Goal: Task Accomplishment & Management: Use online tool/utility

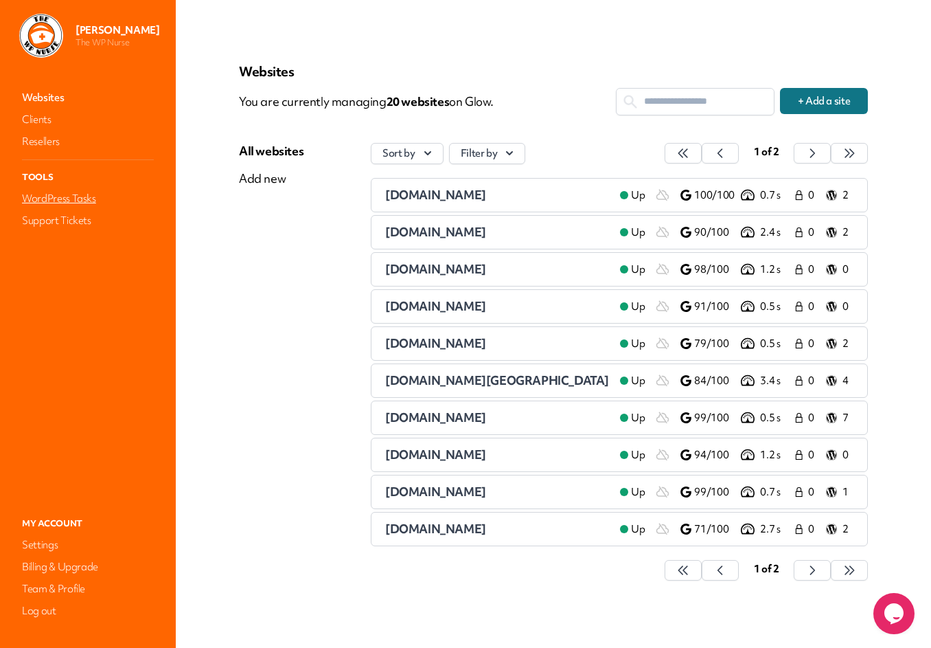
click at [78, 199] on link "WordPress Tasks" at bounding box center [87, 198] width 137 height 19
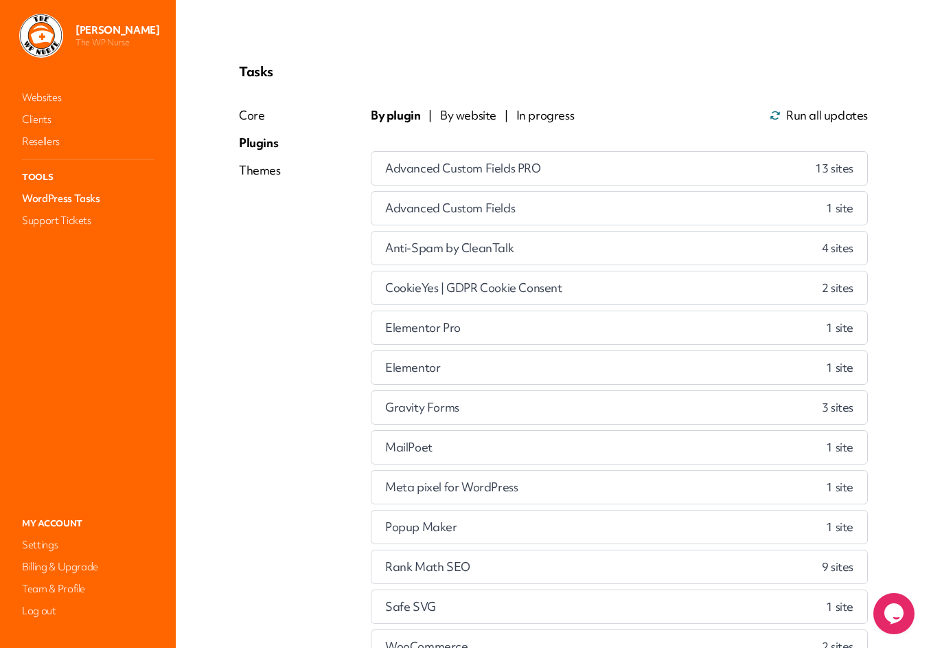
click at [264, 140] on div "Plugins" at bounding box center [260, 143] width 42 height 16
click at [507, 414] on div "Gravity Forms 1 site" at bounding box center [619, 407] width 496 height 33
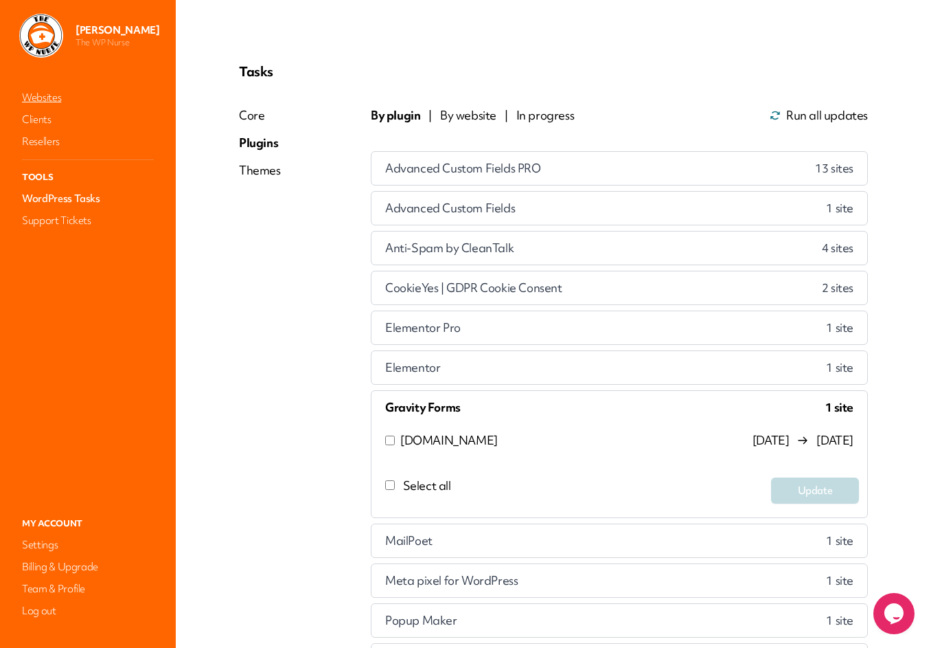
click at [54, 102] on link "Websites" at bounding box center [87, 97] width 137 height 19
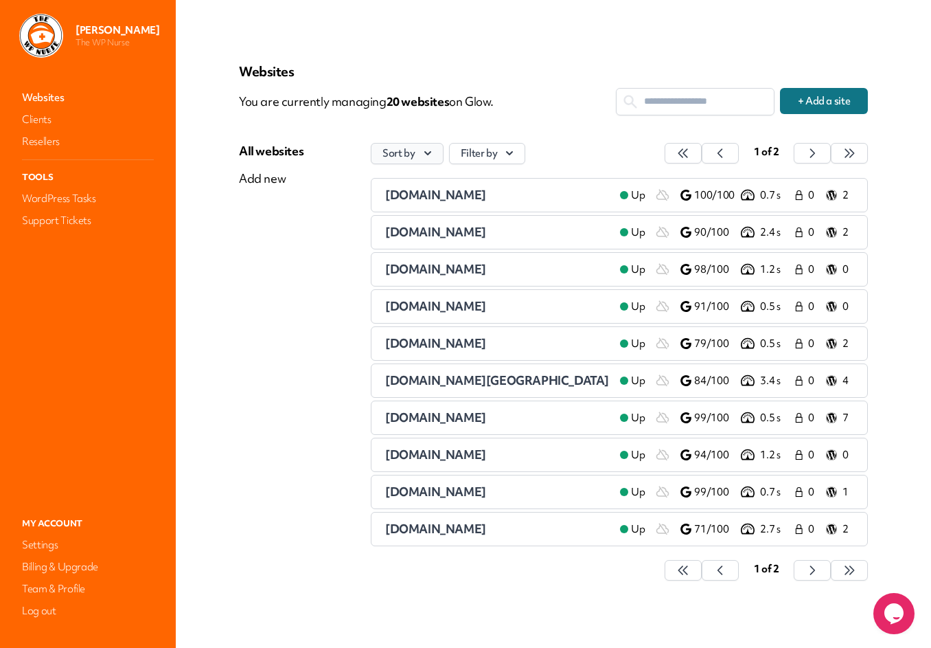
click at [417, 155] on button "Sort by" at bounding box center [407, 153] width 73 height 21
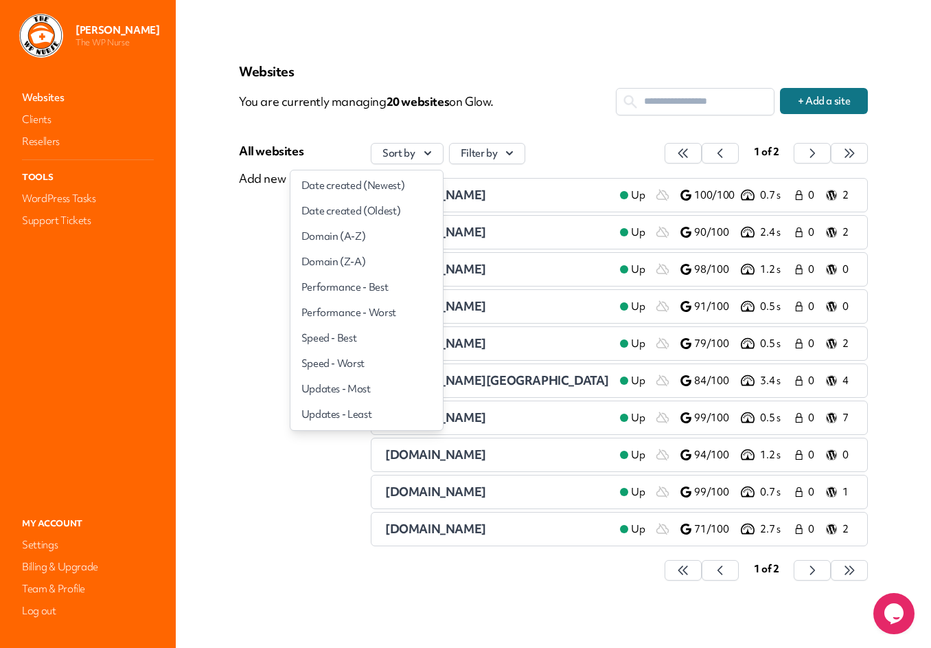
click at [209, 211] on div "Websites You are currently managing 20 website s on Glow. + Add a site All webs…" at bounding box center [553, 329] width 695 height 592
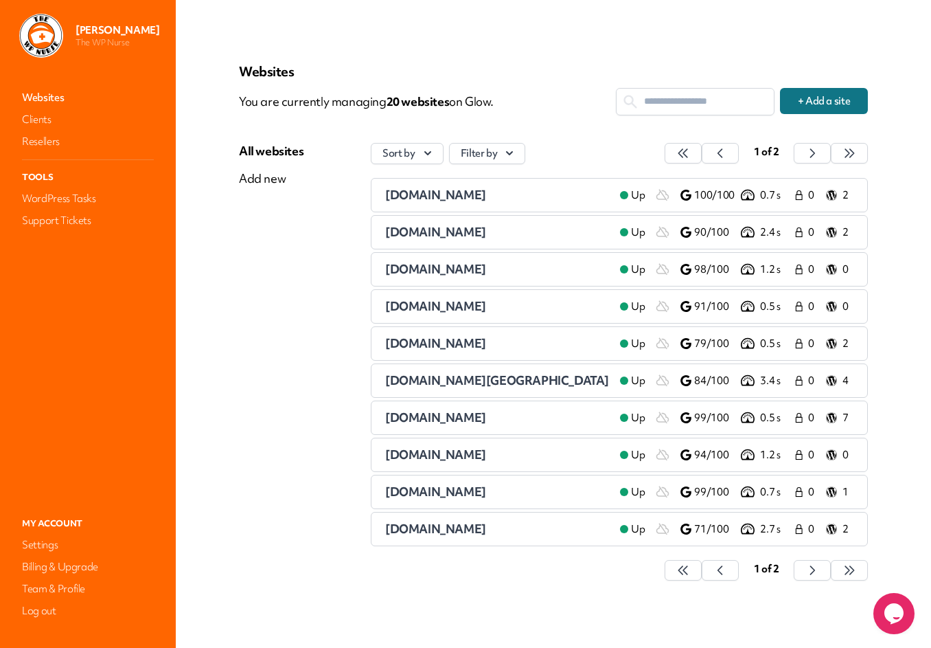
click at [893, 608] on icon "$i18n('chat', 'chat_widget')" at bounding box center [893, 613] width 19 height 21
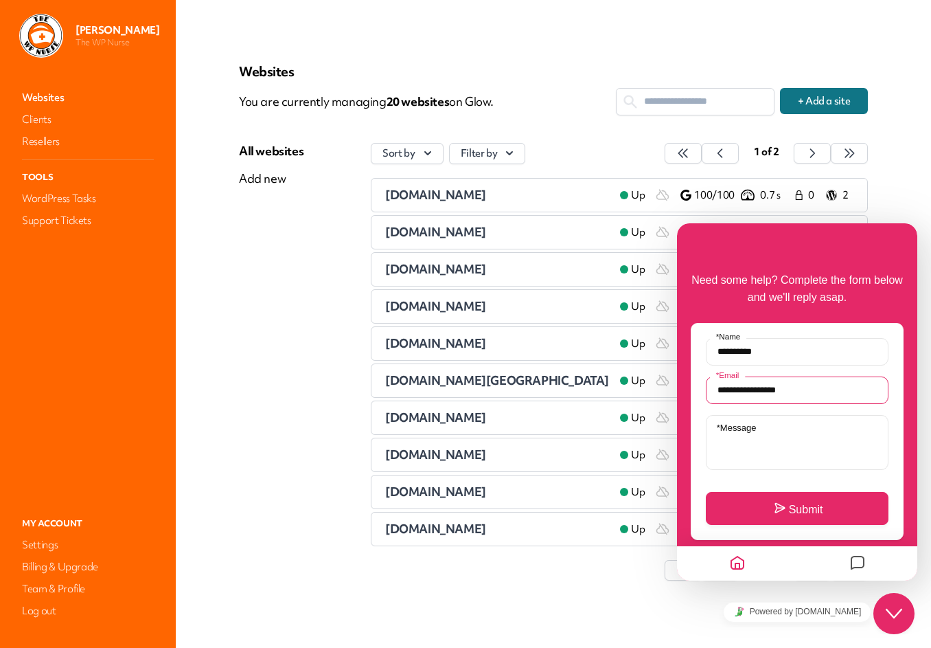
drag, startPoint x: 808, startPoint y: 391, endPoint x: 687, endPoint y: 389, distance: 120.2
click at [706, 389] on input "**********" at bounding box center [797, 389] width 183 height 27
type input "**********"
click at [727, 428] on label "* Message" at bounding box center [736, 427] width 53 height 10
click at [727, 428] on textarea "* Message" at bounding box center [797, 442] width 183 height 55
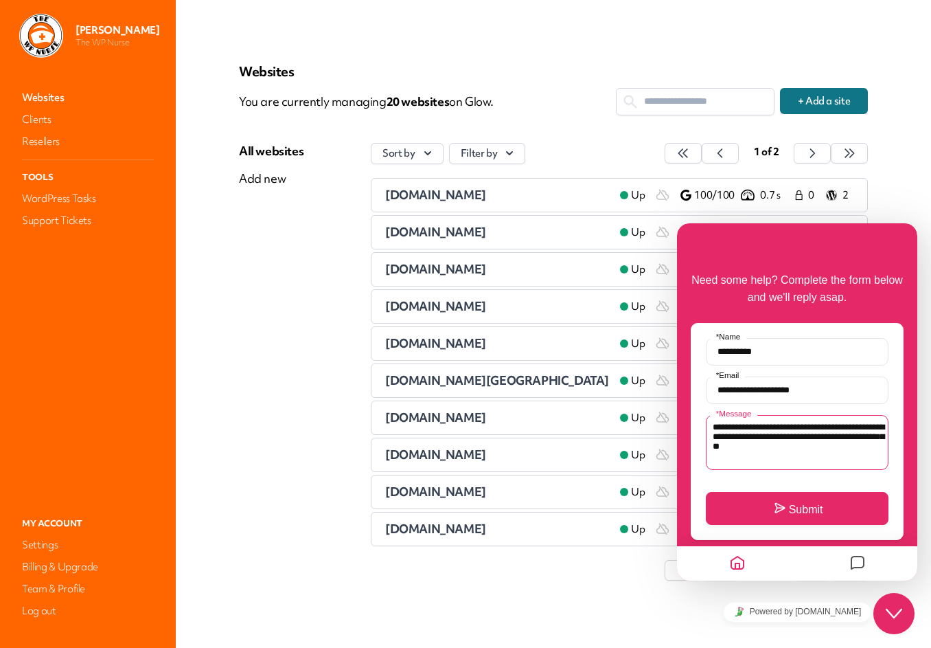
click at [812, 424] on textarea "**********" at bounding box center [797, 442] width 183 height 55
click at [812, 447] on textarea "**********" at bounding box center [797, 442] width 183 height 55
type textarea "**********"
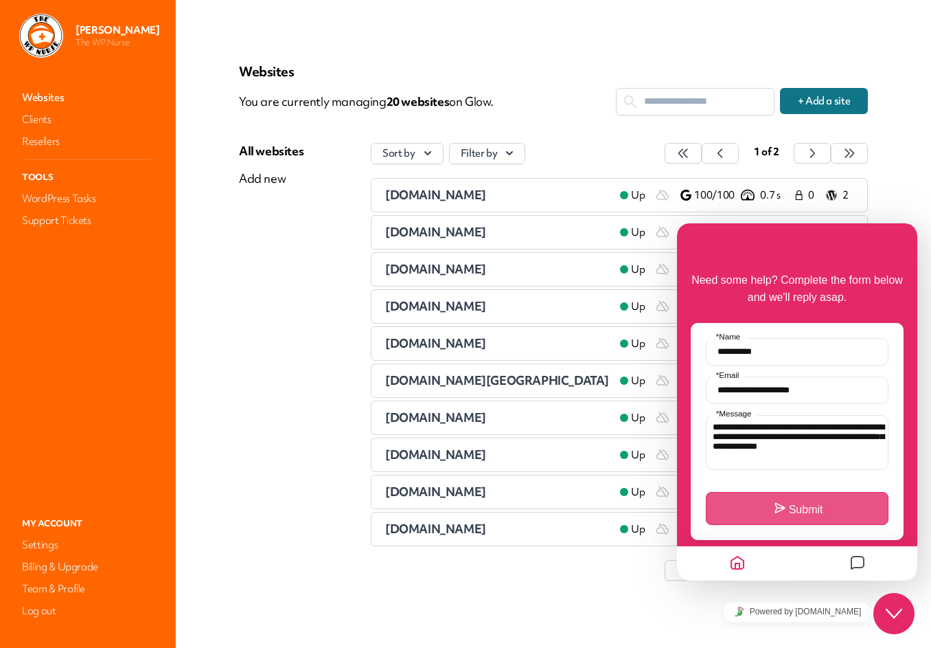
click at [788, 507] on button "Submit" at bounding box center [797, 508] width 183 height 33
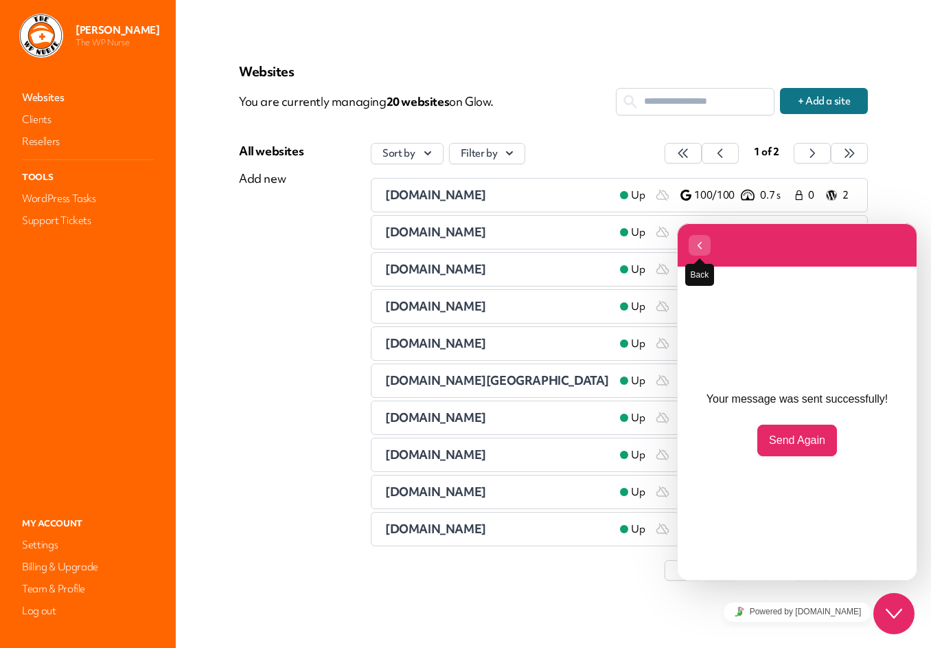
click at [705, 248] on icon "button" at bounding box center [700, 245] width 12 height 16
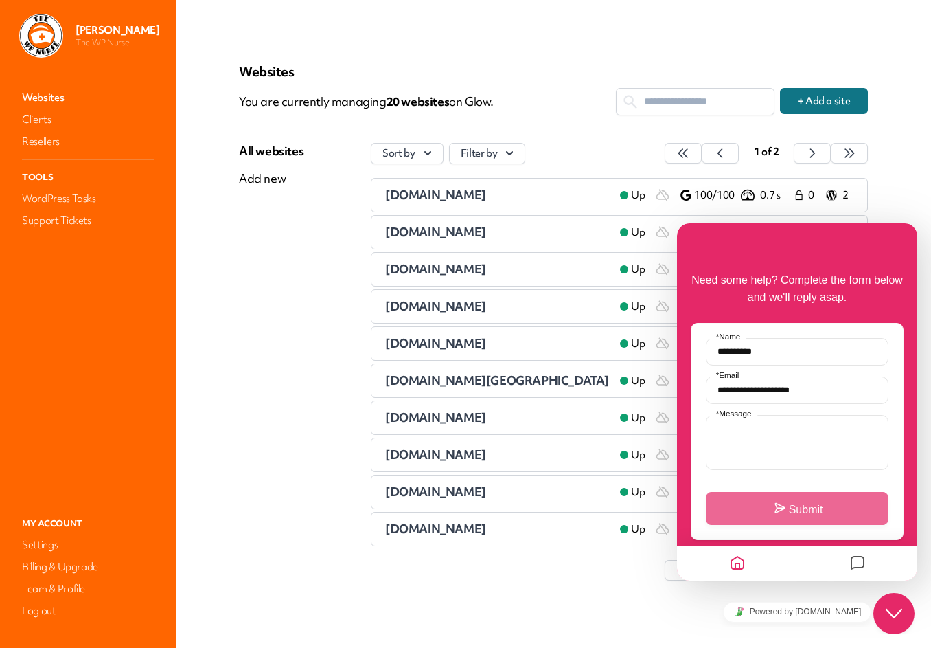
click at [527, 232] on div "[DOMAIN_NAME]" at bounding box center [497, 232] width 224 height 16
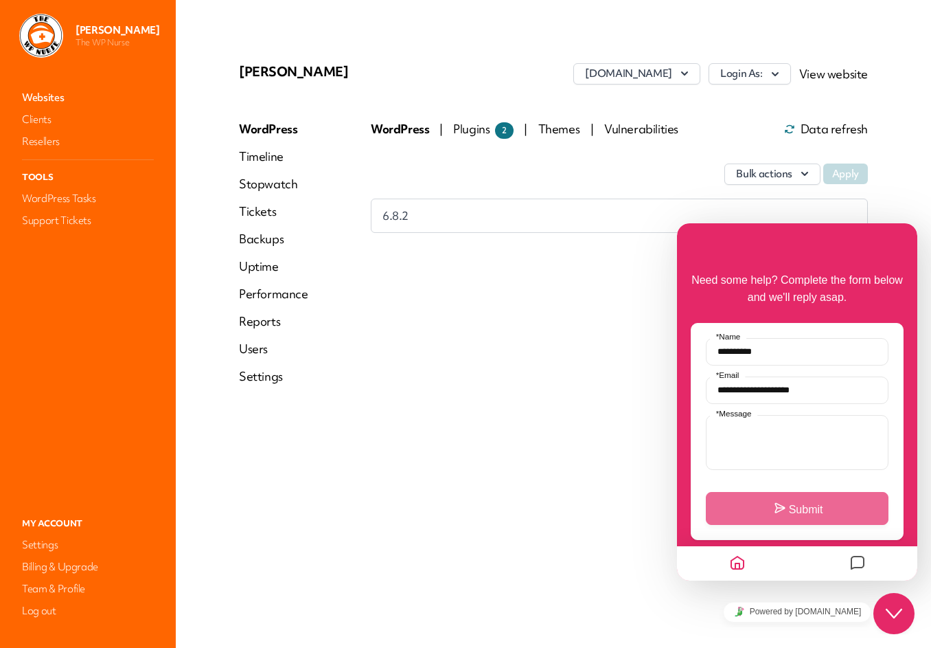
click at [461, 122] on span "Plugins 2" at bounding box center [483, 129] width 60 height 16
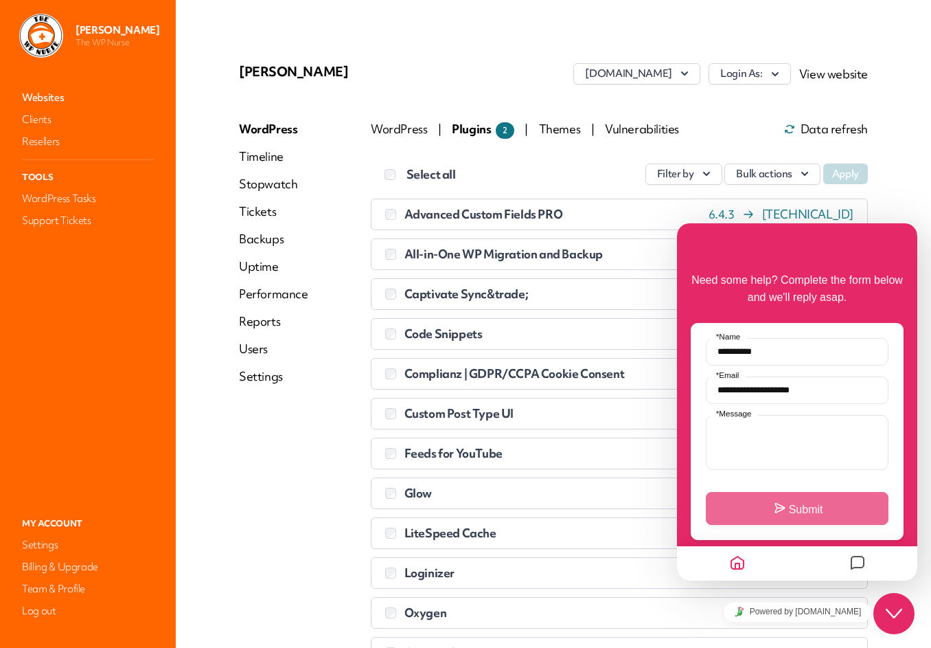
click at [34, 93] on link "Websites" at bounding box center [87, 97] width 137 height 19
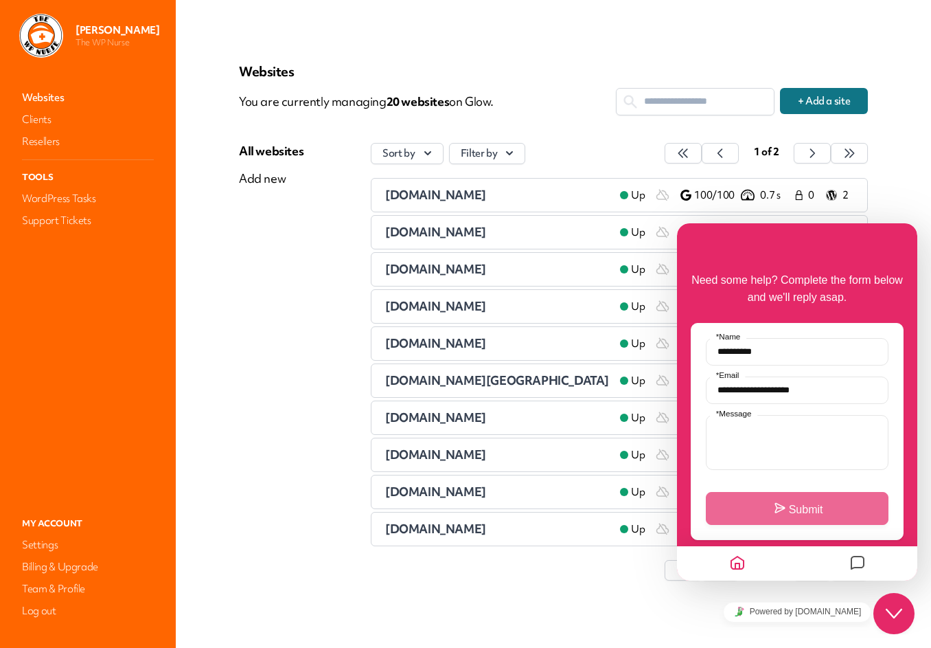
click at [455, 269] on div "[DOMAIN_NAME]" at bounding box center [497, 269] width 224 height 16
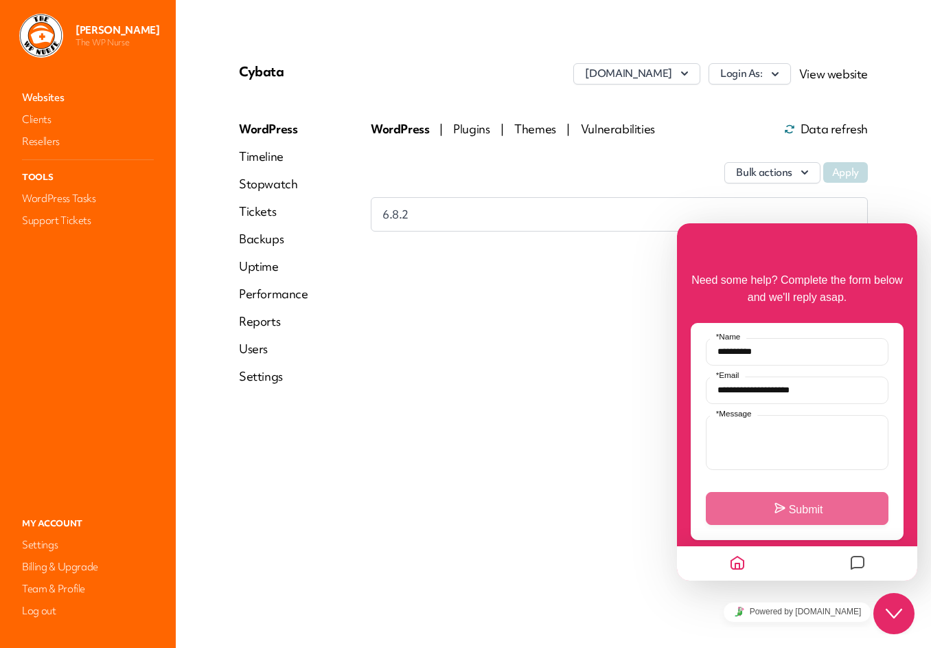
click at [470, 136] on div "Bulk actions Apply" at bounding box center [619, 166] width 497 height 62
click at [470, 128] on span "Plugins" at bounding box center [472, 129] width 39 height 16
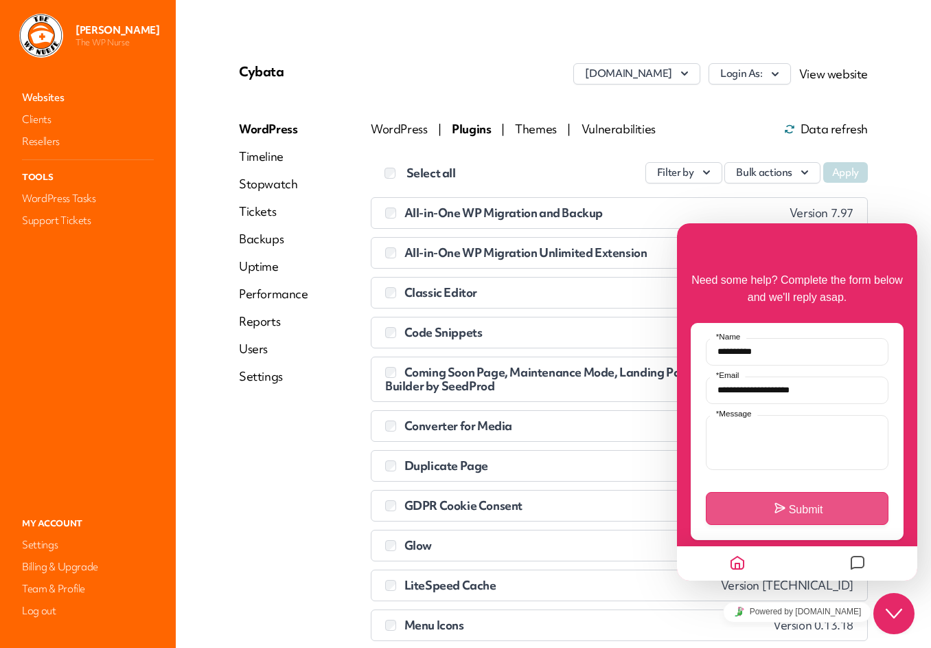
click at [39, 101] on link "Websites" at bounding box center [87, 97] width 137 height 19
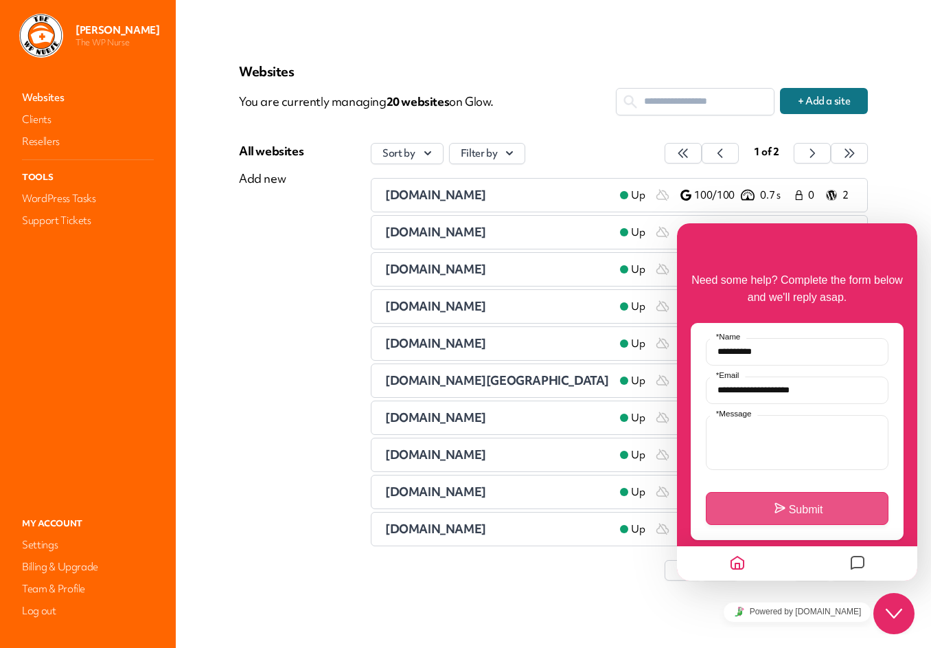
click at [475, 303] on span "[DOMAIN_NAME]" at bounding box center [435, 306] width 101 height 16
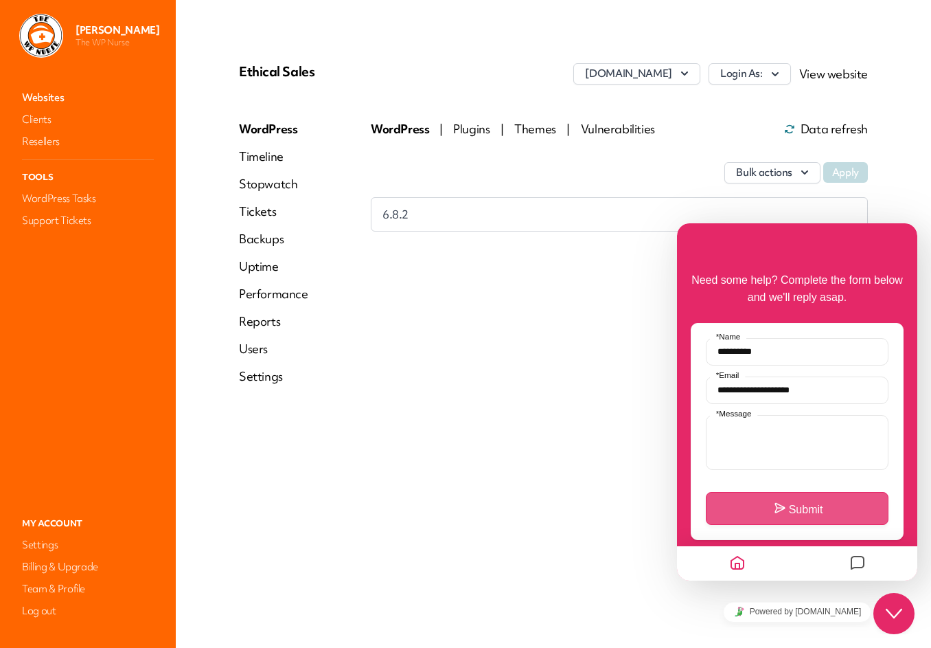
click at [478, 131] on span "Plugins" at bounding box center [472, 129] width 39 height 16
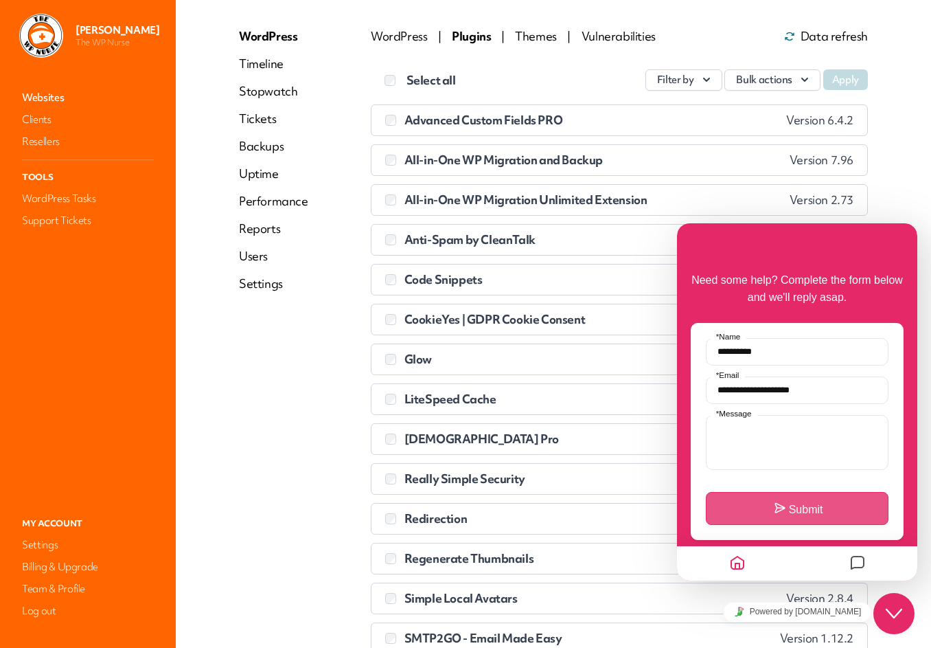
scroll to position [93, 0]
click at [43, 95] on link "Websites" at bounding box center [87, 97] width 137 height 19
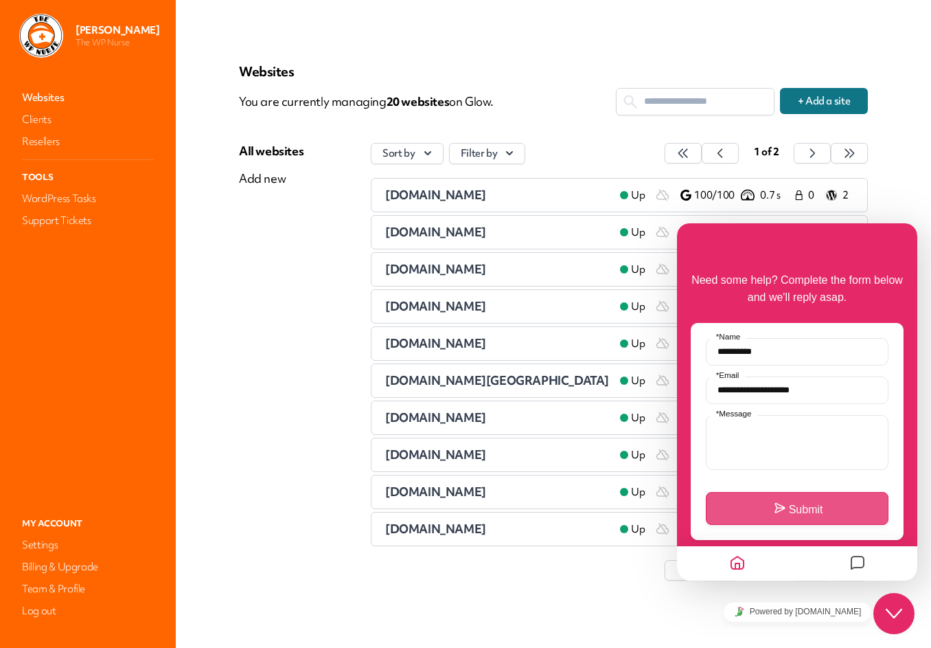
click at [494, 378] on span "[DOMAIN_NAME][GEOGRAPHIC_DATA]" at bounding box center [497, 380] width 224 height 16
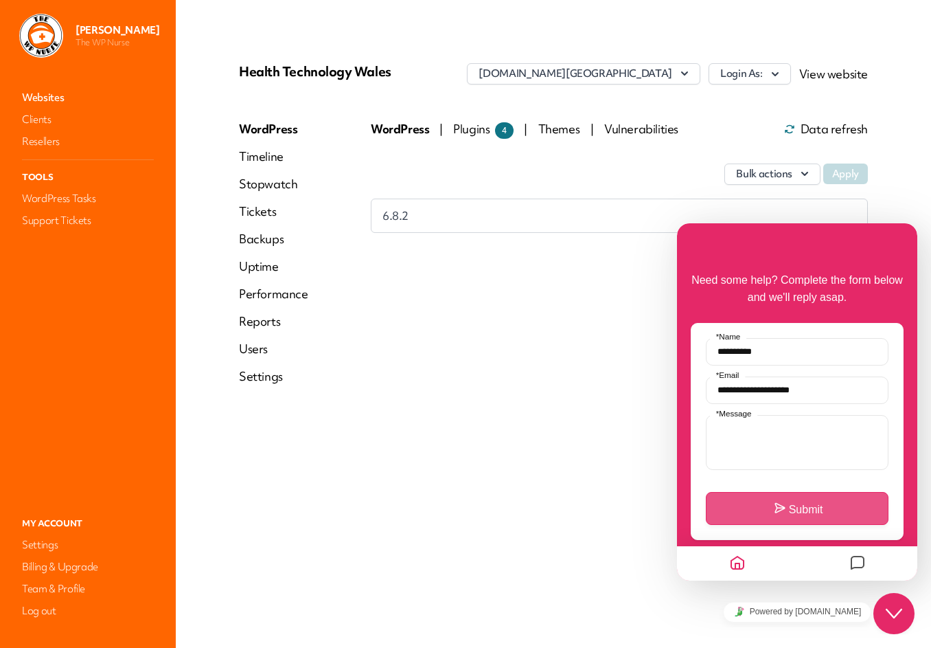
click at [468, 126] on span "Plugins 4" at bounding box center [483, 129] width 60 height 16
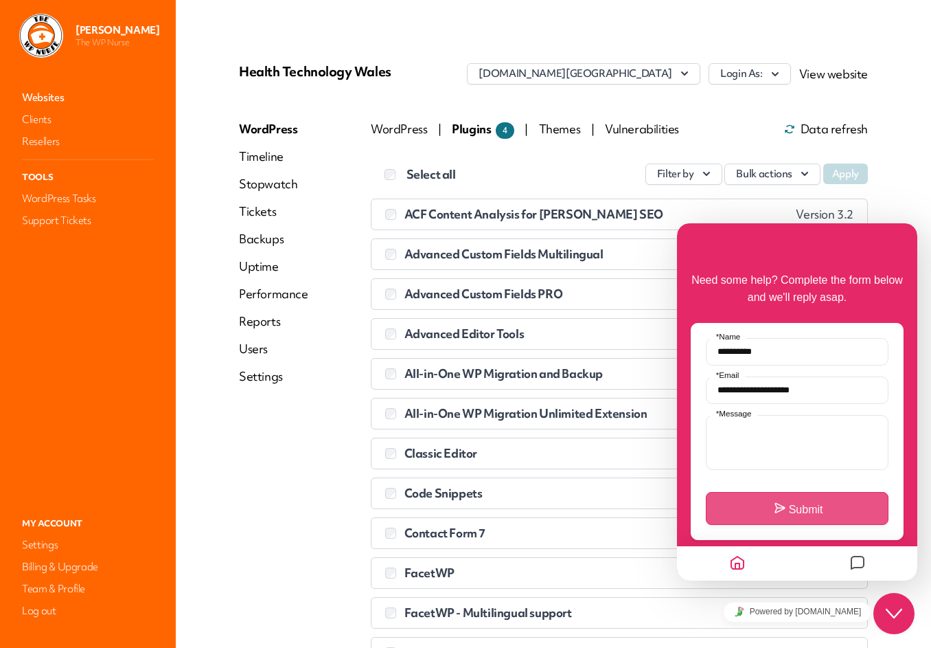
click at [900, 610] on icon "$i18n('chat', 'chat_widget')" at bounding box center [894, 613] width 16 height 10
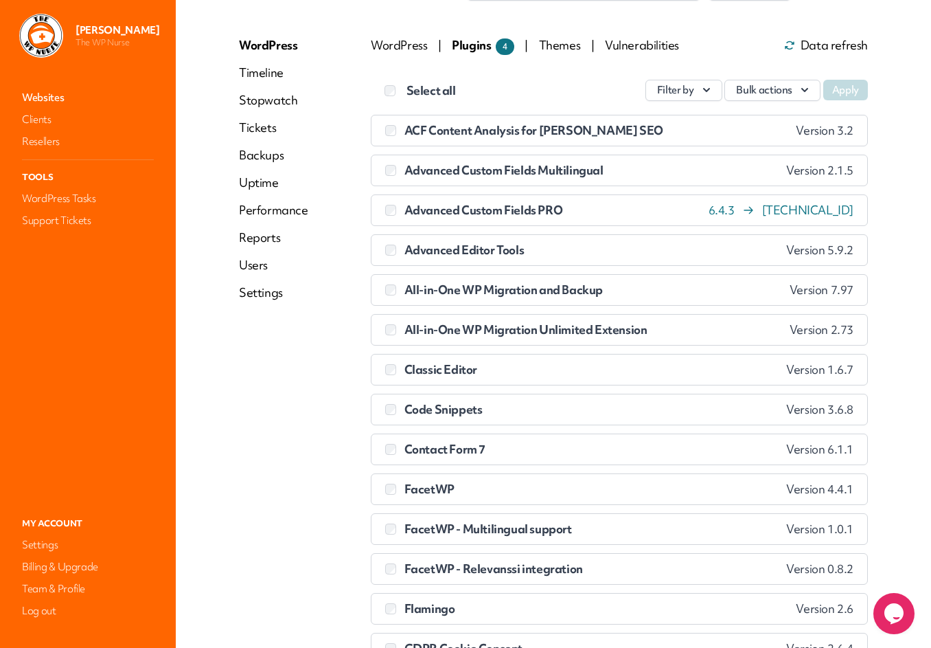
scroll to position [194, 0]
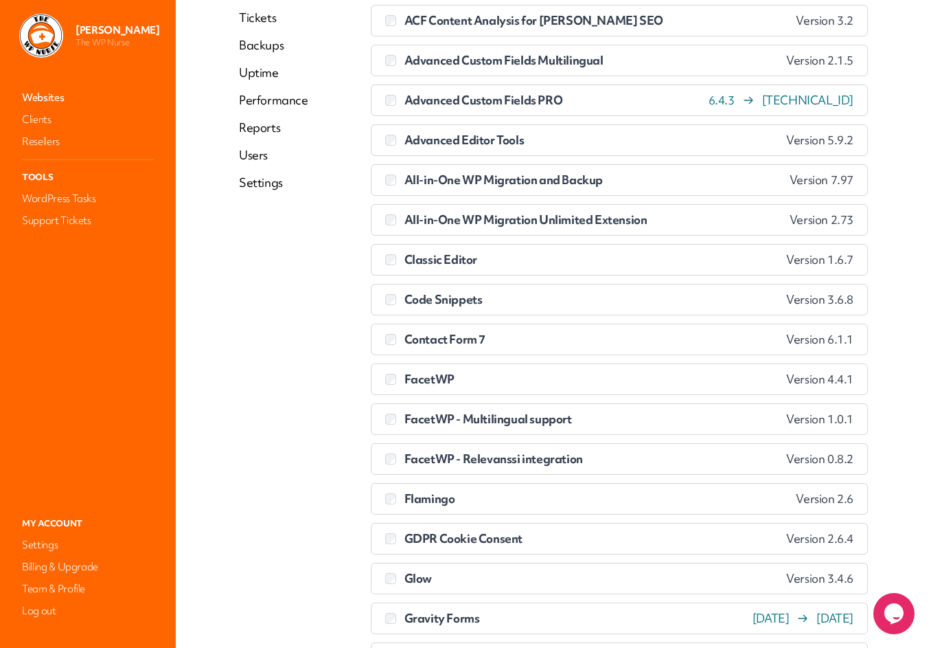
click at [52, 95] on link "Websites" at bounding box center [87, 97] width 137 height 19
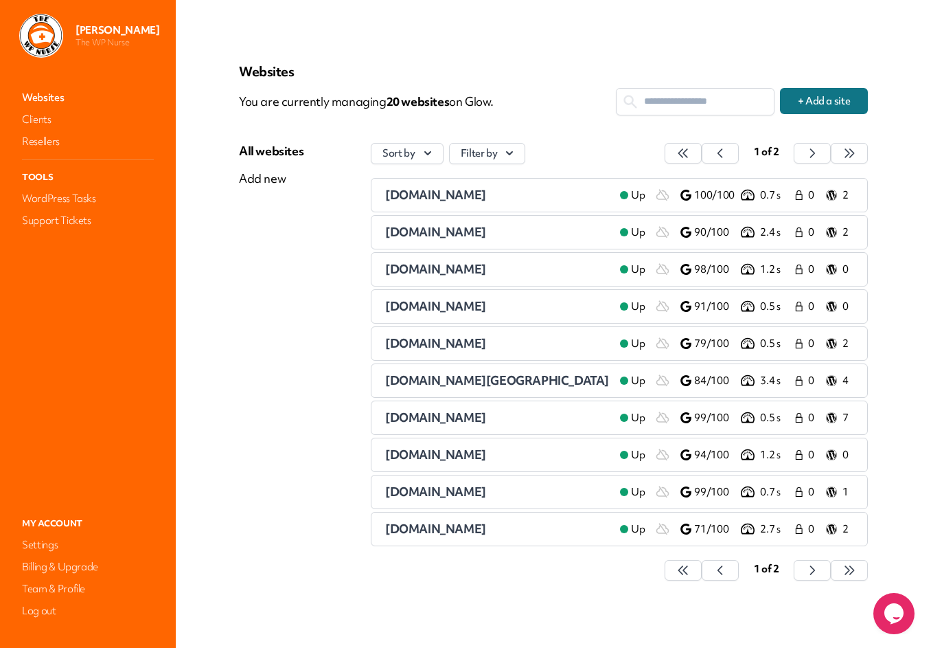
click at [422, 418] on span "[DOMAIN_NAME]" at bounding box center [435, 417] width 101 height 16
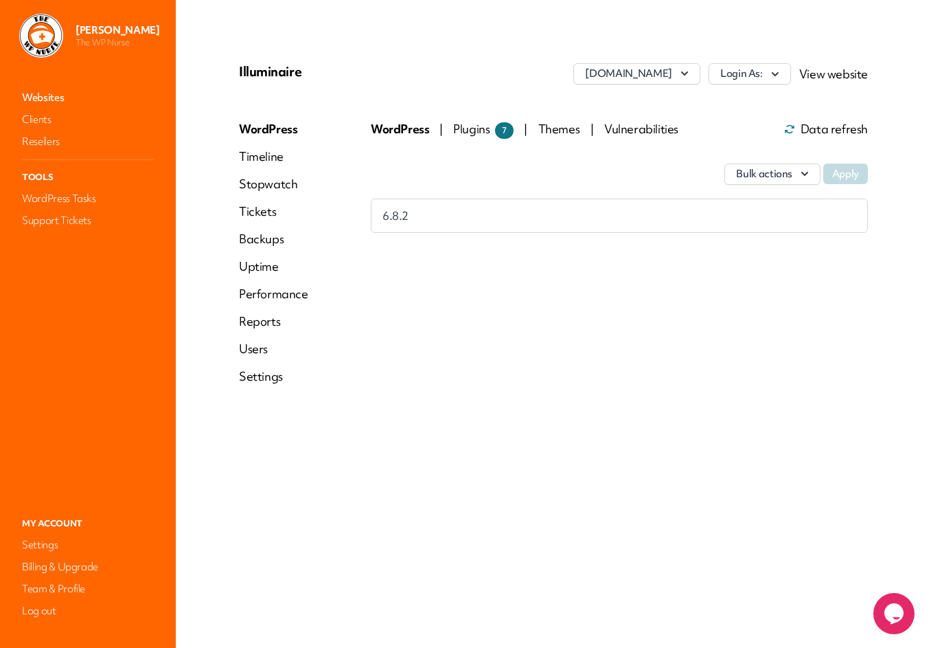
click at [475, 127] on span "Plugins 7" at bounding box center [483, 129] width 60 height 16
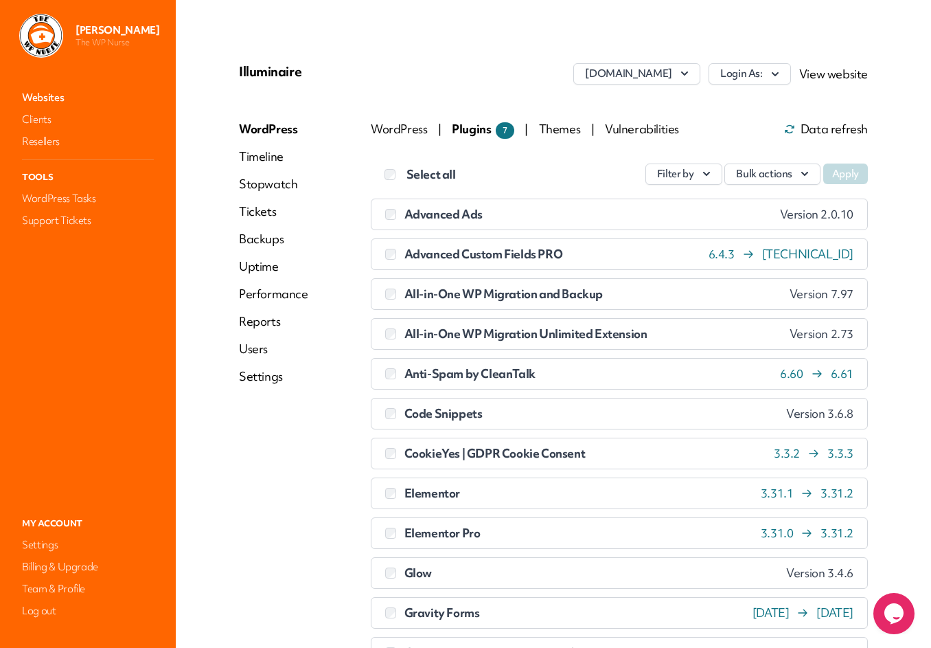
click at [47, 98] on link "Websites" at bounding box center [87, 97] width 137 height 19
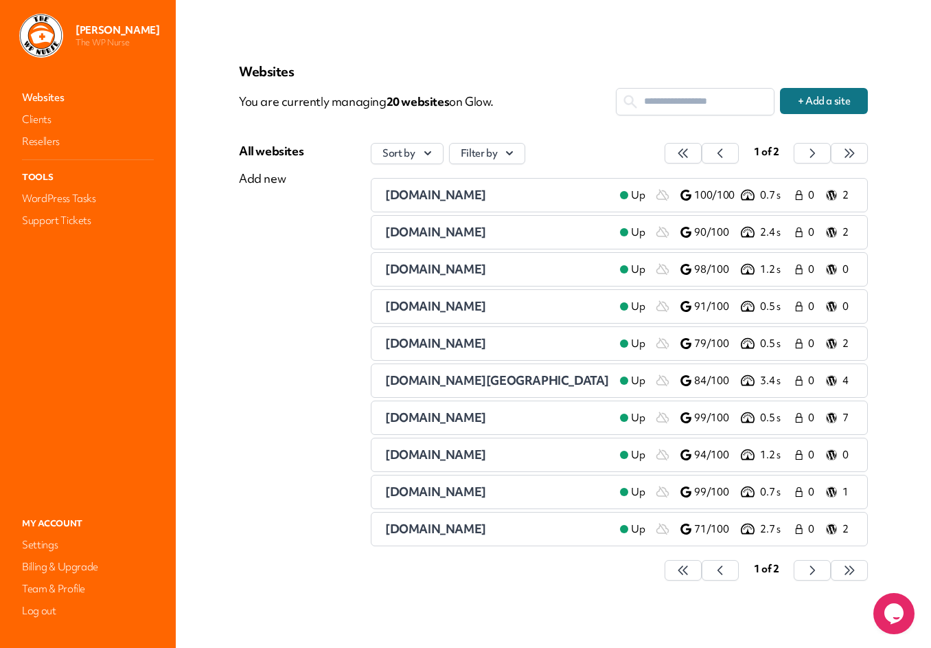
click at [426, 417] on span "[DOMAIN_NAME]" at bounding box center [435, 417] width 101 height 16
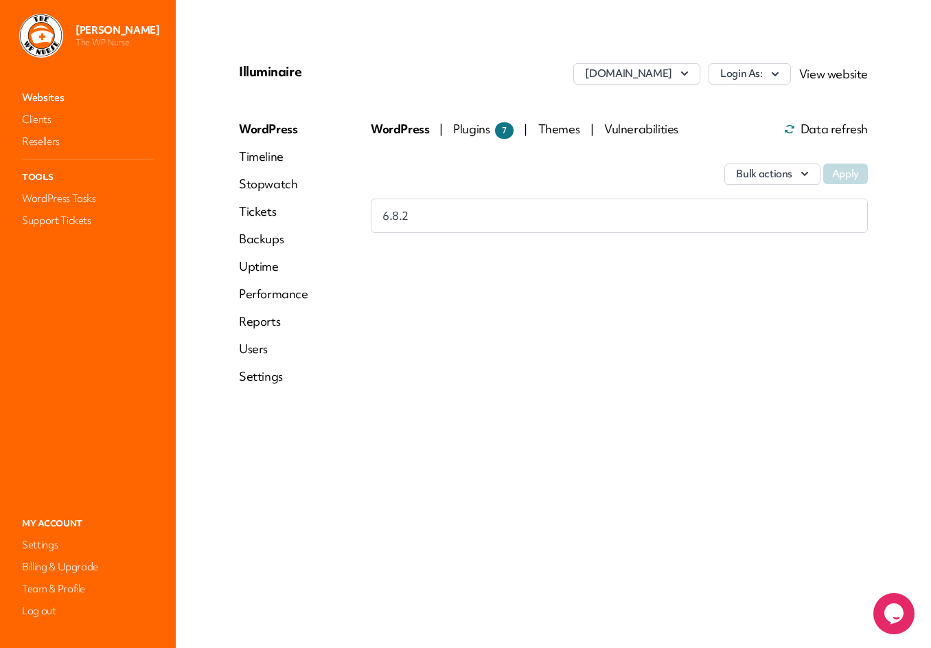
click at [477, 130] on span "Plugins 7" at bounding box center [483, 129] width 60 height 16
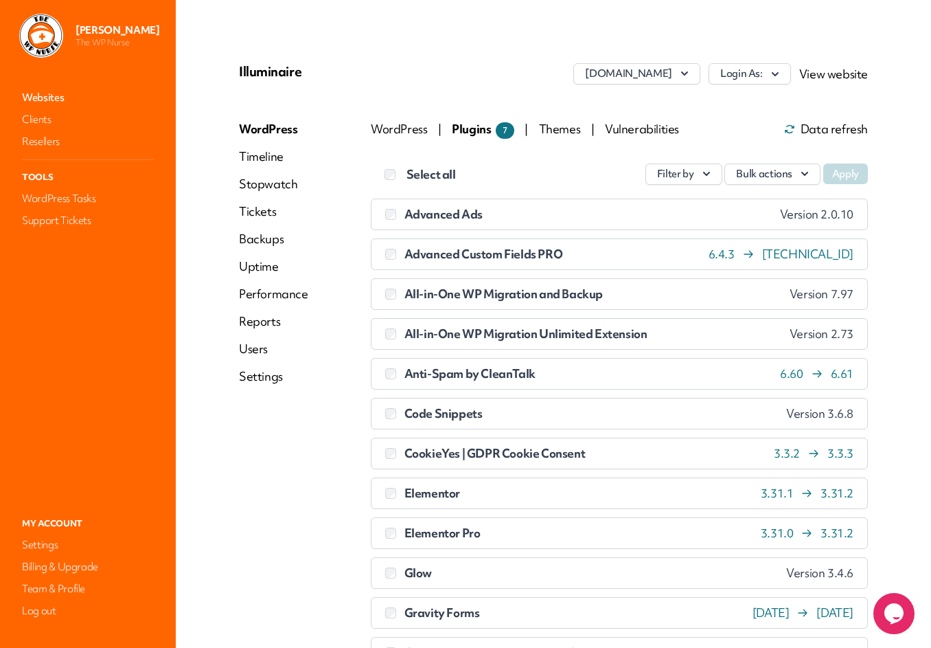
click at [50, 97] on link "Websites" at bounding box center [87, 97] width 137 height 19
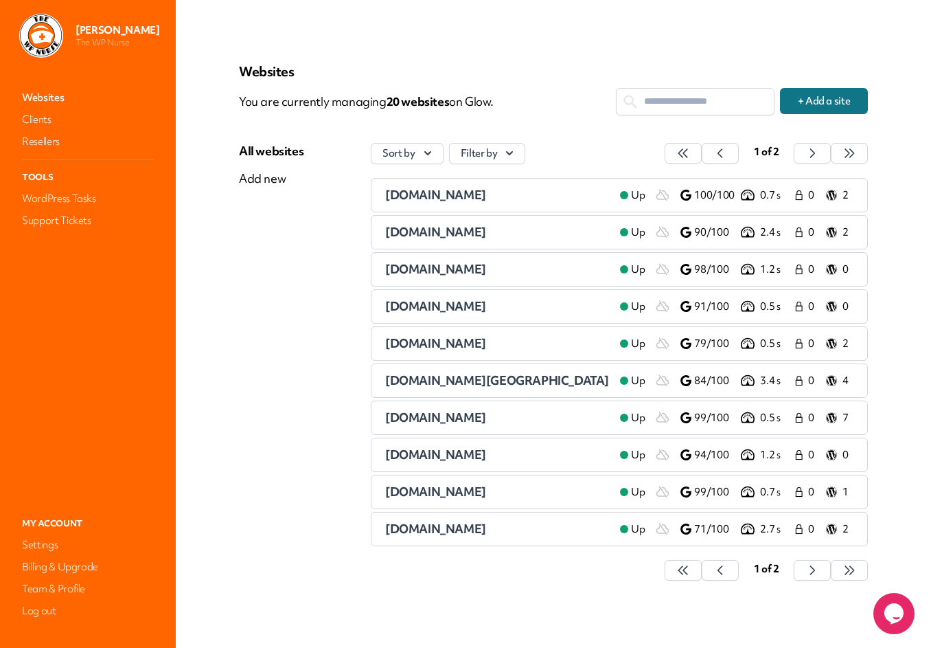
click at [450, 454] on span "[DOMAIN_NAME]" at bounding box center [435, 454] width 101 height 16
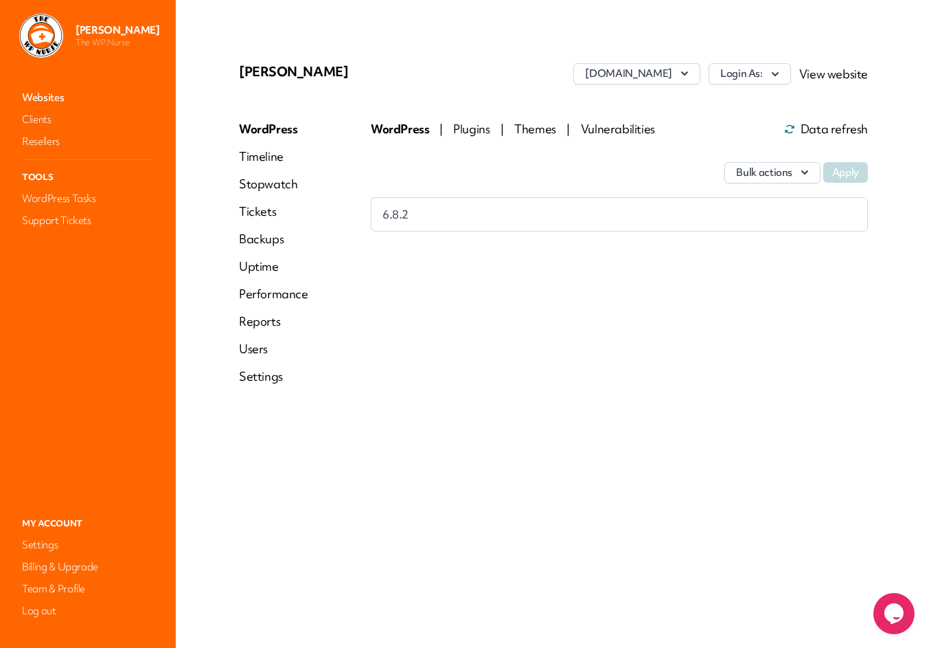
click at [467, 128] on span "Plugins" at bounding box center [472, 129] width 39 height 16
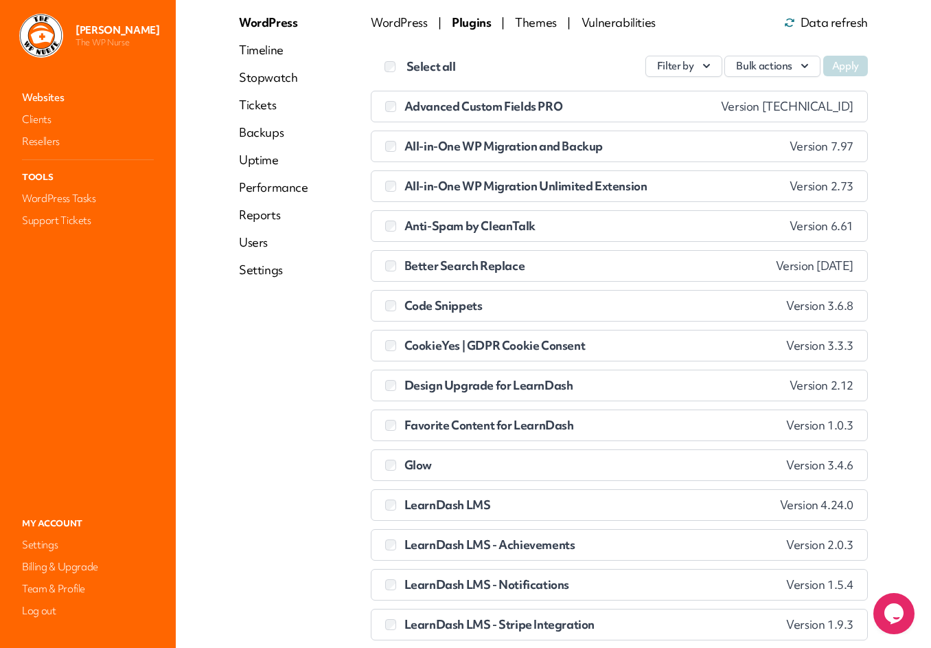
scroll to position [109, 0]
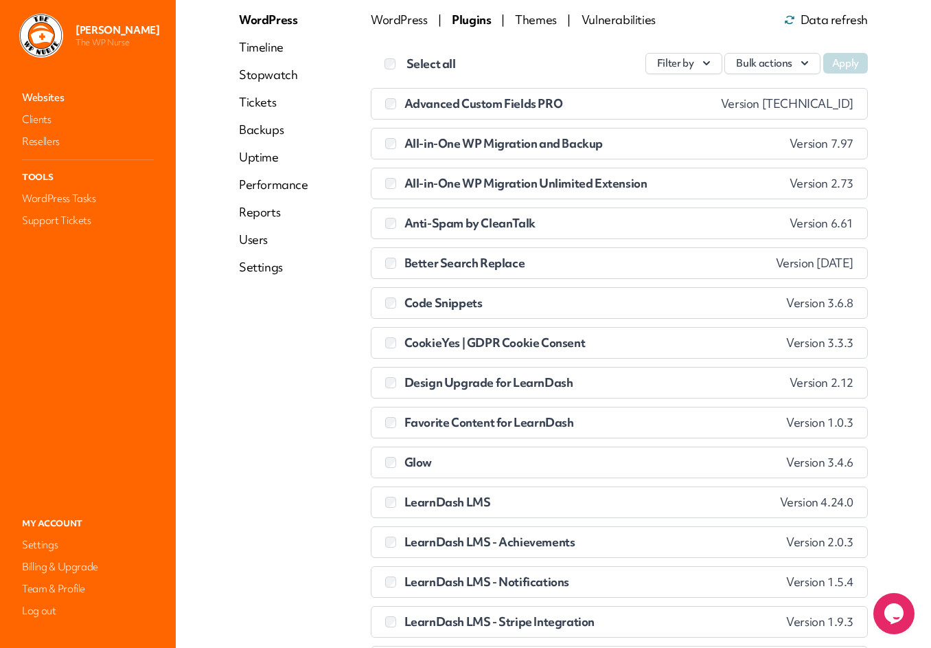
click at [46, 94] on link "Websites" at bounding box center [87, 97] width 137 height 19
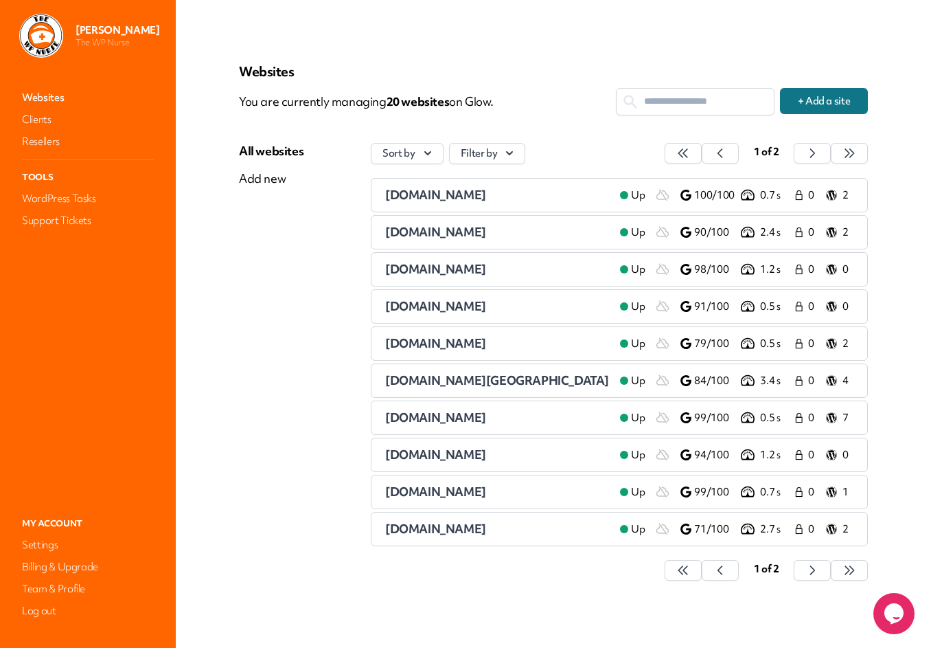
click at [440, 527] on span "[DOMAIN_NAME]" at bounding box center [435, 528] width 101 height 16
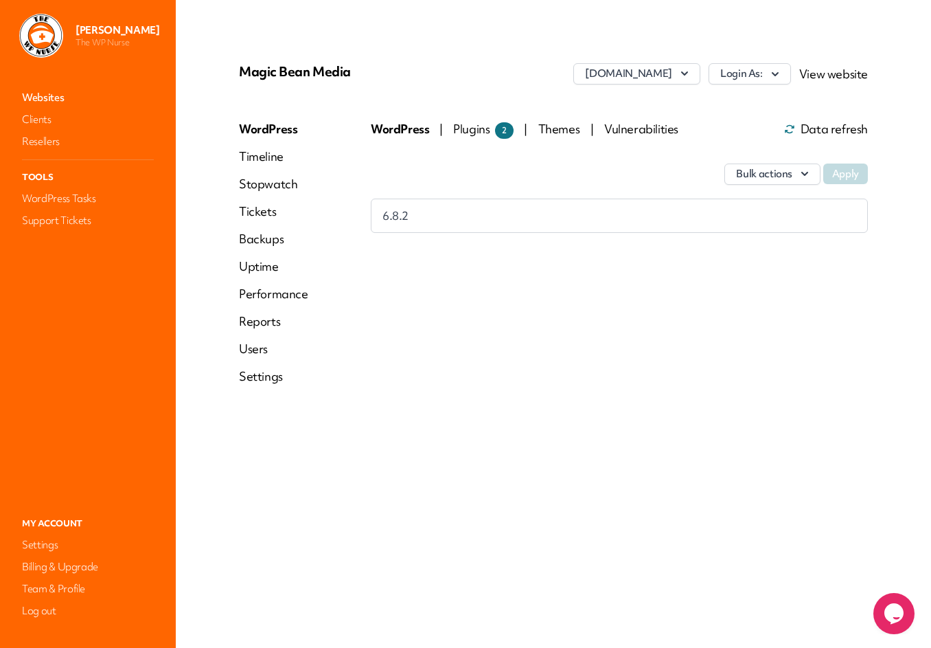
click at [472, 132] on span "Plugins 2" at bounding box center [483, 129] width 60 height 16
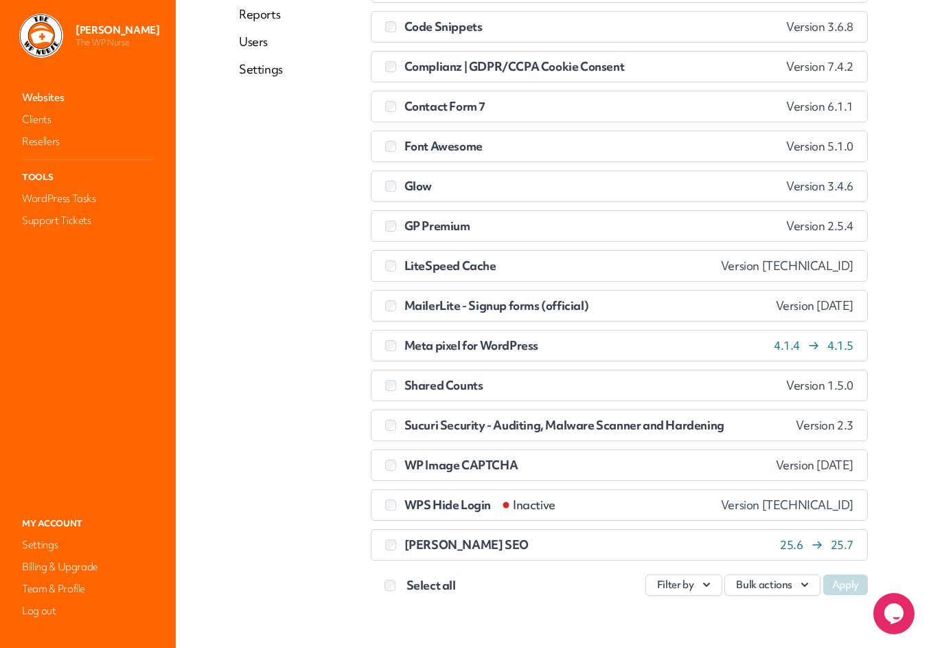
scroll to position [318, 0]
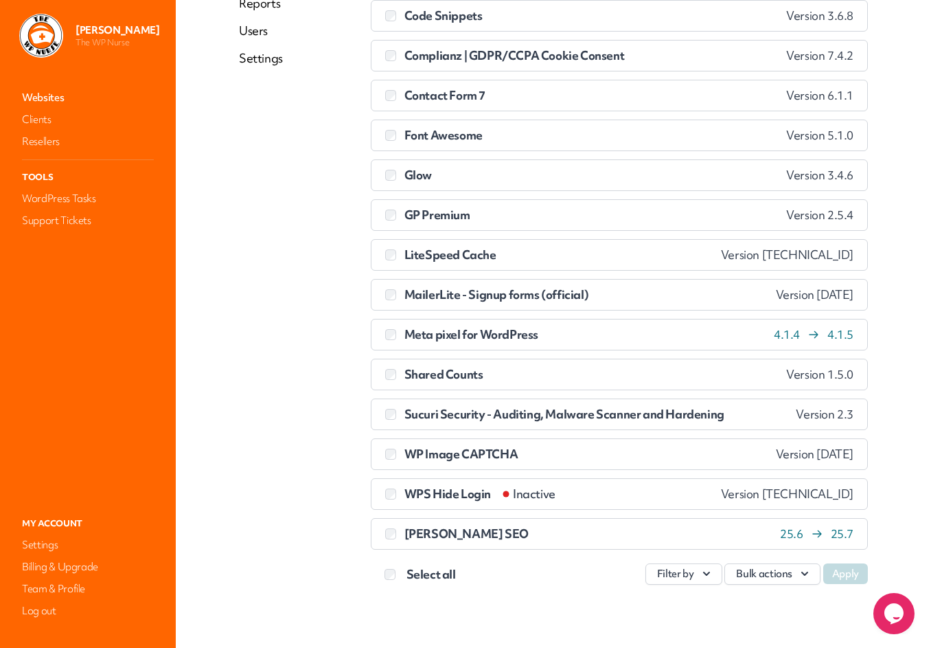
click at [45, 94] on link "Websites" at bounding box center [87, 97] width 137 height 19
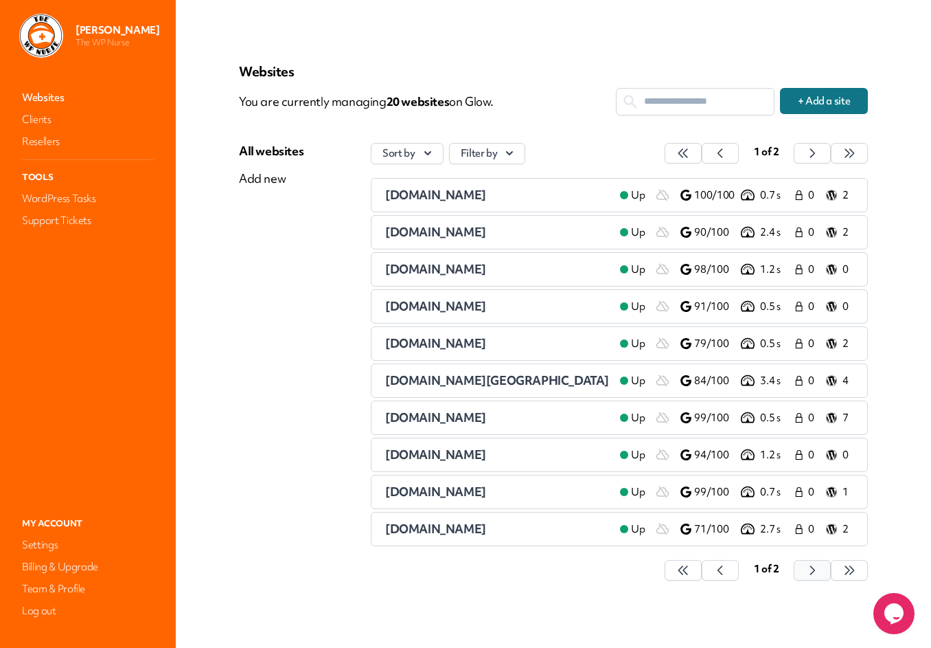
click at [702, 571] on button "button" at bounding box center [683, 570] width 37 height 21
click at [472, 196] on span "[DOMAIN_NAME]" at bounding box center [435, 195] width 101 height 16
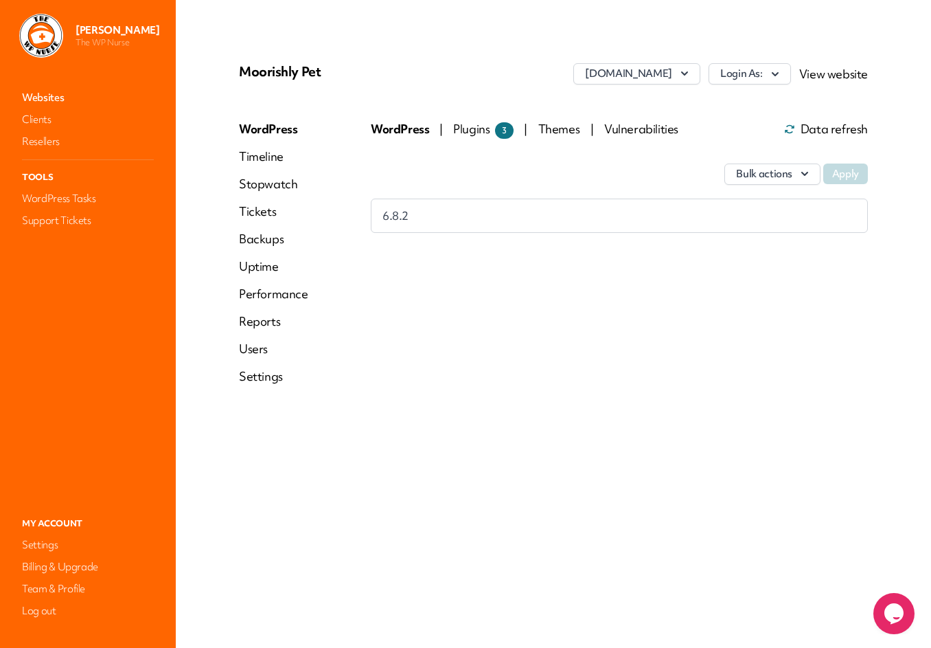
click at [469, 129] on span "Plugins 3" at bounding box center [483, 129] width 60 height 16
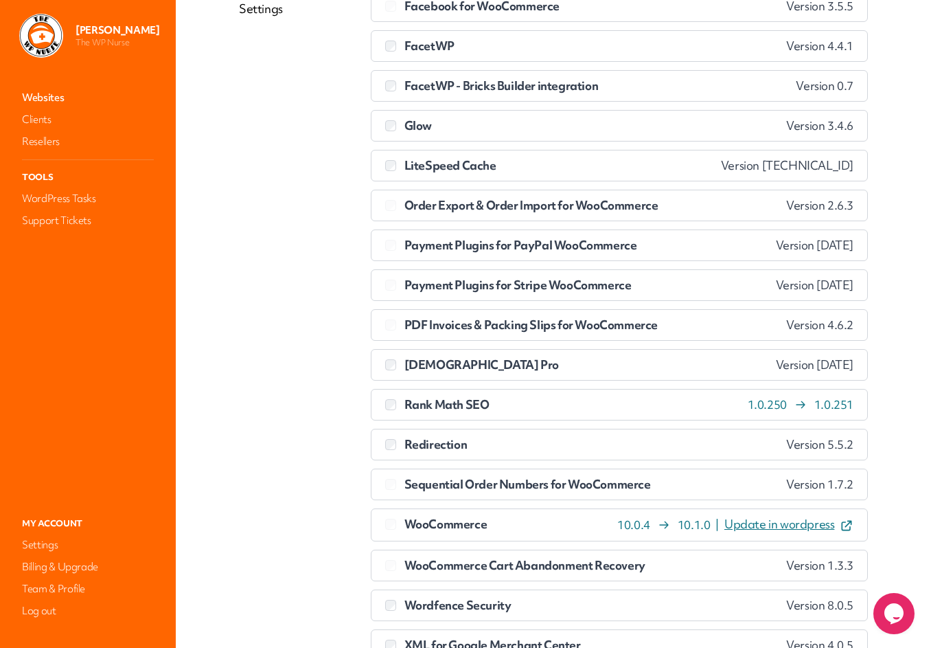
scroll to position [368, 0]
click at [50, 96] on link "Websites" at bounding box center [87, 97] width 137 height 19
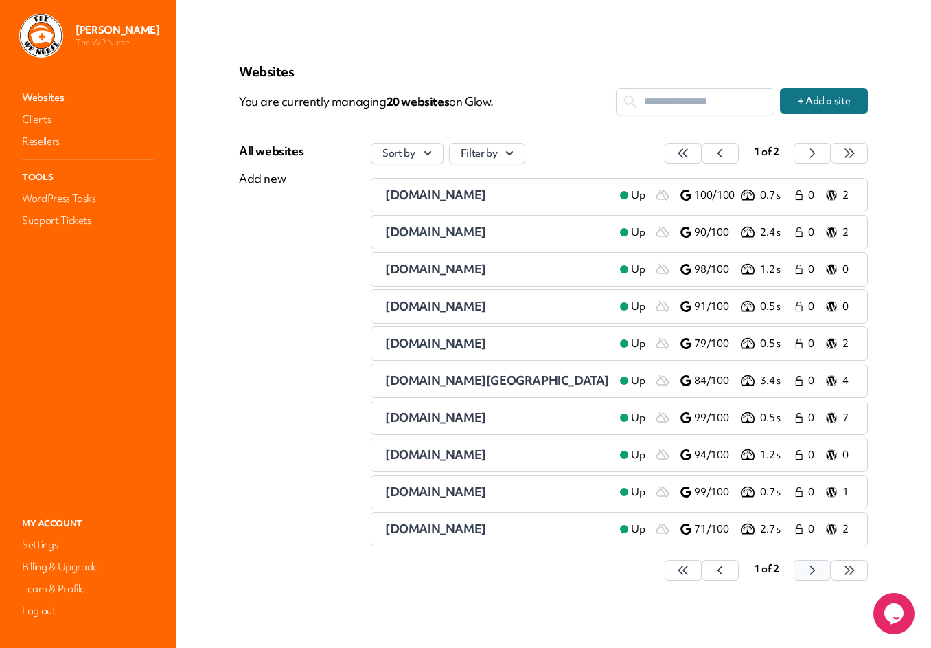
click at [690, 573] on icon "button" at bounding box center [683, 570] width 14 height 14
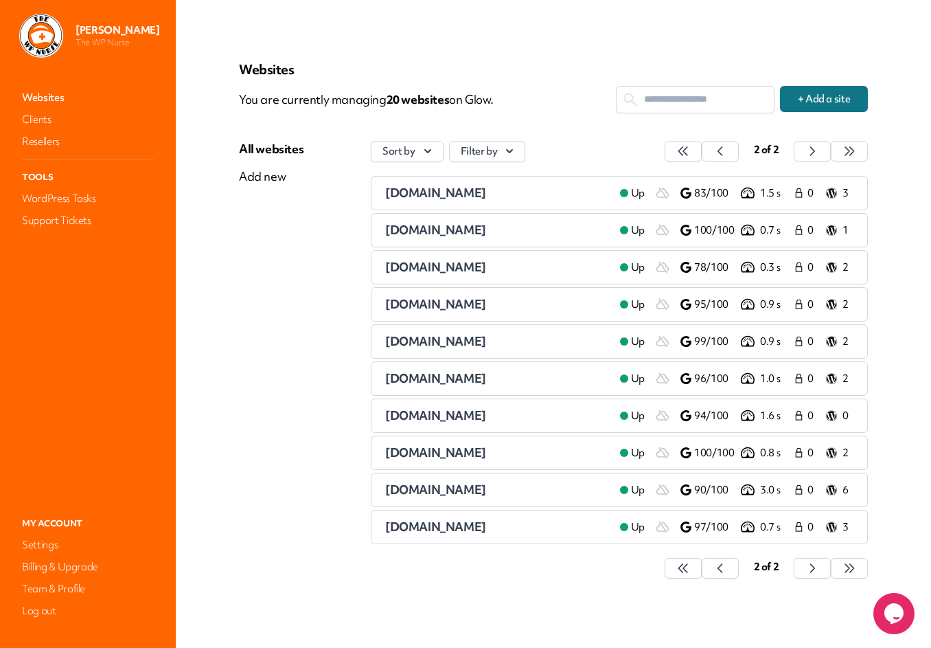
scroll to position [3, 0]
click at [45, 94] on link "Websites" at bounding box center [87, 97] width 137 height 19
click at [46, 98] on link "Websites" at bounding box center [87, 97] width 137 height 19
click at [690, 152] on icon "button" at bounding box center [683, 151] width 14 height 14
click at [420, 378] on span "[DOMAIN_NAME][GEOGRAPHIC_DATA]" at bounding box center [497, 377] width 224 height 16
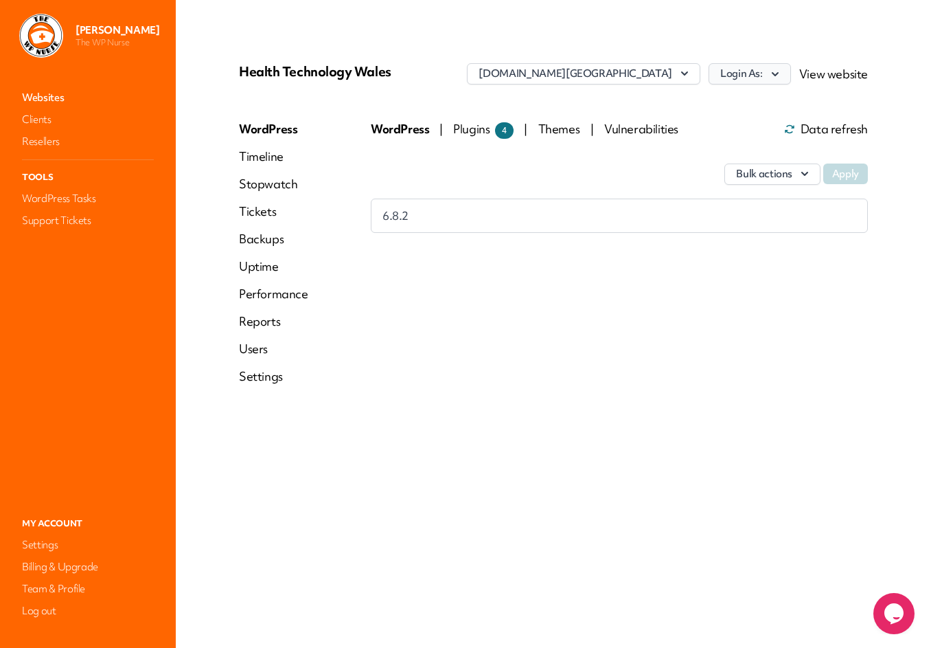
click at [768, 75] on button "Login As:" at bounding box center [750, 73] width 82 height 21
click at [694, 126] on link "[PERSON_NAME]" at bounding box center [714, 129] width 152 height 25
click at [32, 101] on link "Websites" at bounding box center [87, 97] width 137 height 19
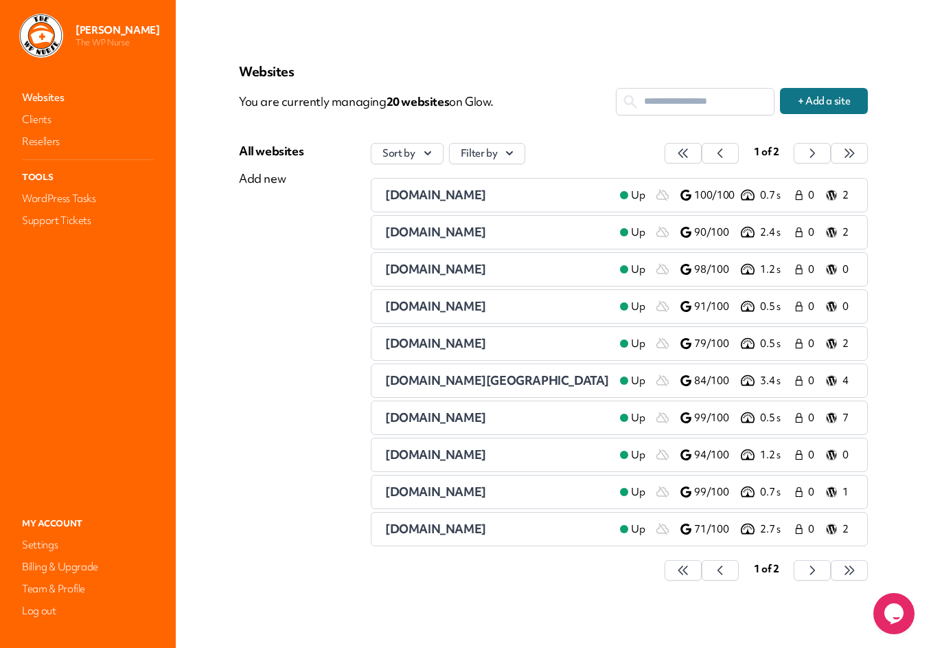
scroll to position [10, 0]
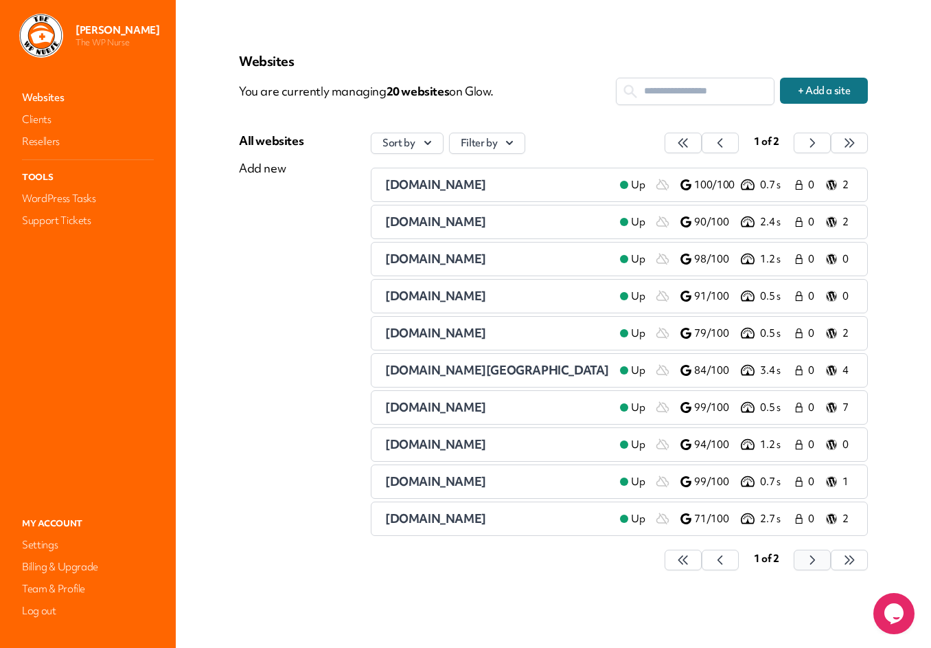
click at [690, 558] on icon "button" at bounding box center [683, 560] width 14 height 14
click at [54, 97] on link "Websites" at bounding box center [87, 97] width 137 height 19
click at [49, 98] on link "Websites" at bounding box center [87, 97] width 137 height 19
click at [690, 143] on icon "button" at bounding box center [683, 143] width 14 height 14
click at [838, 183] on link "2" at bounding box center [839, 184] width 27 height 16
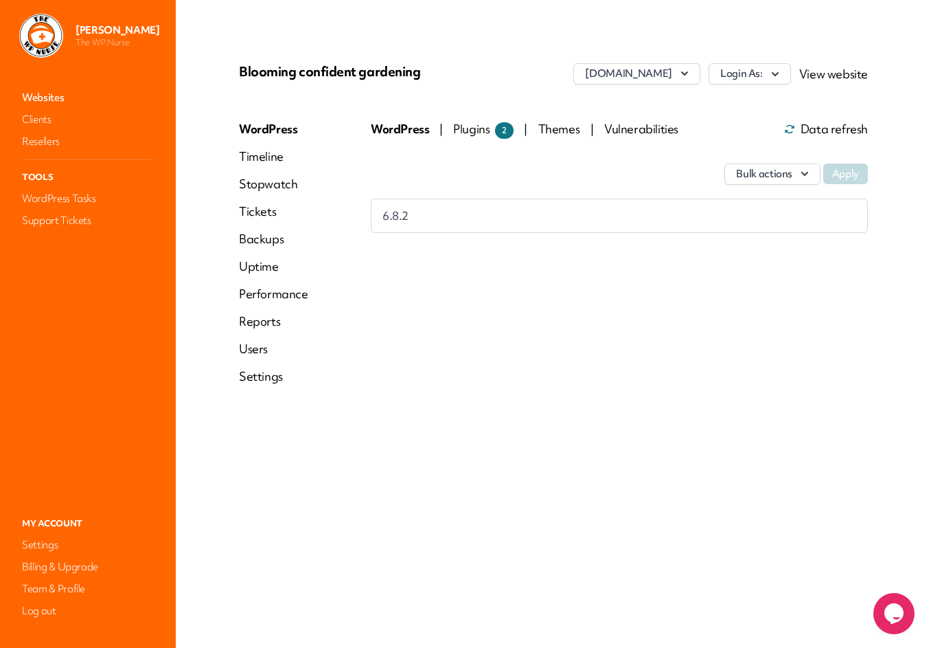
click at [468, 128] on span "Plugins 2" at bounding box center [483, 129] width 60 height 16
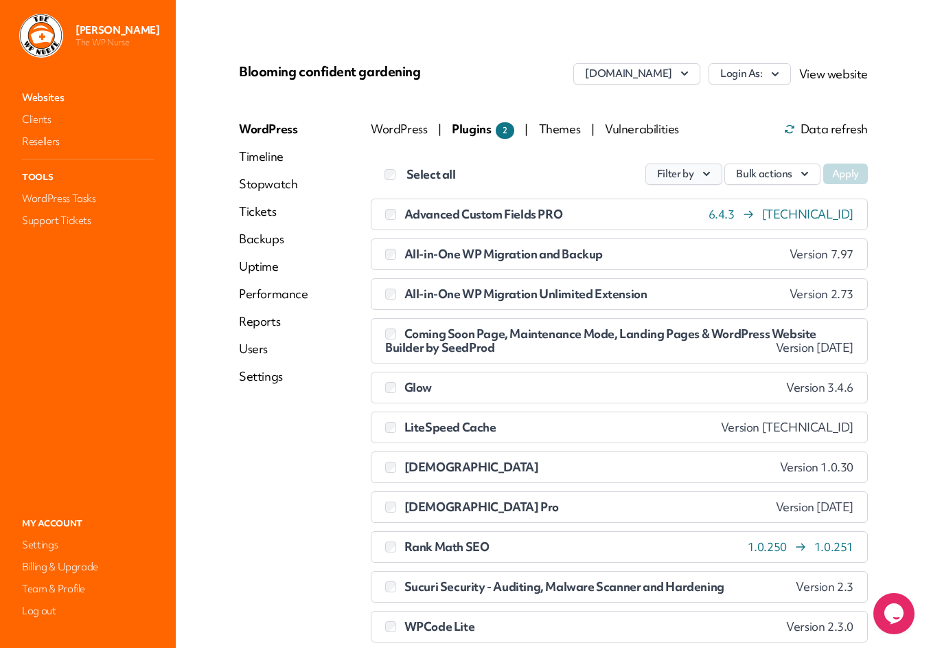
click at [705, 174] on icon "button" at bounding box center [707, 174] width 14 height 14
click at [651, 225] on link "Update available" at bounding box center [645, 231] width 152 height 25
click at [848, 175] on button "Apply" at bounding box center [845, 173] width 45 height 21
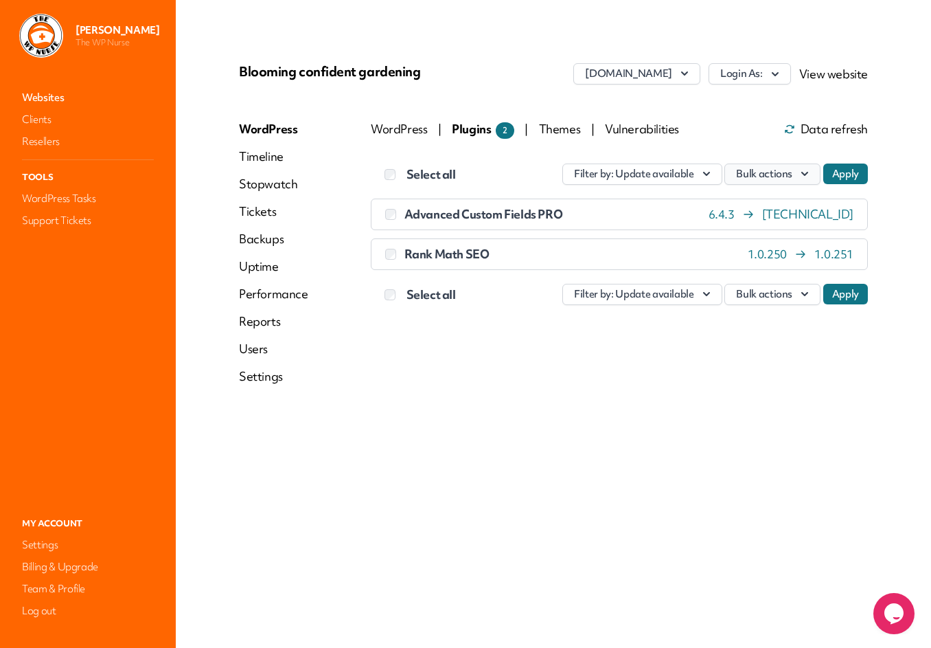
click at [799, 174] on icon "button" at bounding box center [805, 174] width 14 height 14
click at [751, 201] on link "Update" at bounding box center [743, 206] width 152 height 25
click at [843, 170] on button "Apply" at bounding box center [845, 173] width 45 height 21
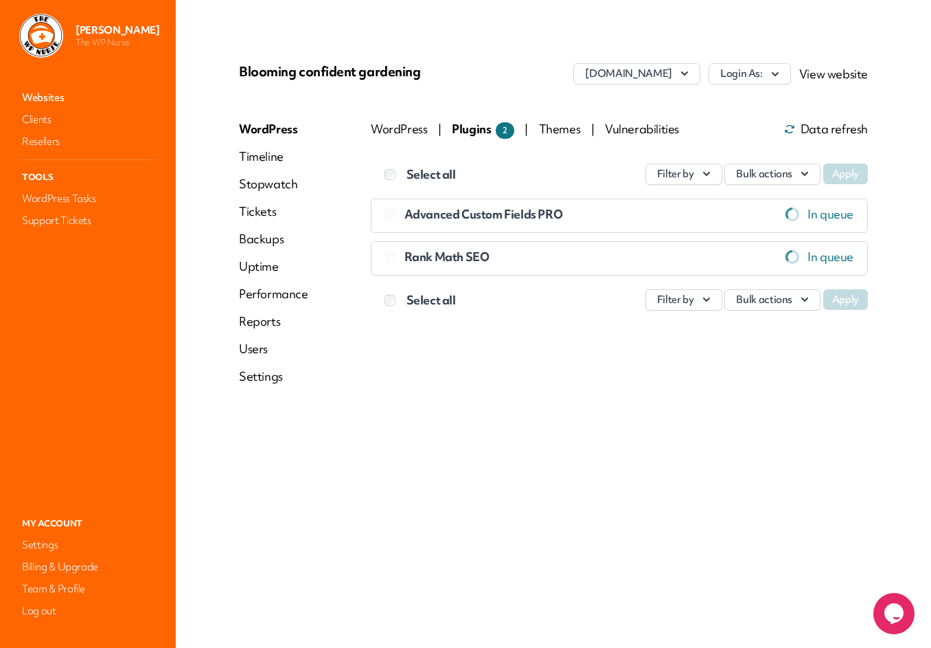
click at [45, 94] on link "Websites" at bounding box center [87, 97] width 137 height 19
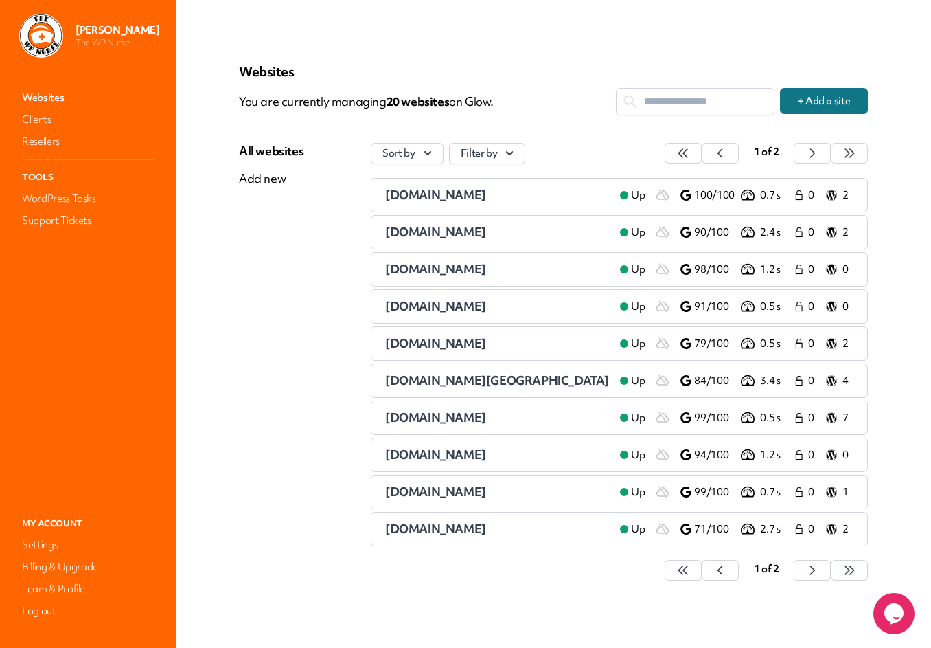
click at [432, 229] on span "[DOMAIN_NAME]" at bounding box center [435, 232] width 101 height 16
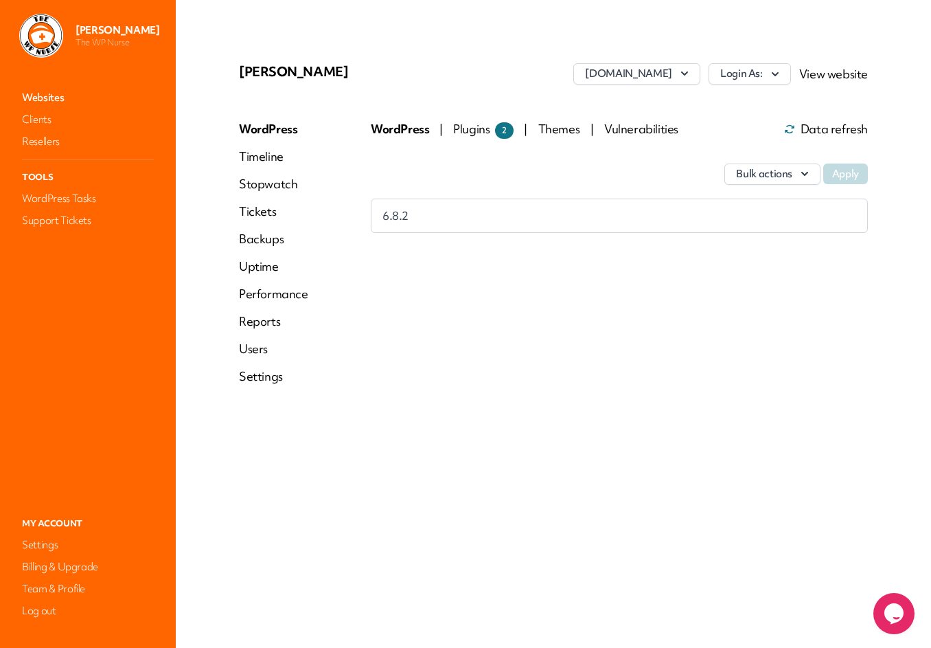
click at [467, 129] on span "Plugins 2" at bounding box center [483, 129] width 60 height 16
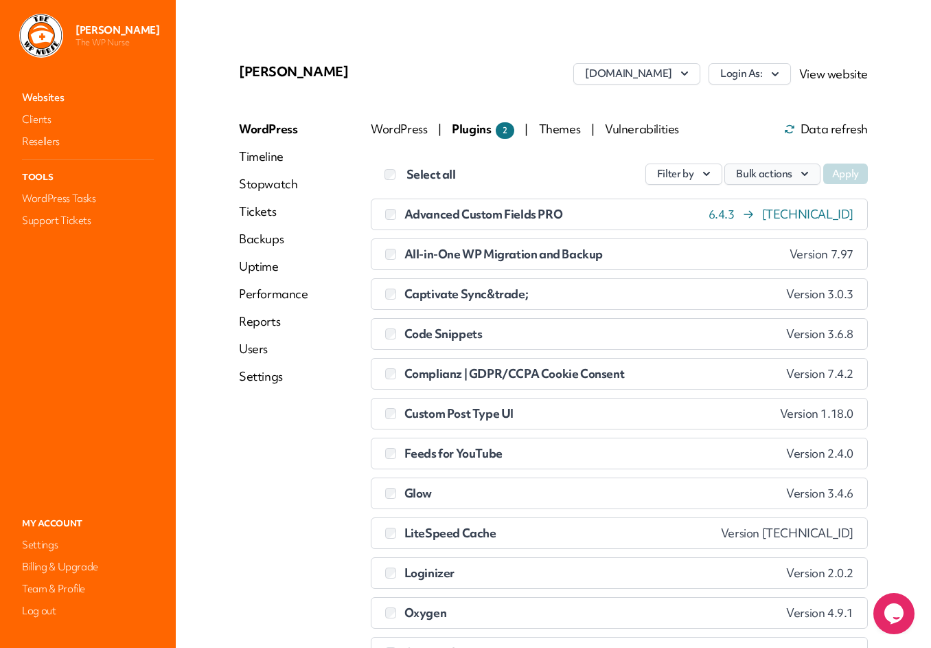
click at [799, 175] on icon "button" at bounding box center [805, 174] width 14 height 14
click at [697, 204] on link "Update" at bounding box center [743, 206] width 152 height 25
click at [836, 174] on button "Apply" at bounding box center [845, 173] width 45 height 21
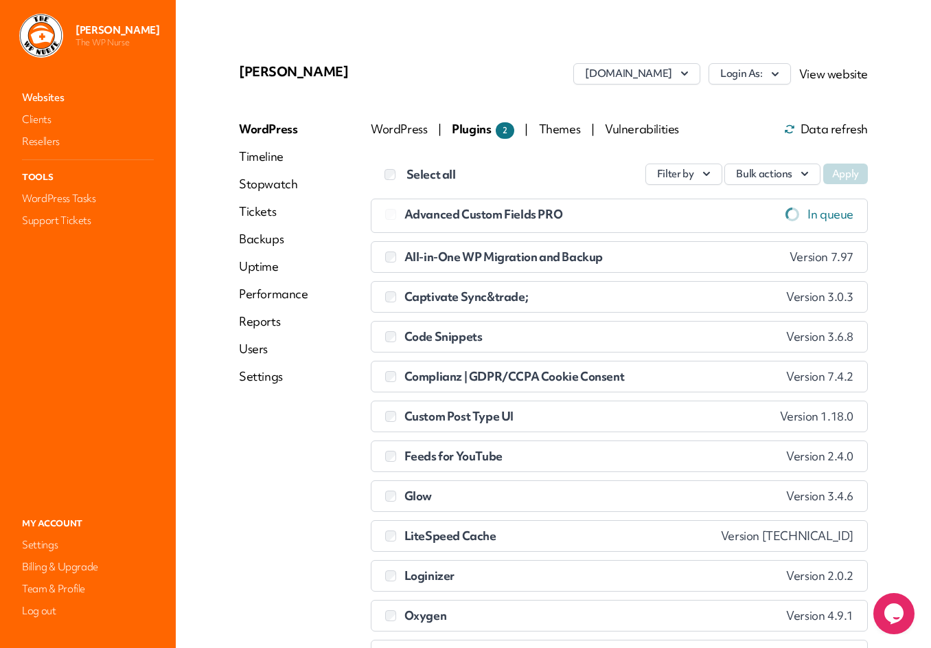
click at [32, 95] on link "Websites" at bounding box center [87, 97] width 137 height 19
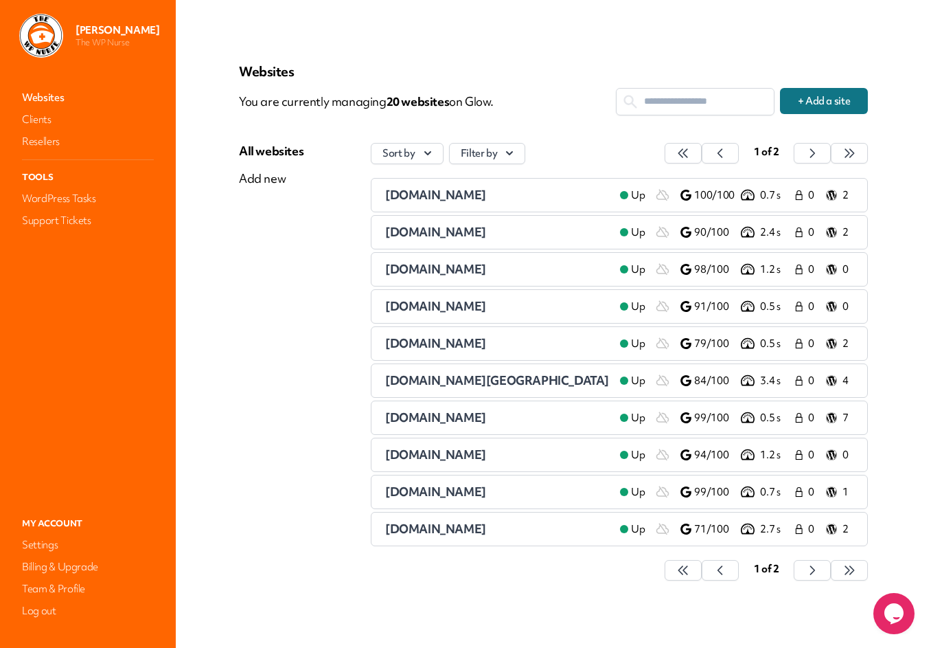
click at [846, 273] on p "0" at bounding box center [848, 269] width 11 height 14
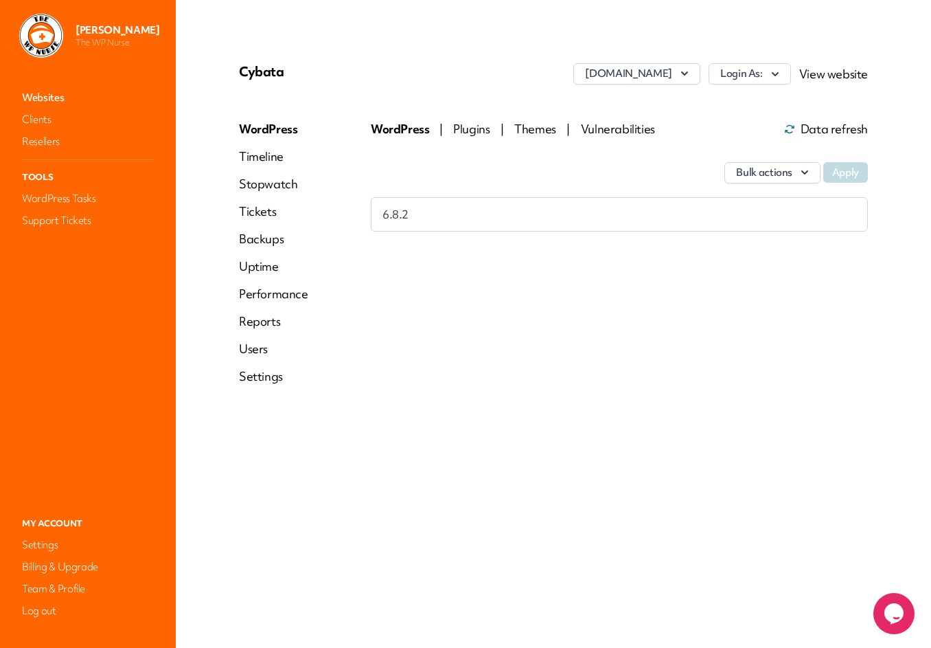
click at [49, 96] on link "Websites" at bounding box center [87, 97] width 137 height 19
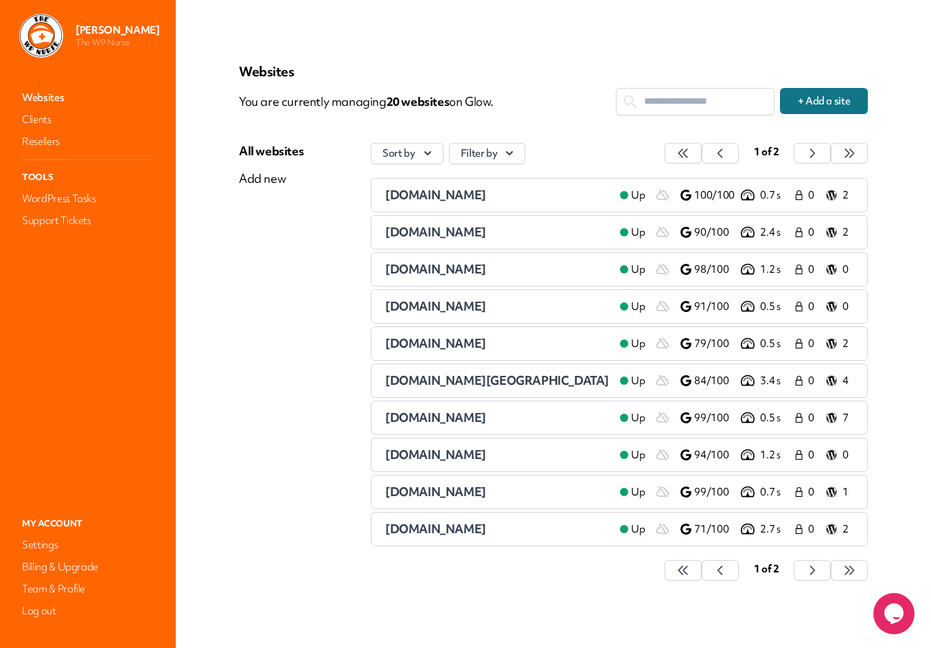
click at [834, 346] on icon at bounding box center [831, 343] width 11 height 14
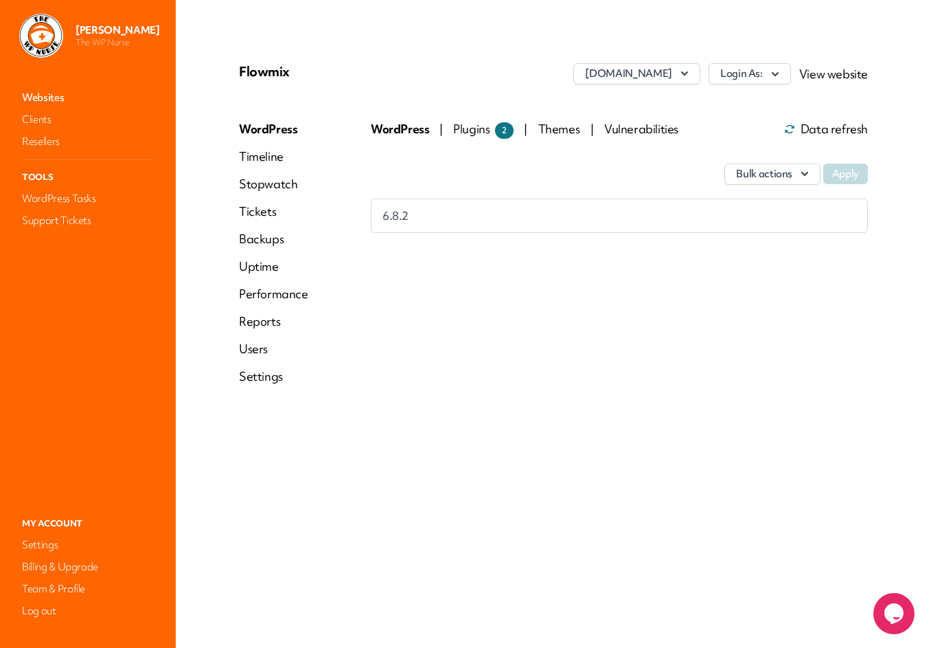
click at [482, 131] on span "Plugins 2" at bounding box center [483, 129] width 60 height 16
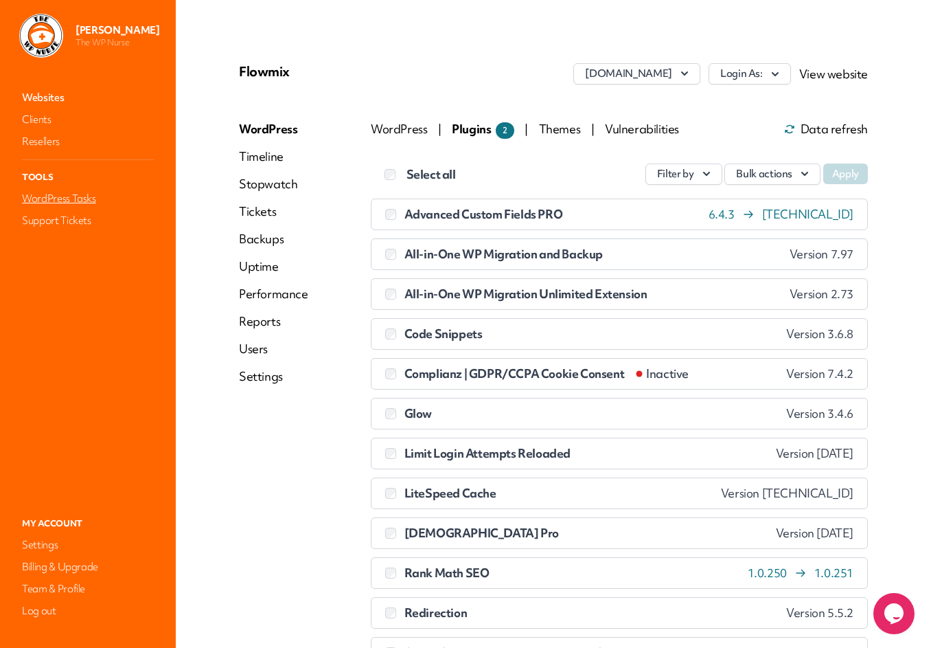
click at [61, 201] on link "WordPress Tasks" at bounding box center [87, 198] width 137 height 19
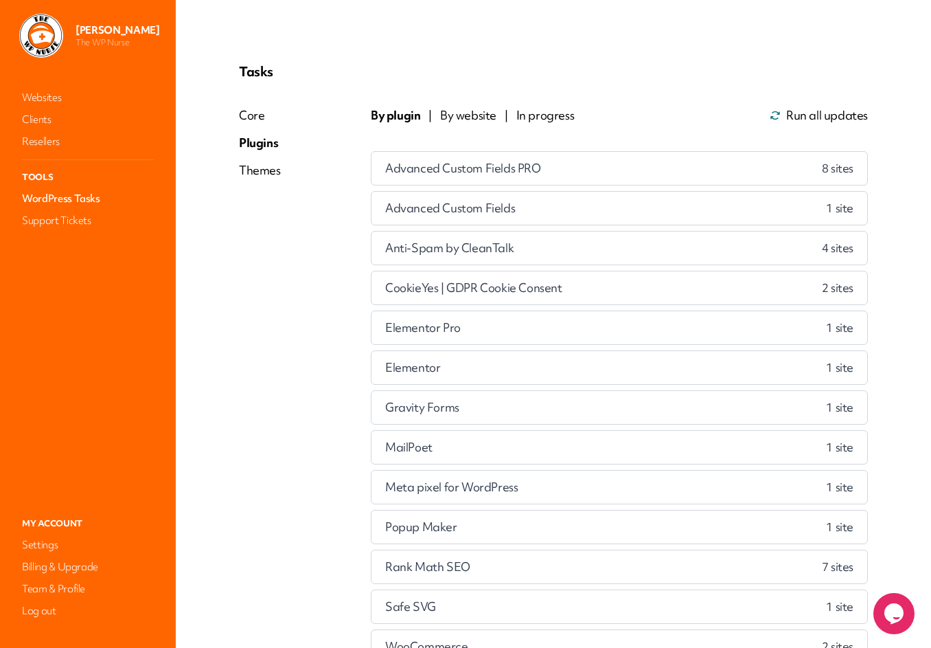
click at [401, 115] on span "By plugin" at bounding box center [395, 115] width 49 height 16
click at [436, 161] on span "Advanced Custom Fields PRO" at bounding box center [463, 168] width 156 height 16
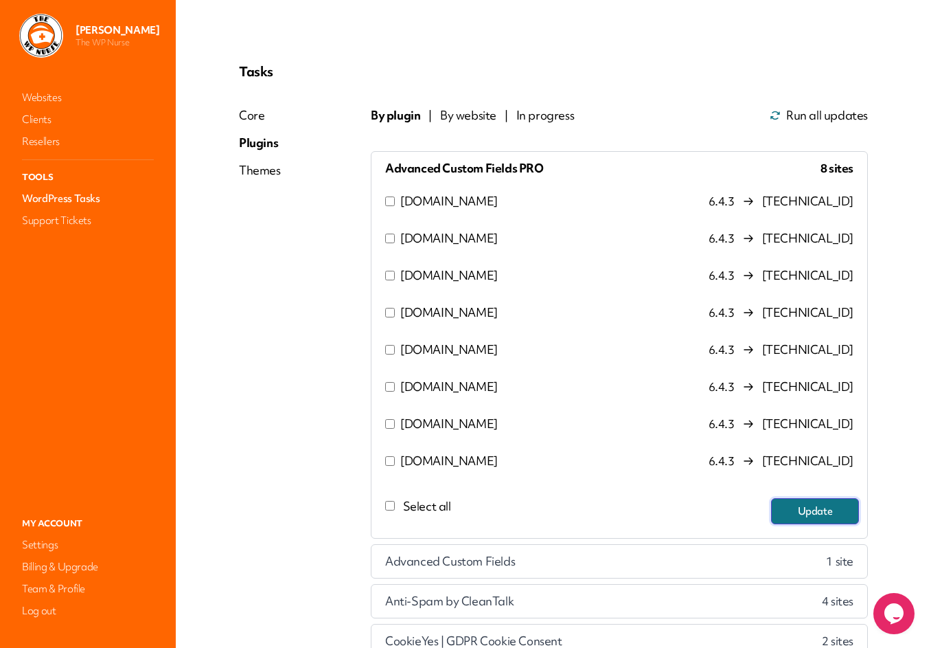
click at [835, 512] on button "Update" at bounding box center [815, 511] width 88 height 26
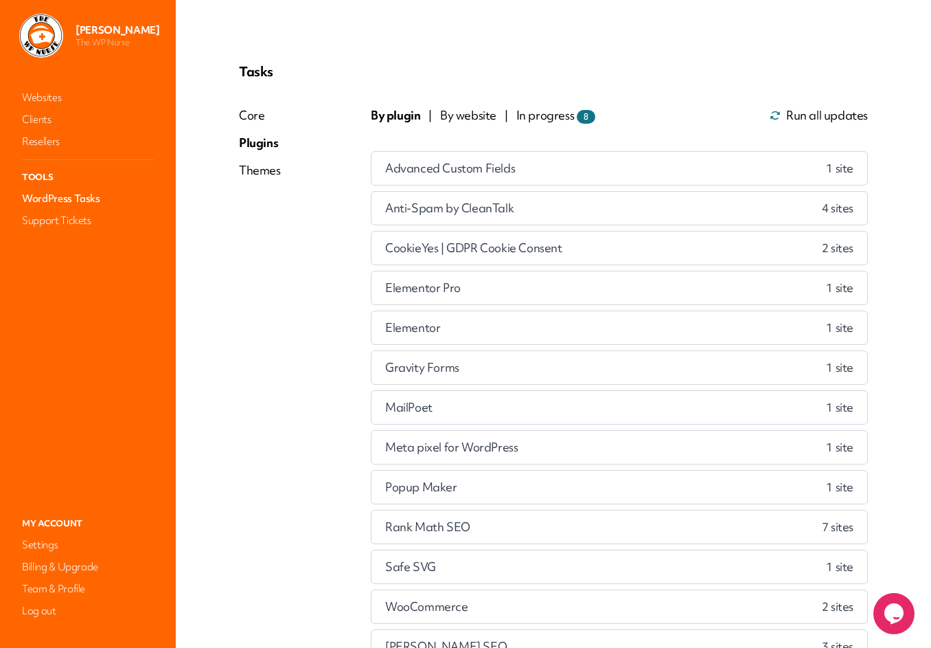
click at [612, 214] on div "Anti-Spam by CleanTalk 4 site s" at bounding box center [619, 208] width 496 height 33
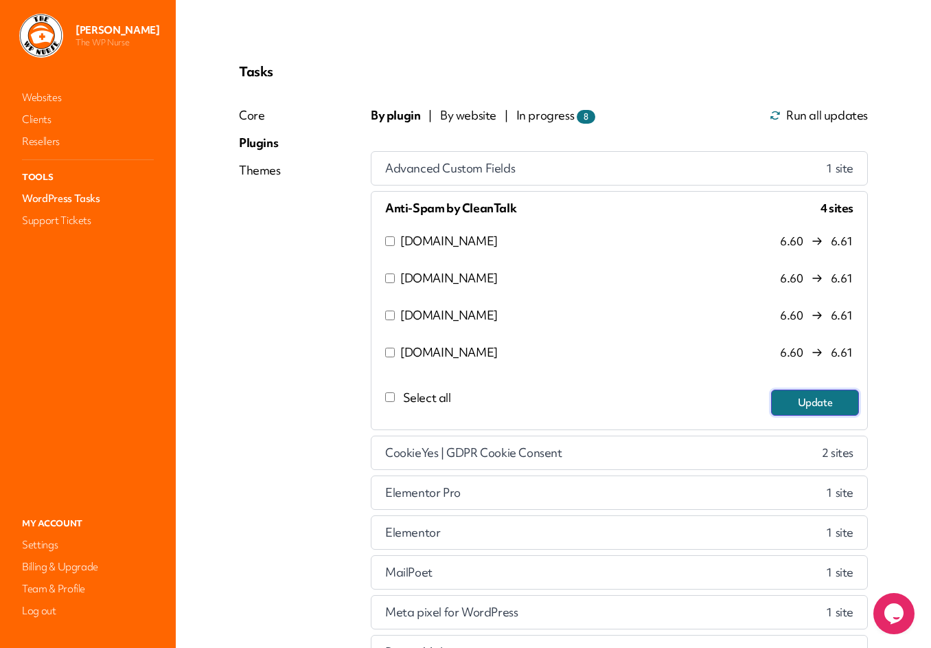
click at [806, 407] on button "Update" at bounding box center [815, 402] width 88 height 26
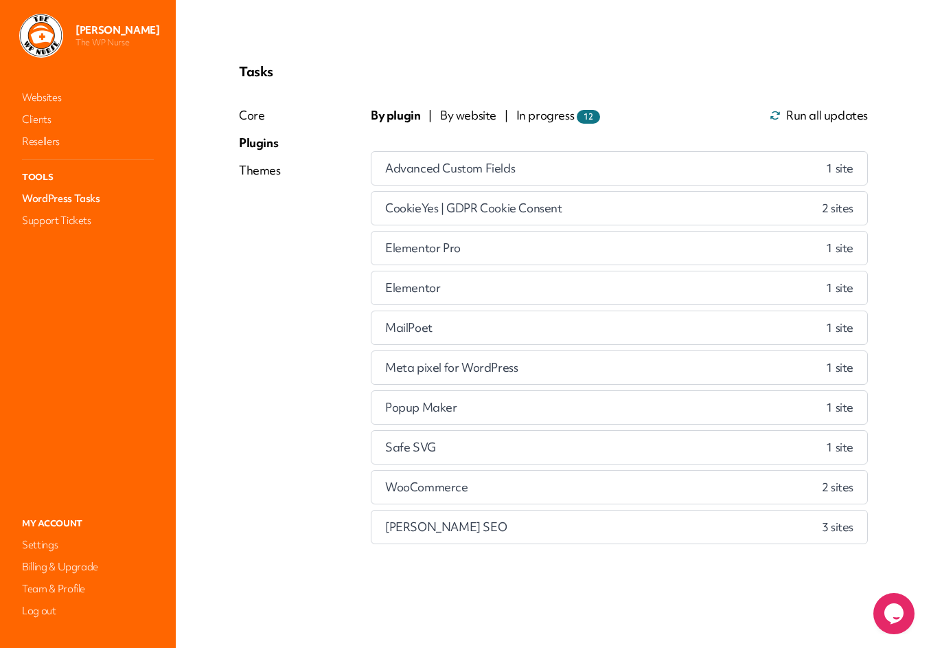
click at [624, 209] on div "CookieYes | GDPR Cookie Consent 2 site s" at bounding box center [619, 208] width 496 height 33
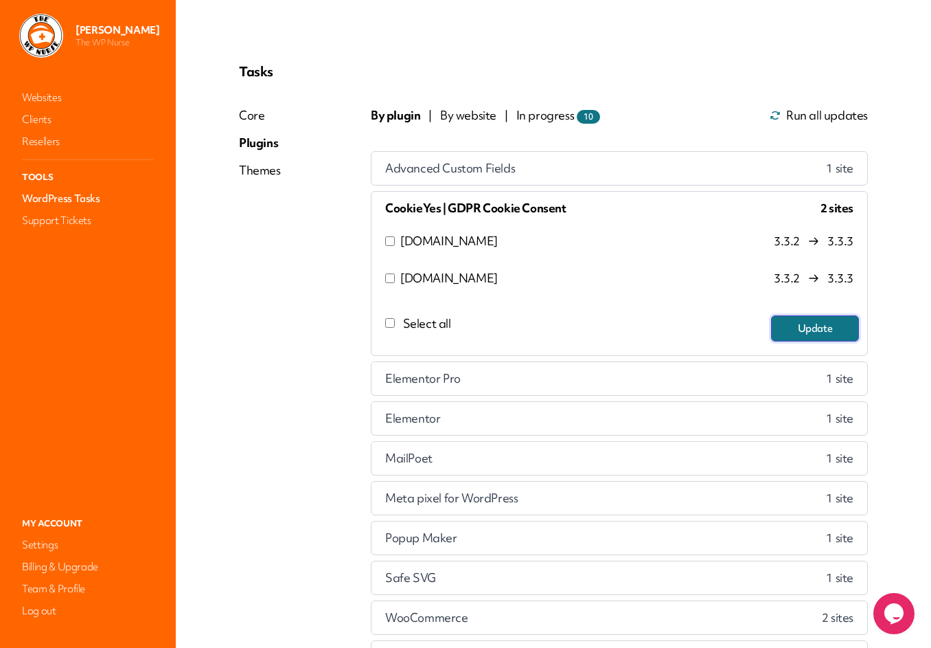
click at [794, 323] on button "Update" at bounding box center [815, 328] width 88 height 26
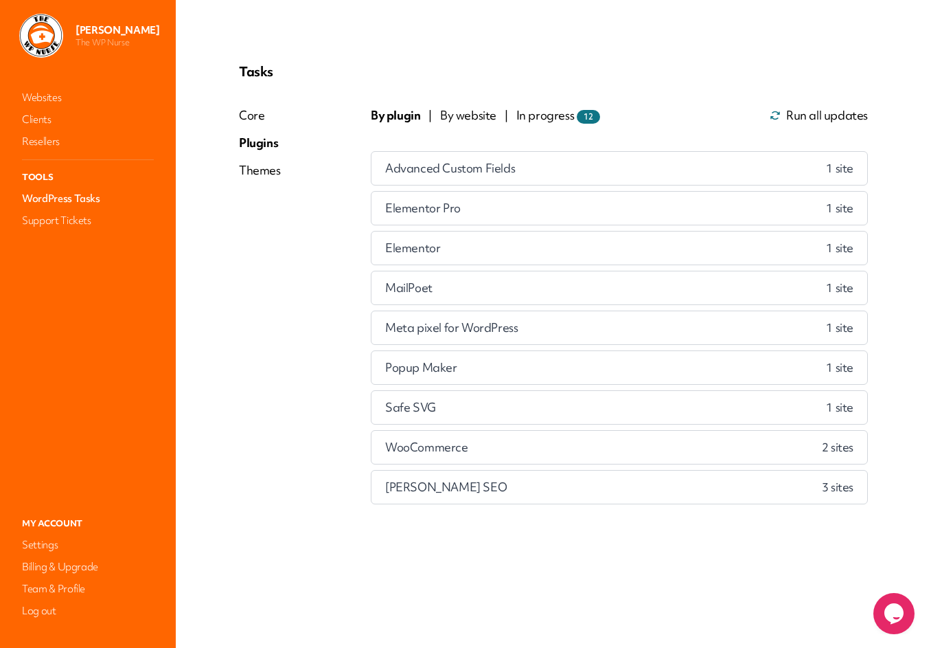
click at [693, 285] on div "MailPoet 1 site" at bounding box center [619, 287] width 496 height 33
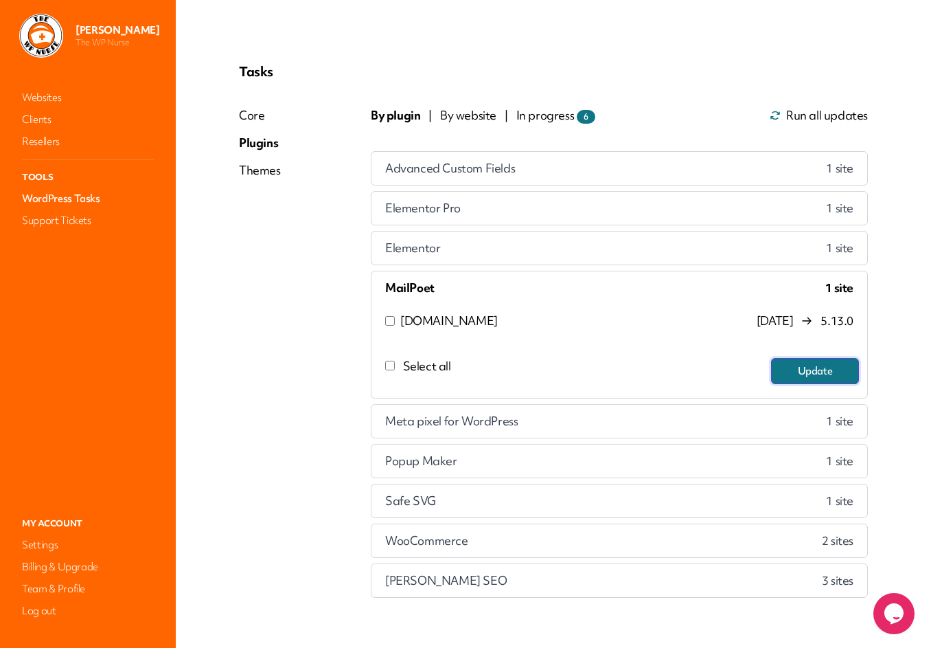
click at [836, 377] on button "Update" at bounding box center [815, 371] width 88 height 26
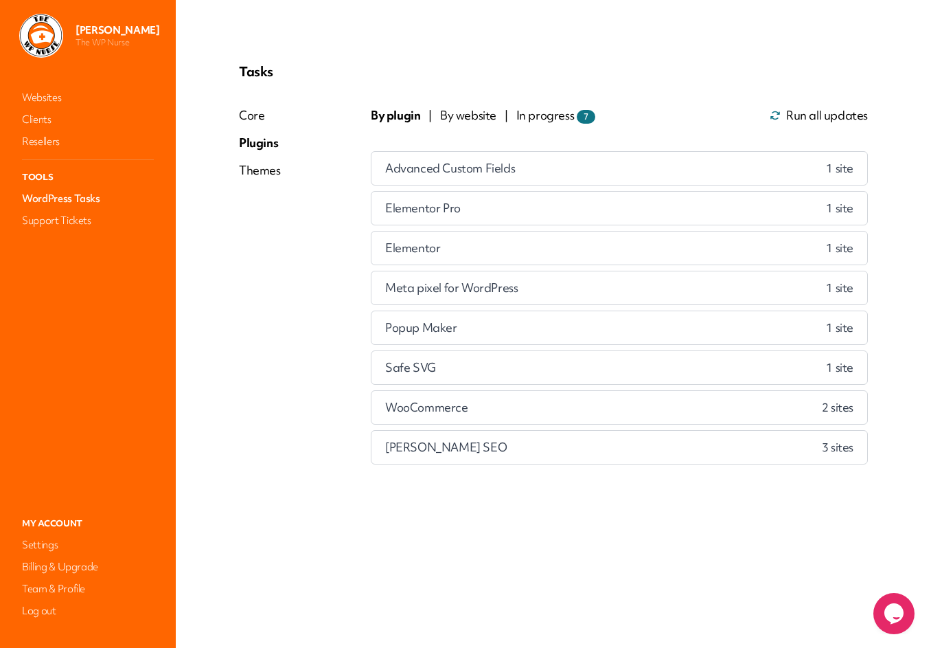
click at [680, 290] on div "Meta pixel for WordPress 1 site" at bounding box center [619, 287] width 496 height 33
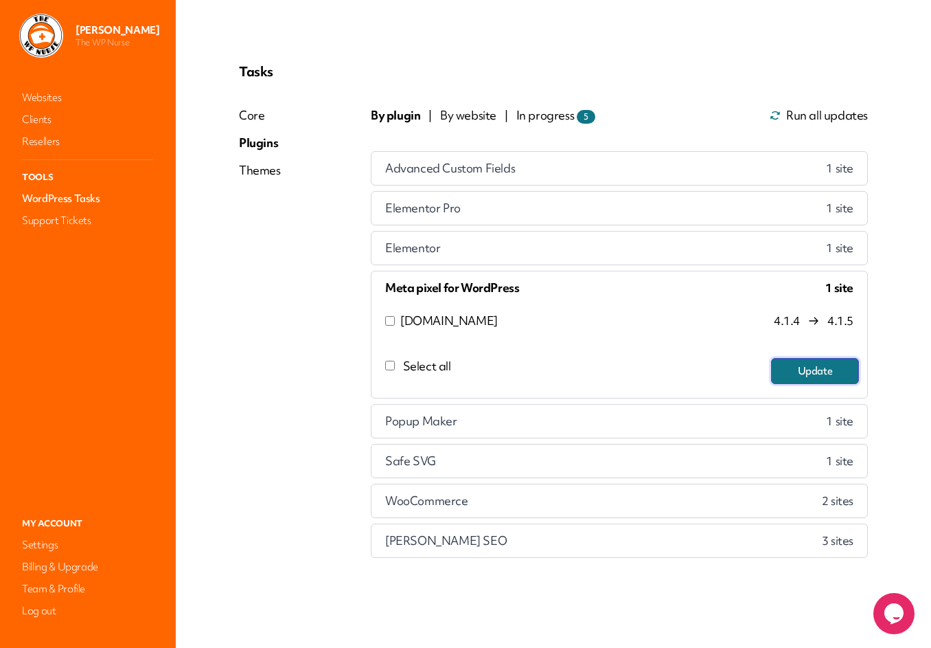
click at [841, 368] on button "Update" at bounding box center [815, 371] width 88 height 26
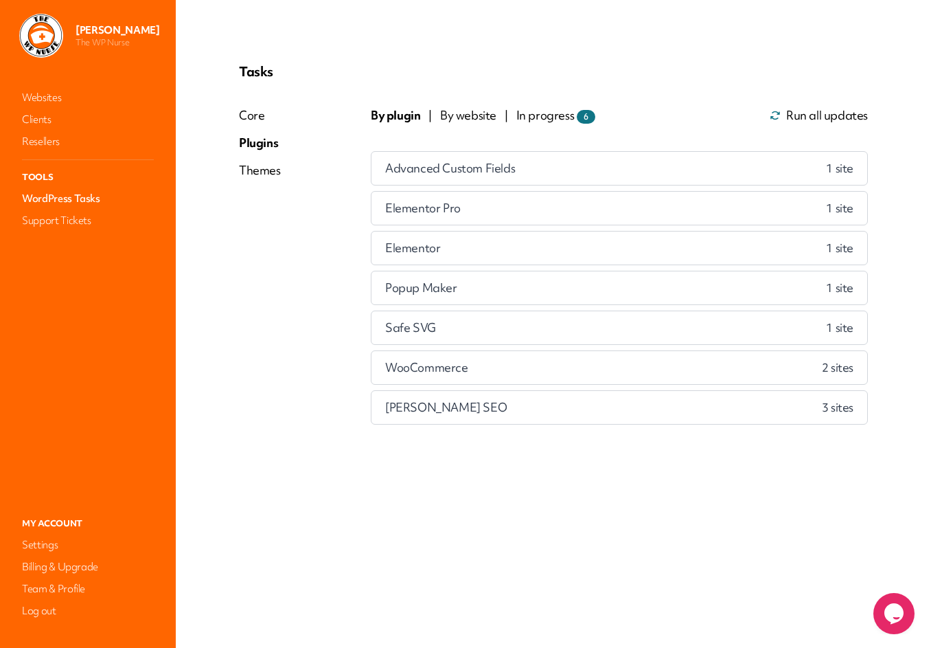
click at [648, 285] on div "Popup Maker 1 site" at bounding box center [619, 287] width 496 height 33
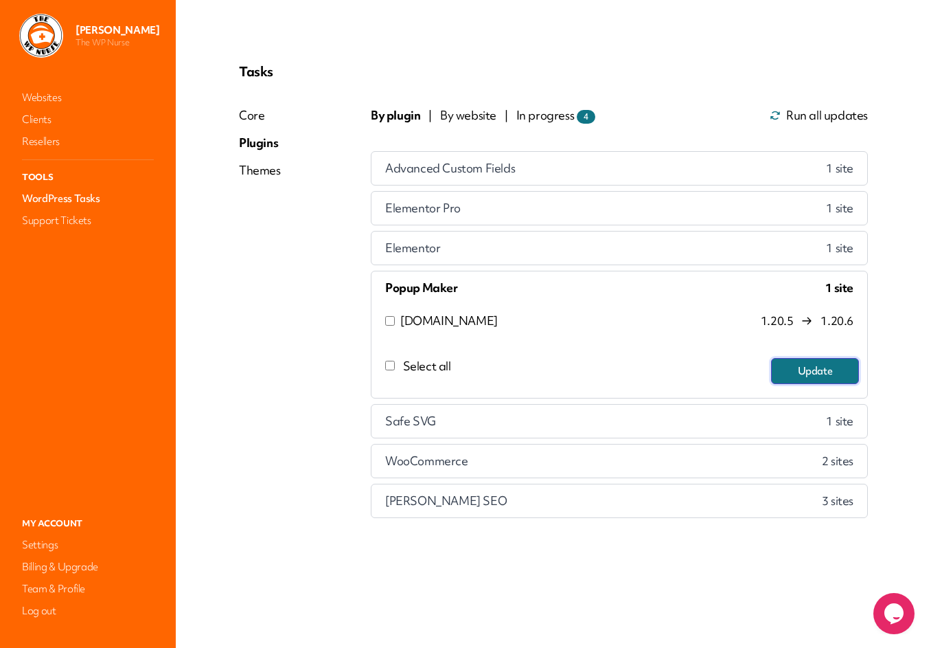
click at [815, 373] on button "Update" at bounding box center [815, 371] width 88 height 26
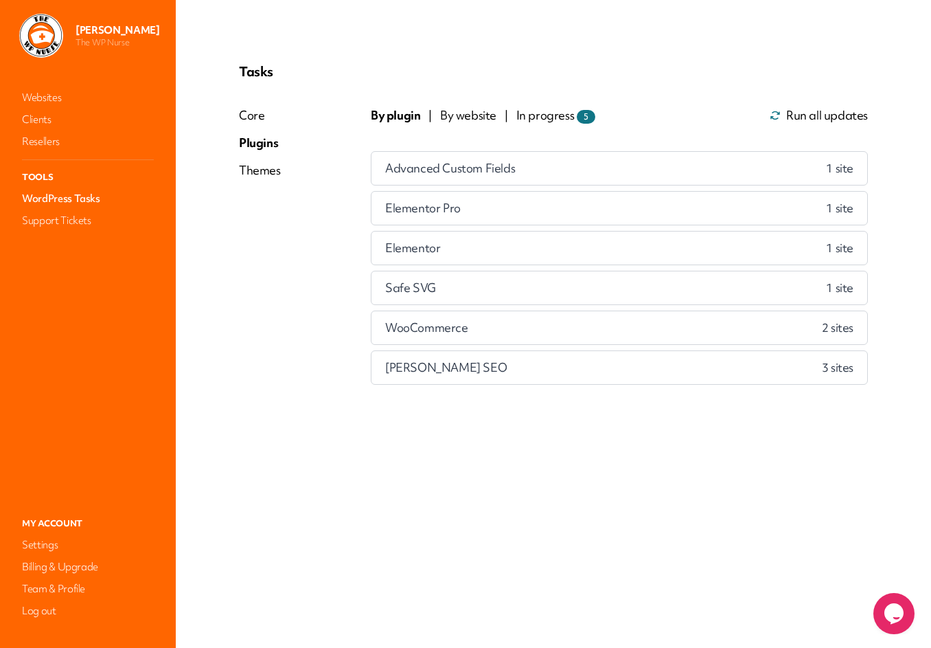
click at [702, 290] on div "Safe SVG 1 site" at bounding box center [619, 287] width 496 height 33
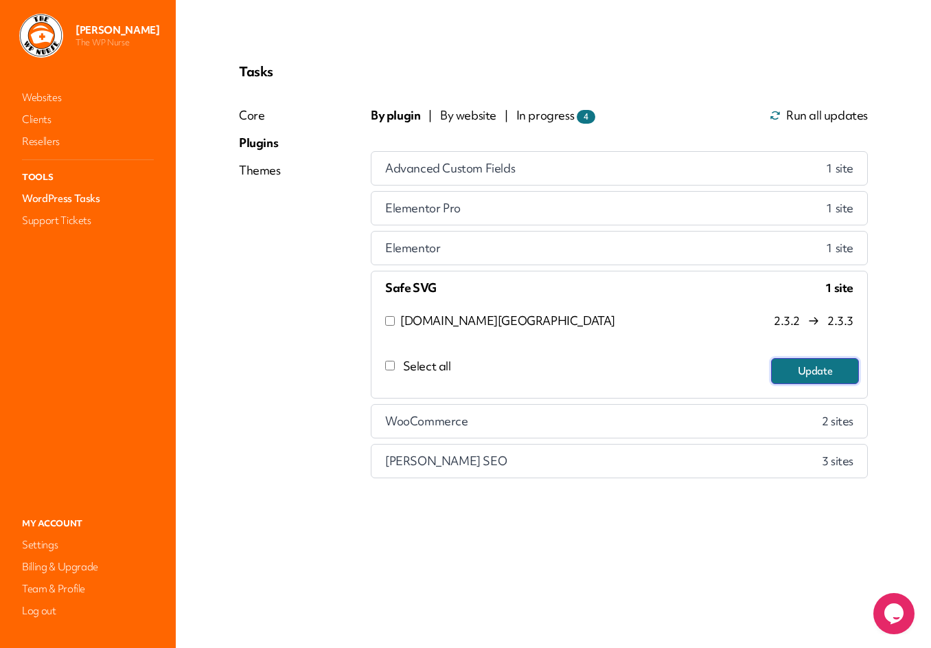
click at [803, 374] on button "Update" at bounding box center [815, 371] width 88 height 26
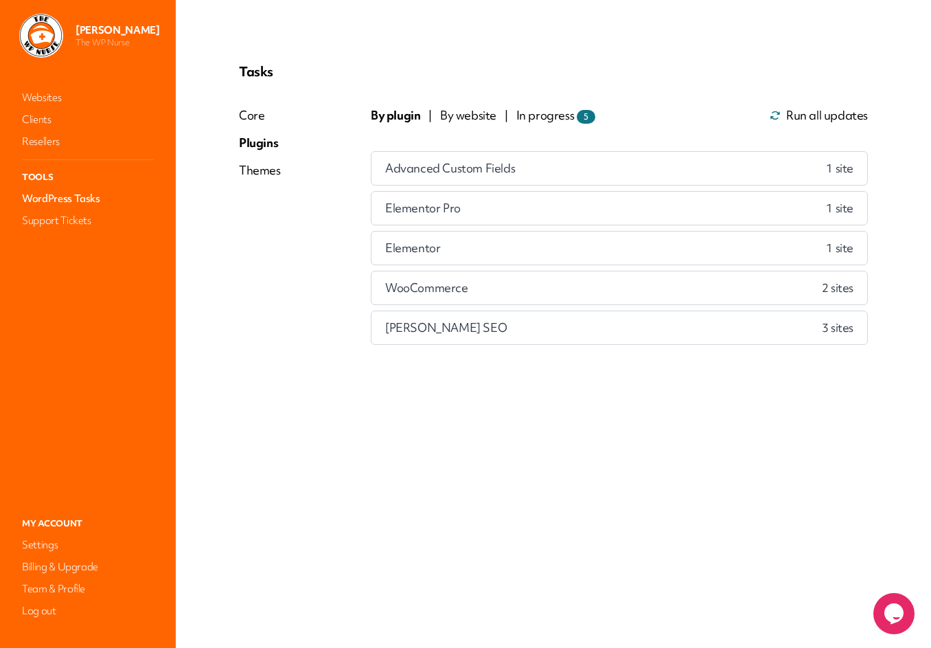
click at [667, 288] on div "WooCommerce 2 site s" at bounding box center [619, 287] width 496 height 33
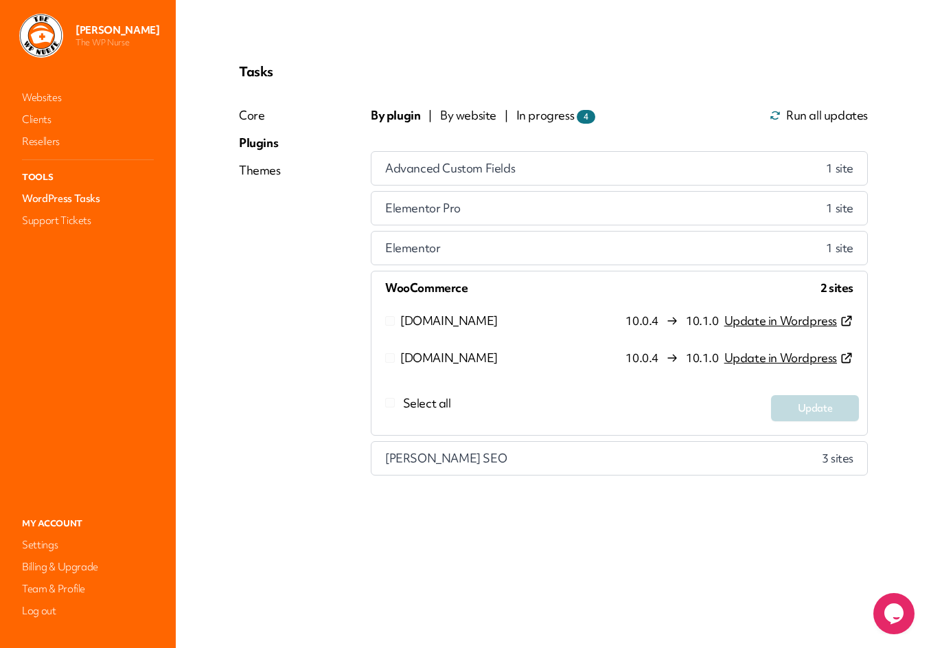
click at [617, 464] on div "[PERSON_NAME] SEO 3 site s" at bounding box center [619, 458] width 496 height 33
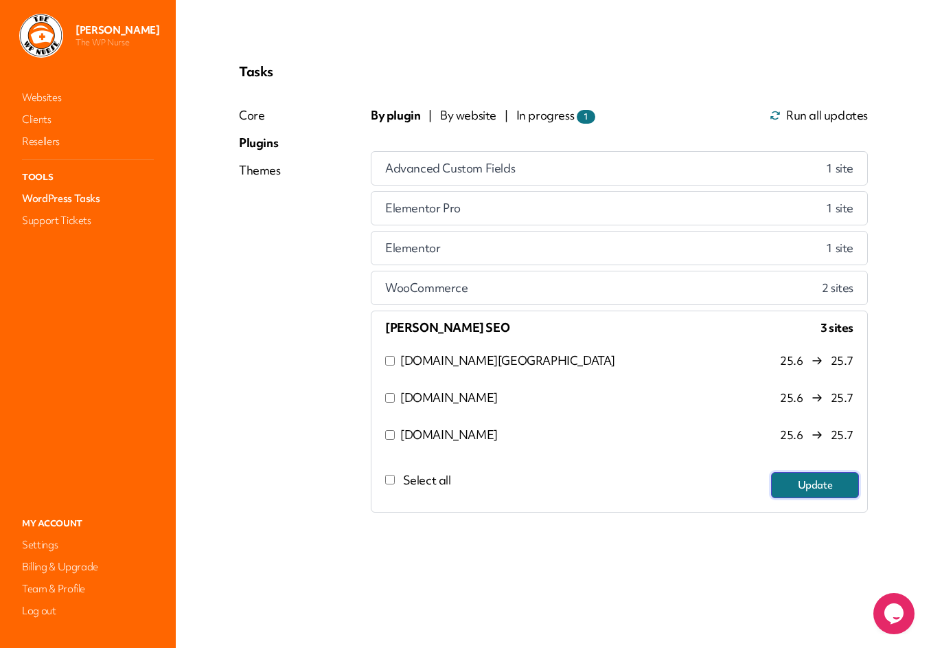
click at [812, 483] on button "Update" at bounding box center [815, 485] width 88 height 26
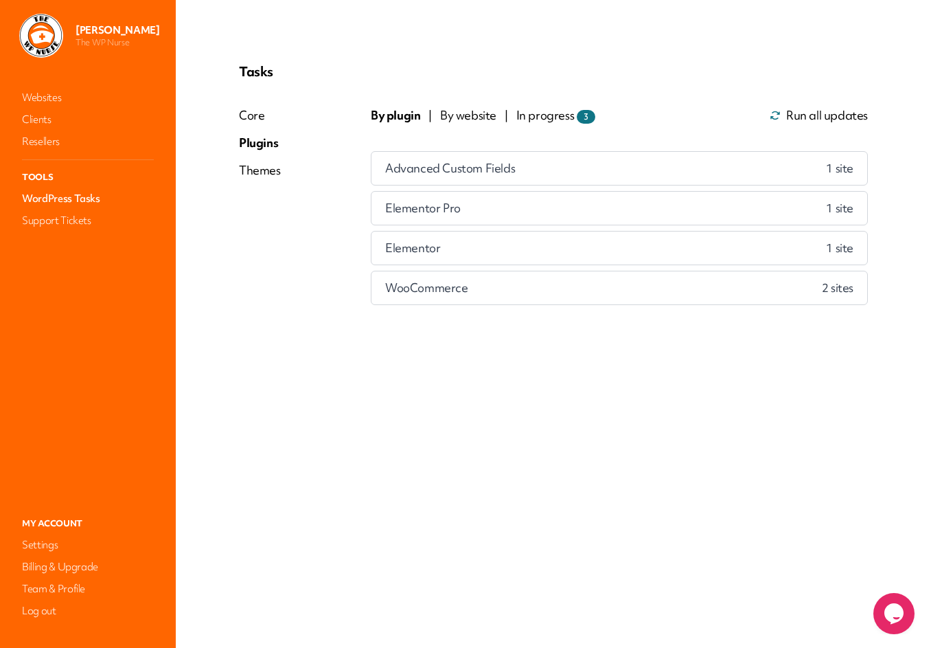
click at [716, 202] on div "Elementor Pro 1 site" at bounding box center [619, 208] width 496 height 33
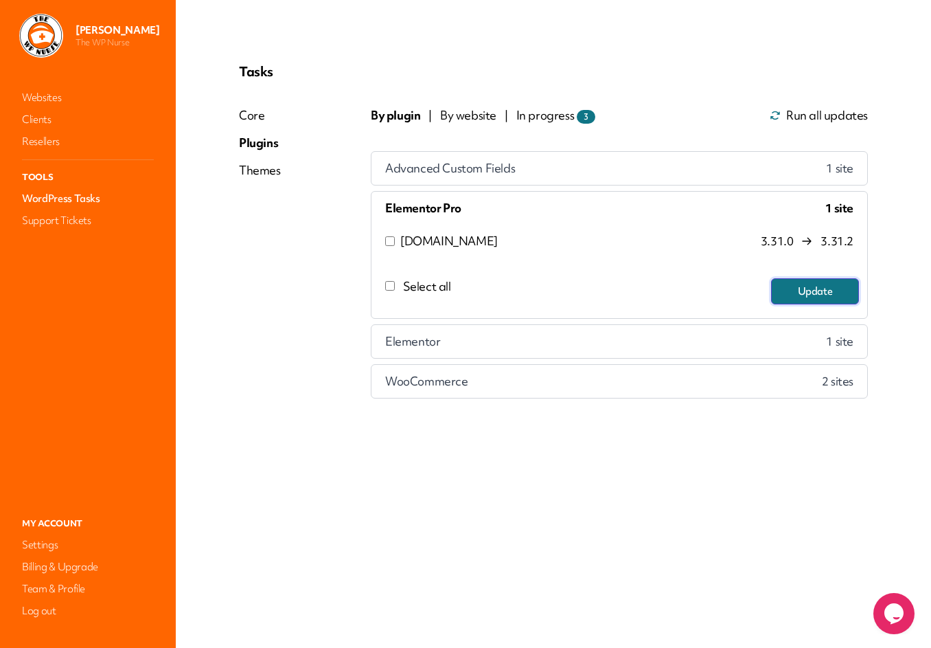
click at [812, 290] on button "Update" at bounding box center [815, 291] width 88 height 26
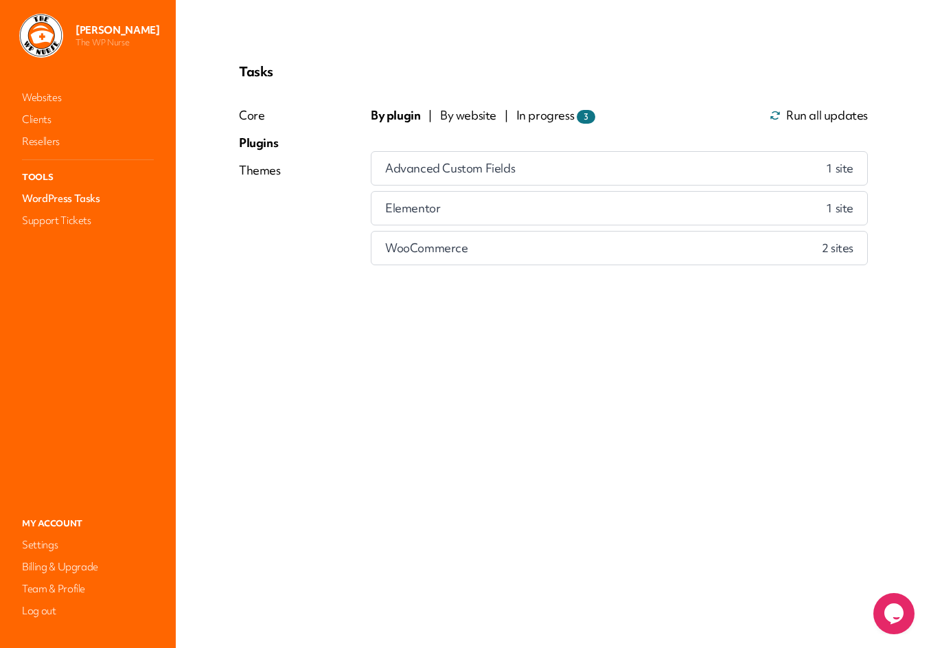
click at [704, 207] on div "Elementor 1 site" at bounding box center [619, 208] width 496 height 33
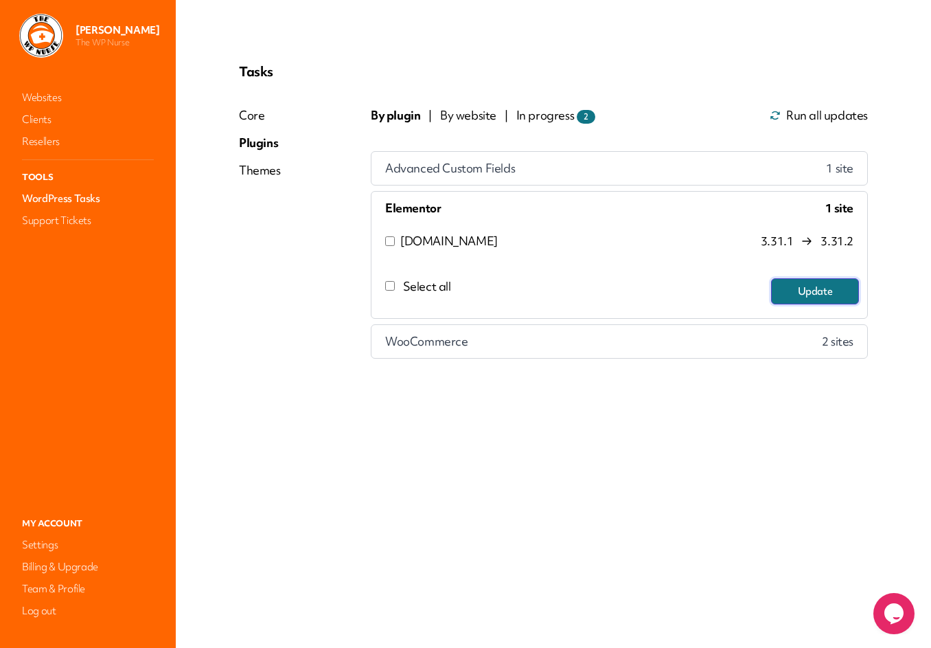
click at [816, 293] on button "Update" at bounding box center [815, 291] width 88 height 26
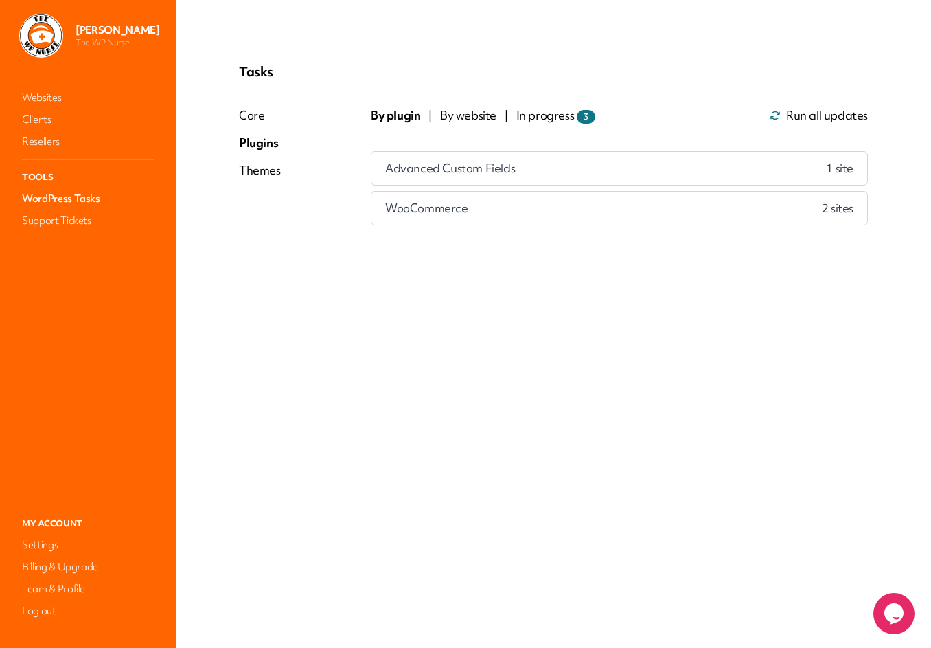
click at [710, 173] on div "Advanced Custom Fields 1 site" at bounding box center [619, 168] width 496 height 33
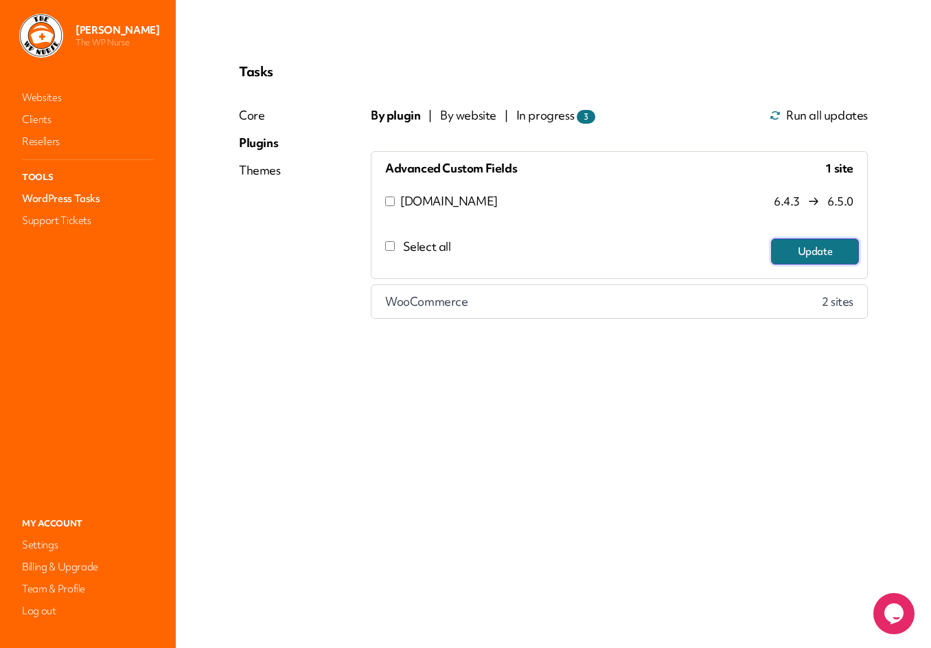
click at [832, 252] on button "Update" at bounding box center [815, 251] width 88 height 26
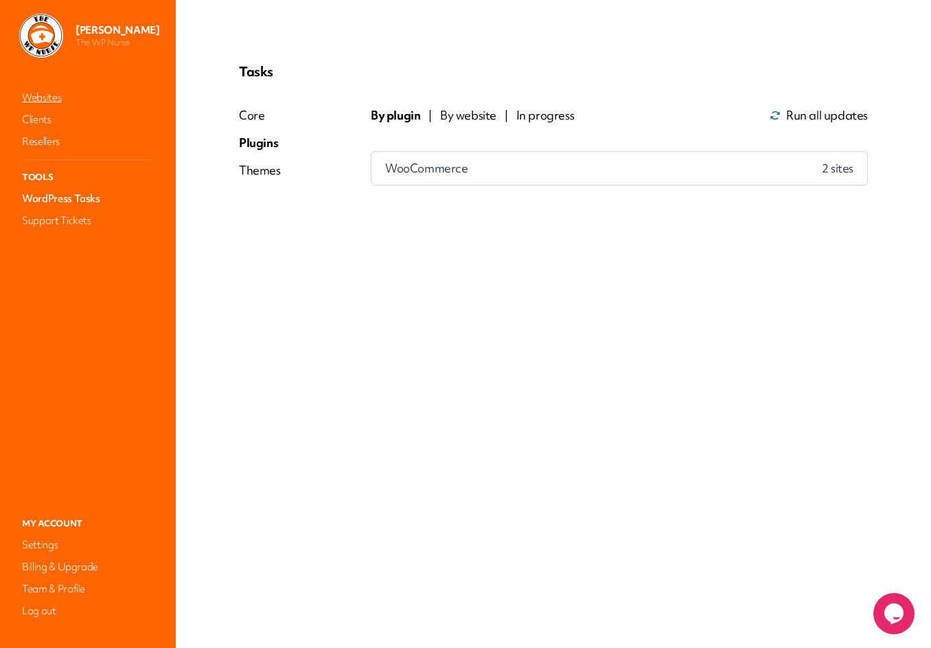
click at [47, 97] on link "Websites" at bounding box center [87, 97] width 137 height 19
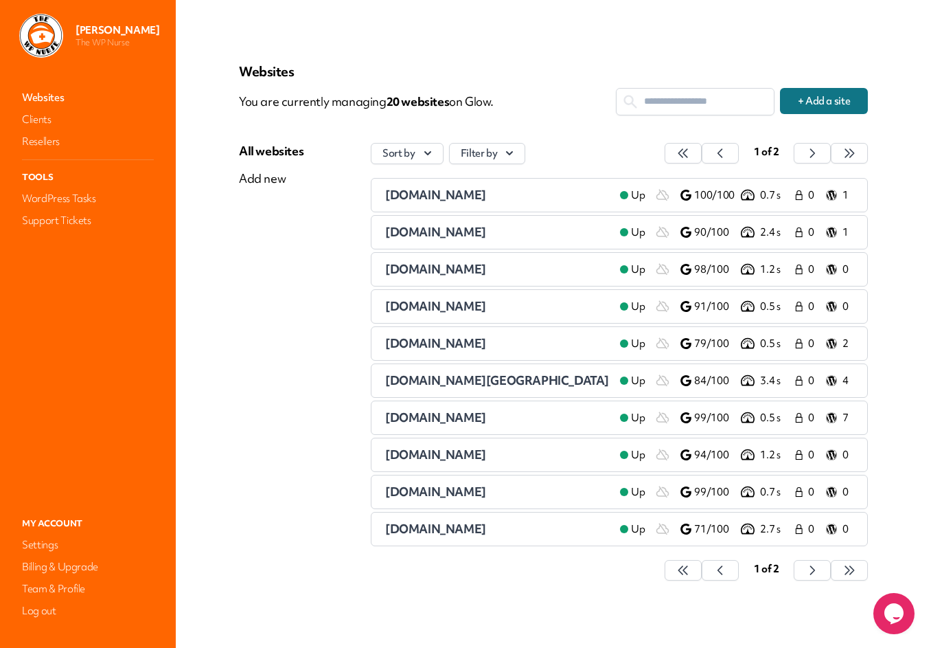
click at [690, 153] on icon "button" at bounding box center [683, 153] width 14 height 14
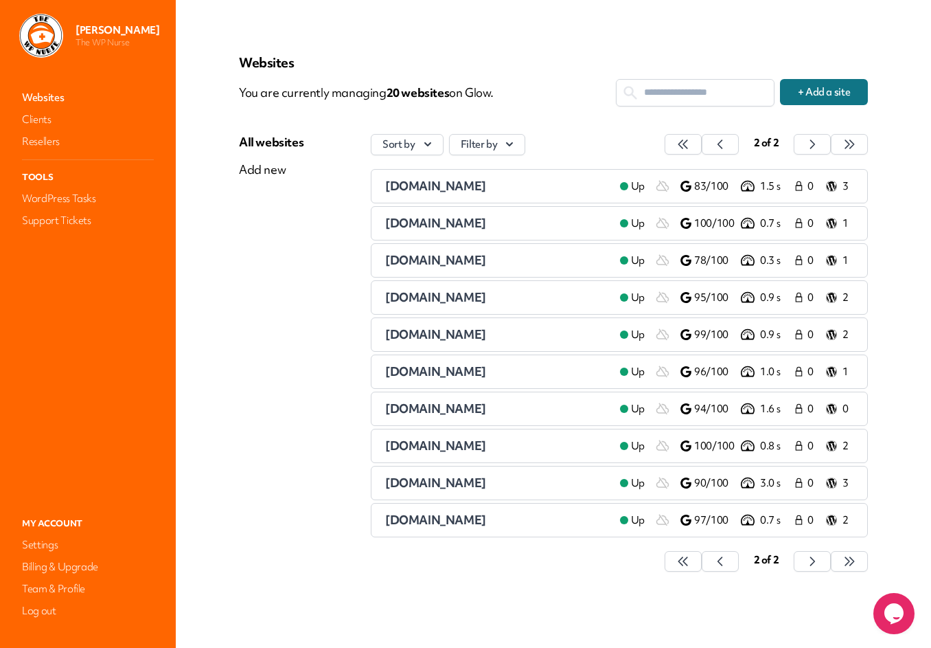
click at [47, 98] on link "Websites" at bounding box center [87, 97] width 137 height 19
click at [690, 145] on icon "button" at bounding box center [683, 144] width 14 height 14
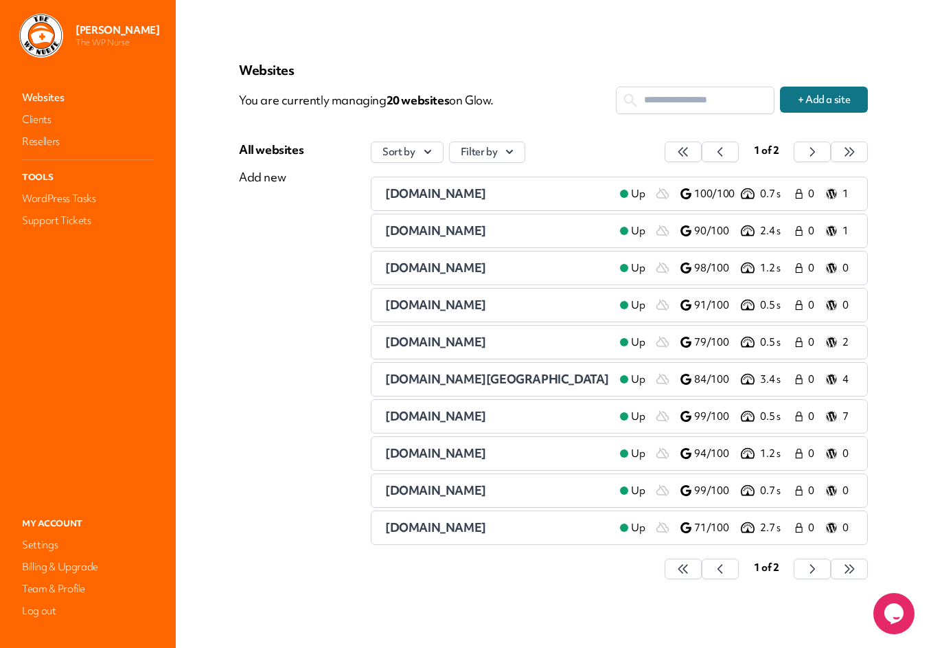
scroll to position [3, 0]
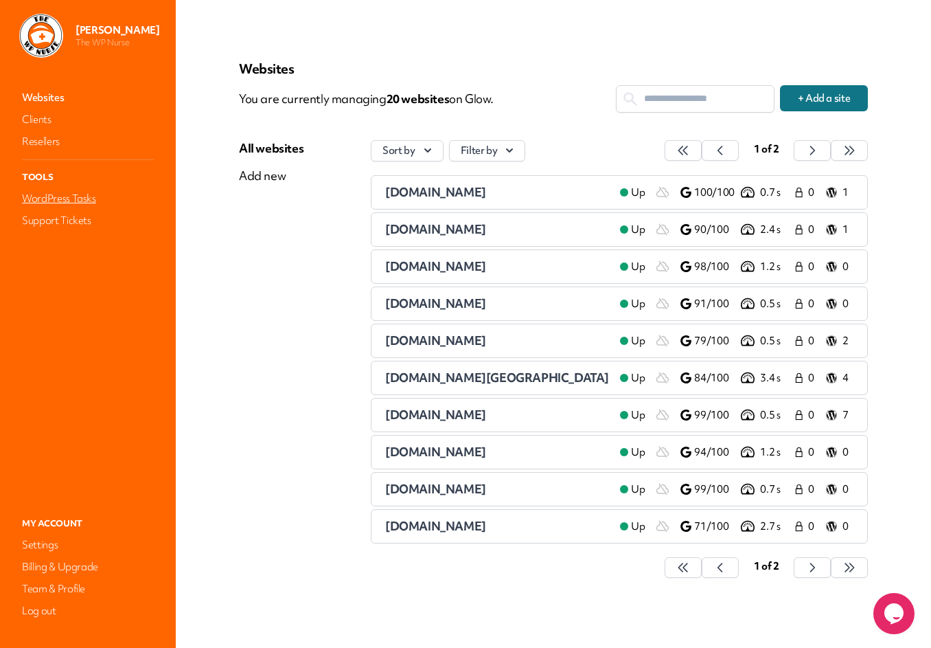
click at [50, 200] on link "WordPress Tasks" at bounding box center [87, 198] width 137 height 19
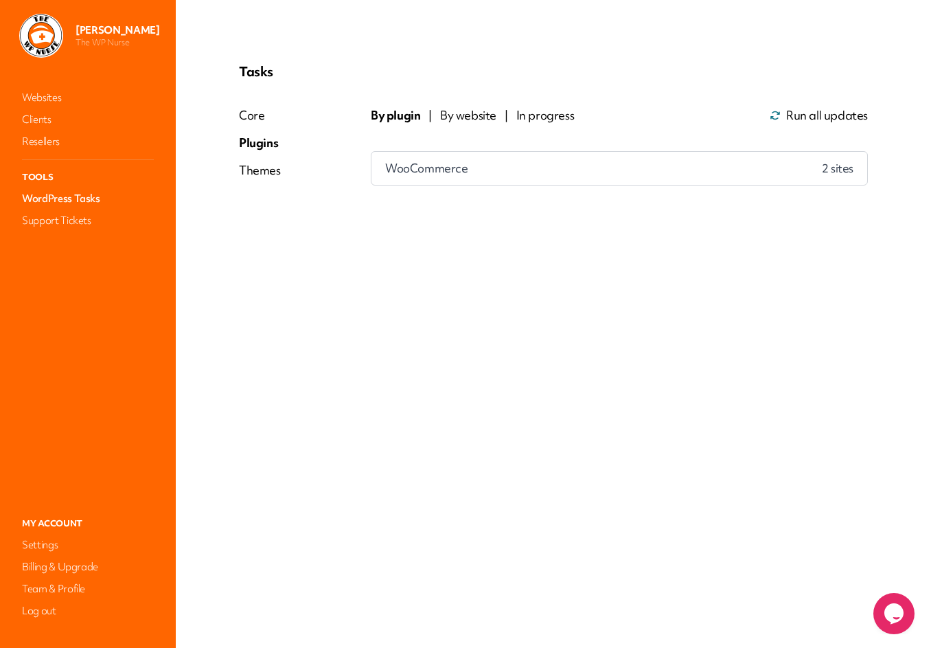
click at [478, 113] on span "By website" at bounding box center [468, 115] width 56 height 16
click at [49, 100] on link "Websites" at bounding box center [87, 97] width 137 height 19
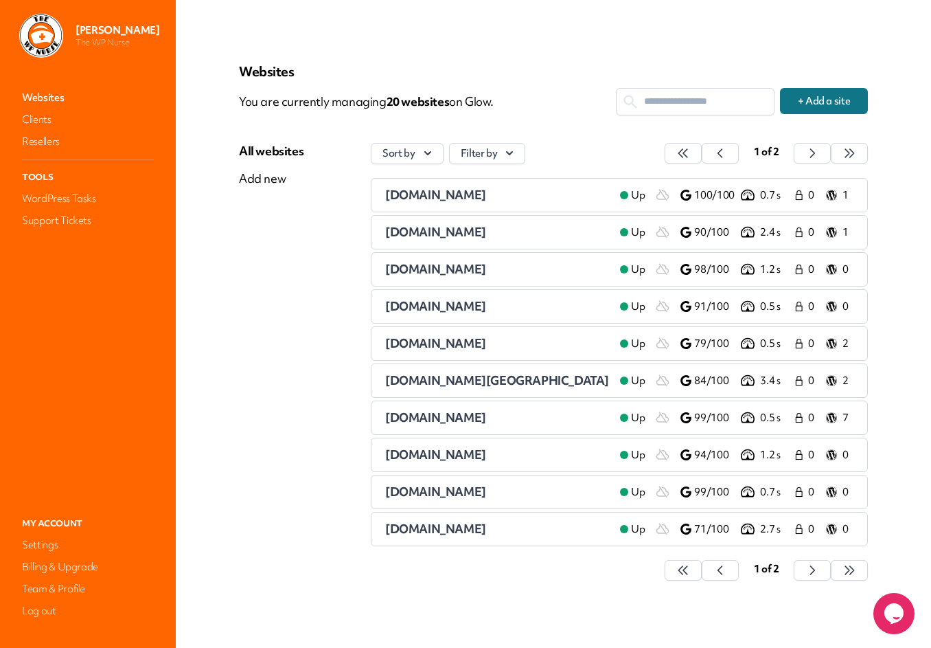
click at [577, 194] on div "[DOMAIN_NAME]" at bounding box center [497, 195] width 224 height 16
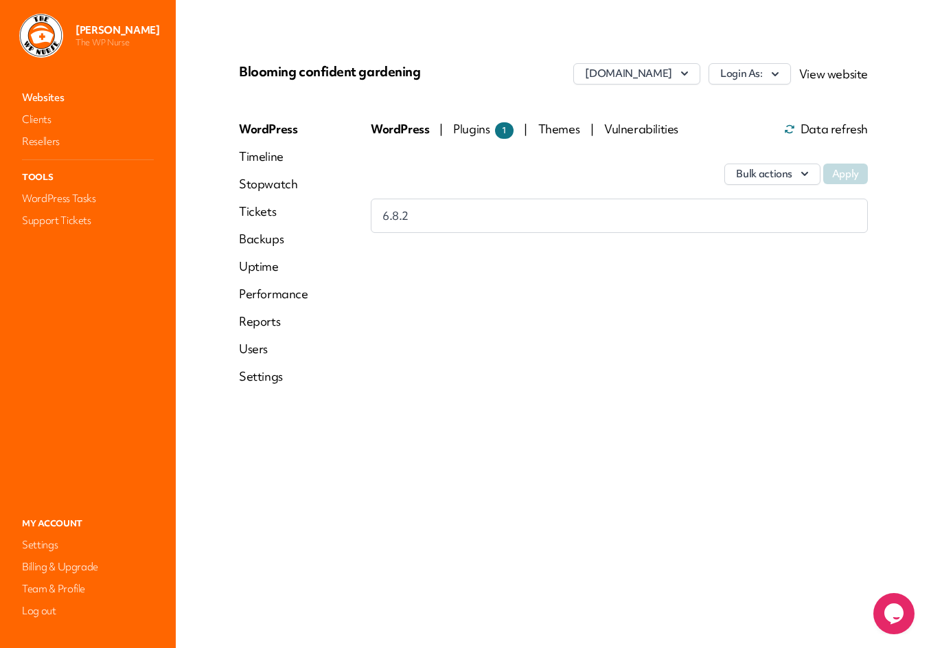
click at [485, 126] on span "Plugins 1" at bounding box center [483, 129] width 60 height 16
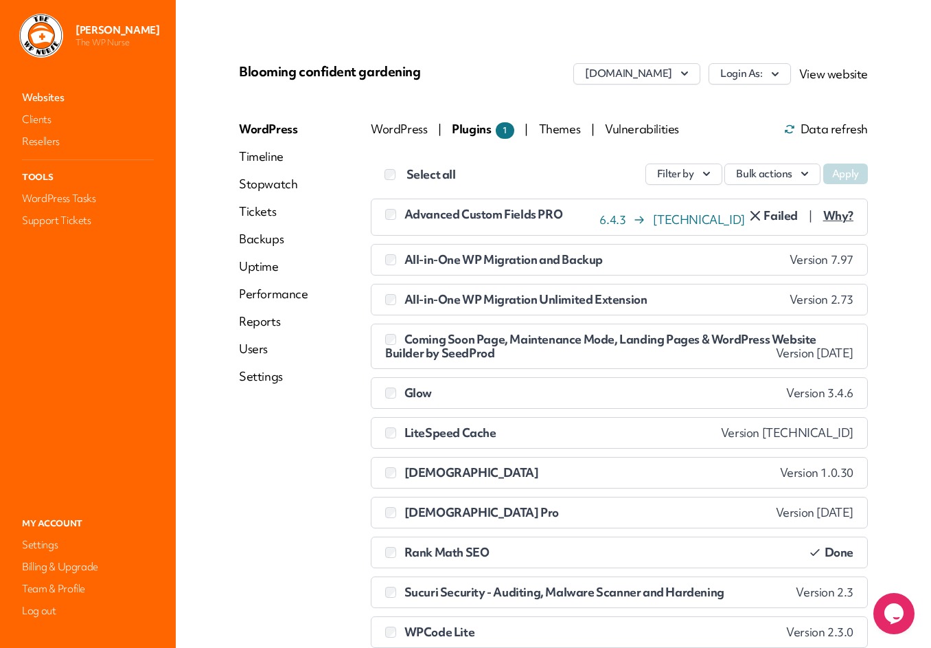
click at [835, 218] on span "Why?" at bounding box center [838, 216] width 30 height 14
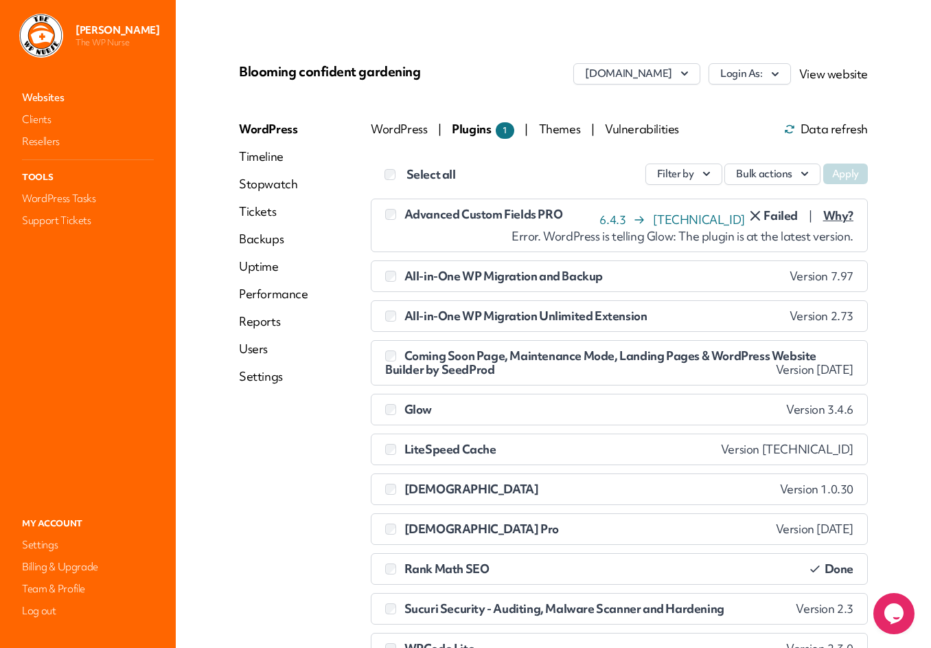
click at [268, 294] on link "Performance" at bounding box center [273, 294] width 69 height 16
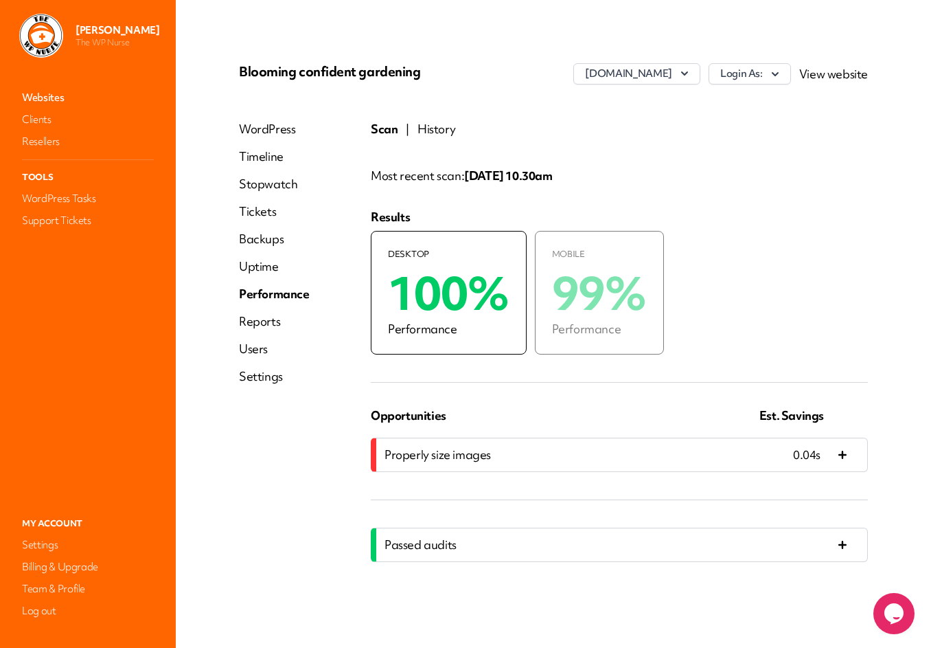
click at [432, 135] on button "History" at bounding box center [436, 129] width 38 height 16
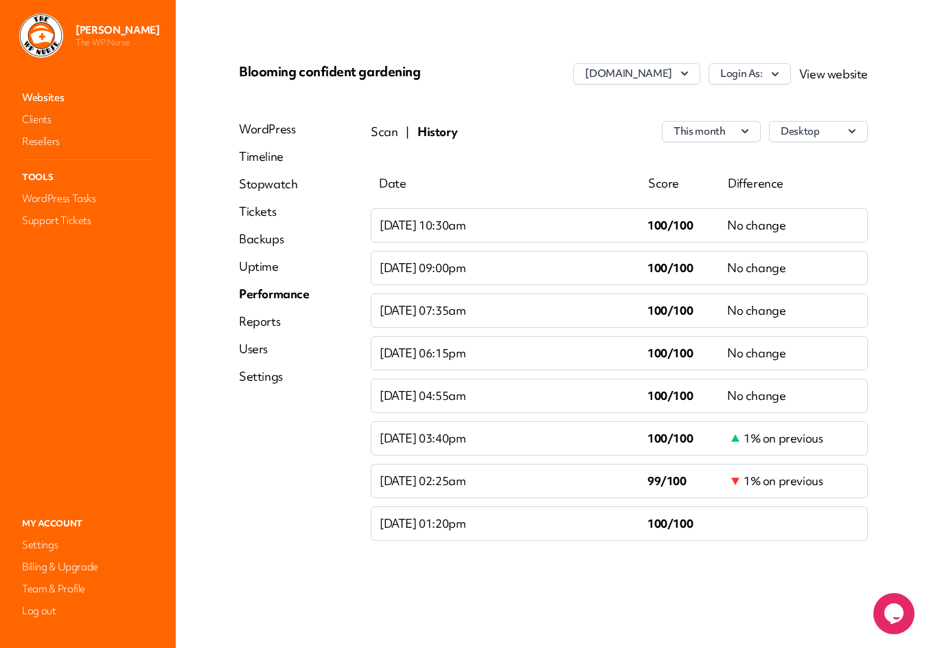
click at [54, 98] on link "Websites" at bounding box center [87, 97] width 137 height 19
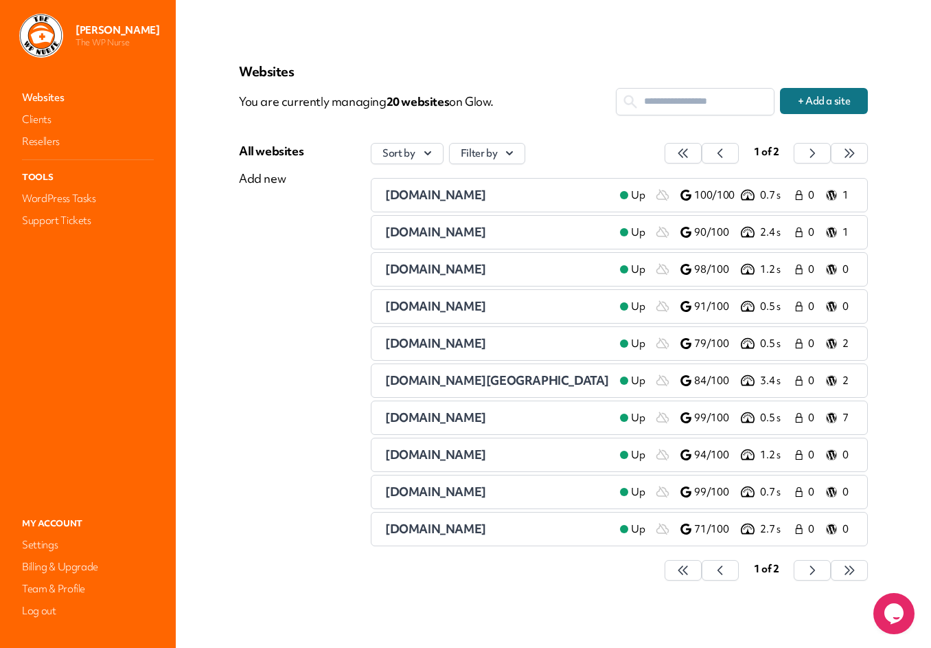
click at [471, 233] on span "[DOMAIN_NAME]" at bounding box center [435, 232] width 101 height 16
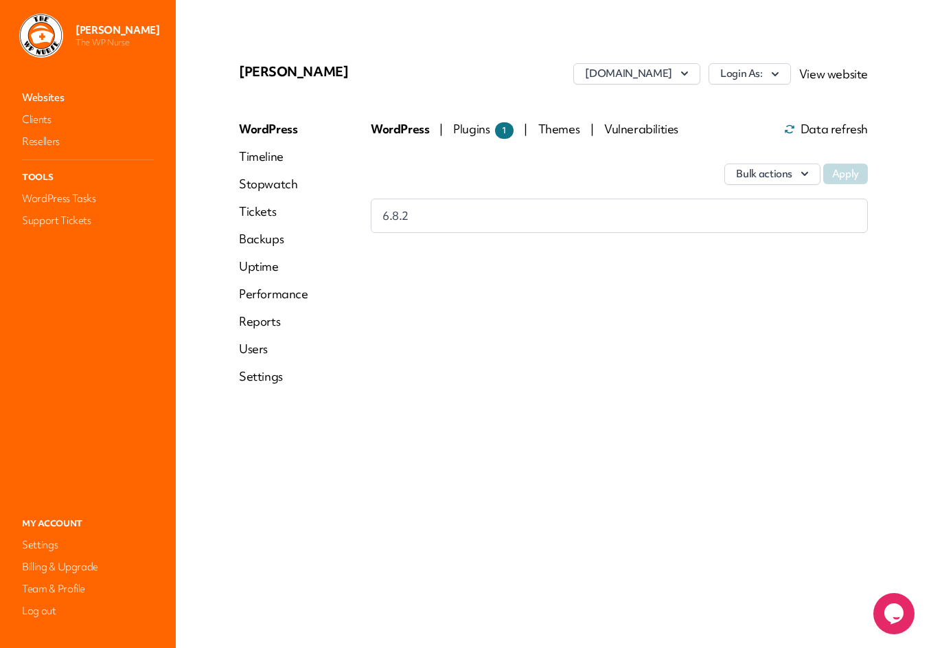
click at [475, 129] on span "Plugins 1" at bounding box center [483, 129] width 60 height 16
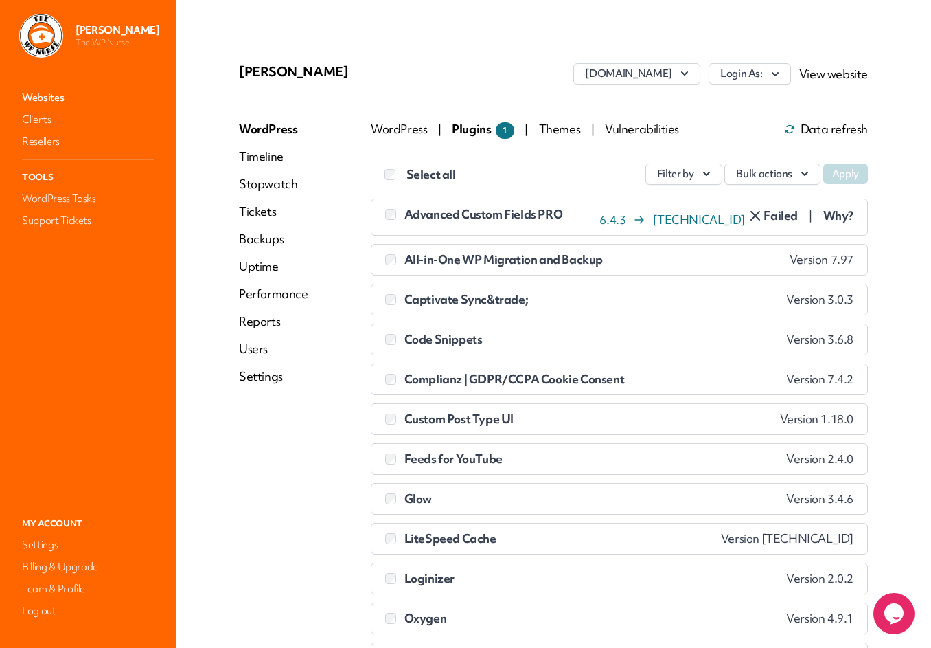
click at [260, 293] on link "Performance" at bounding box center [273, 294] width 69 height 16
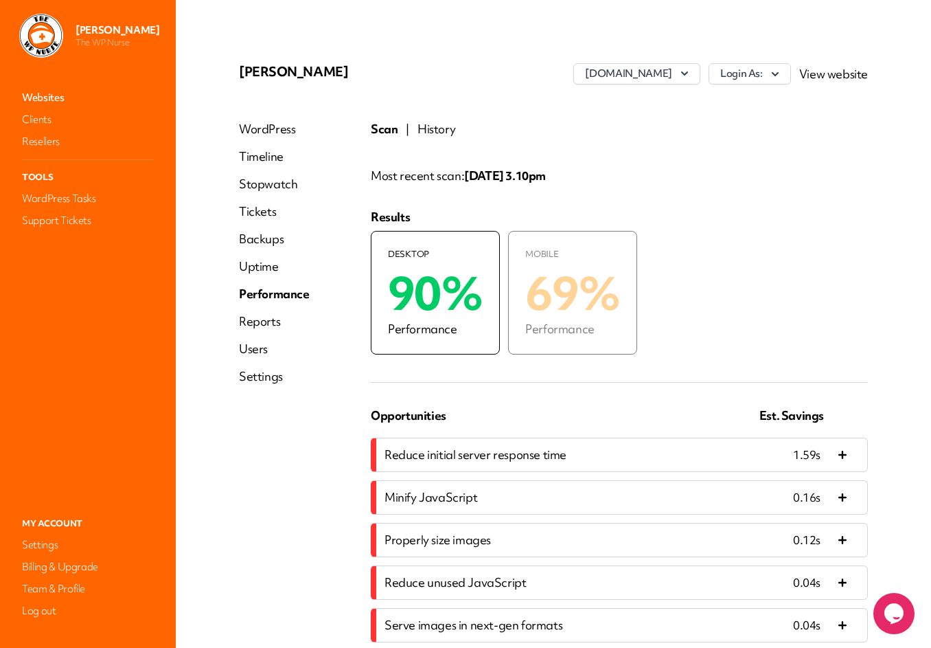
click at [433, 128] on button "History" at bounding box center [436, 129] width 38 height 16
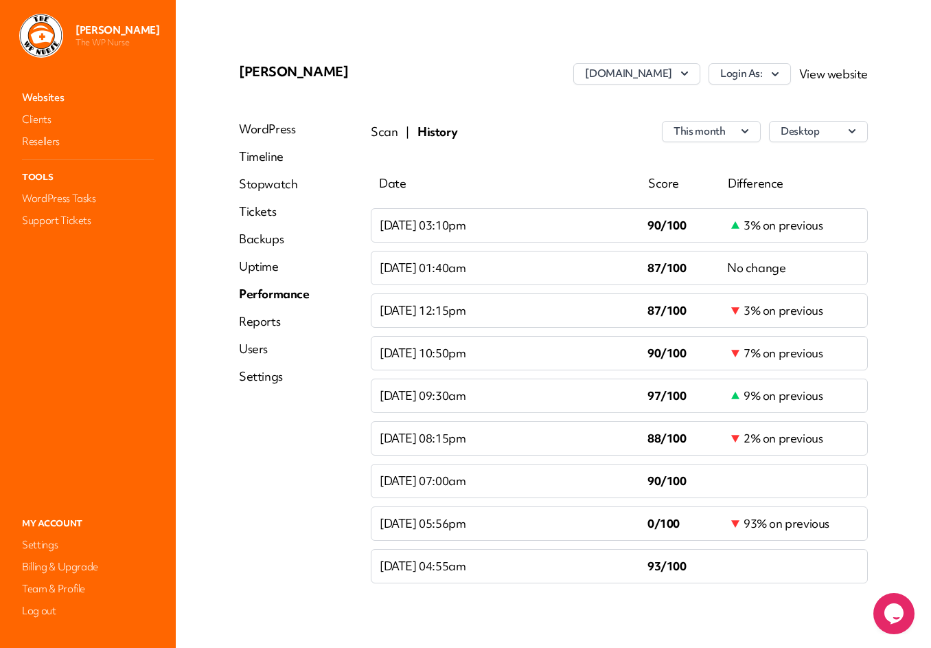
click at [43, 94] on link "Websites" at bounding box center [87, 97] width 137 height 19
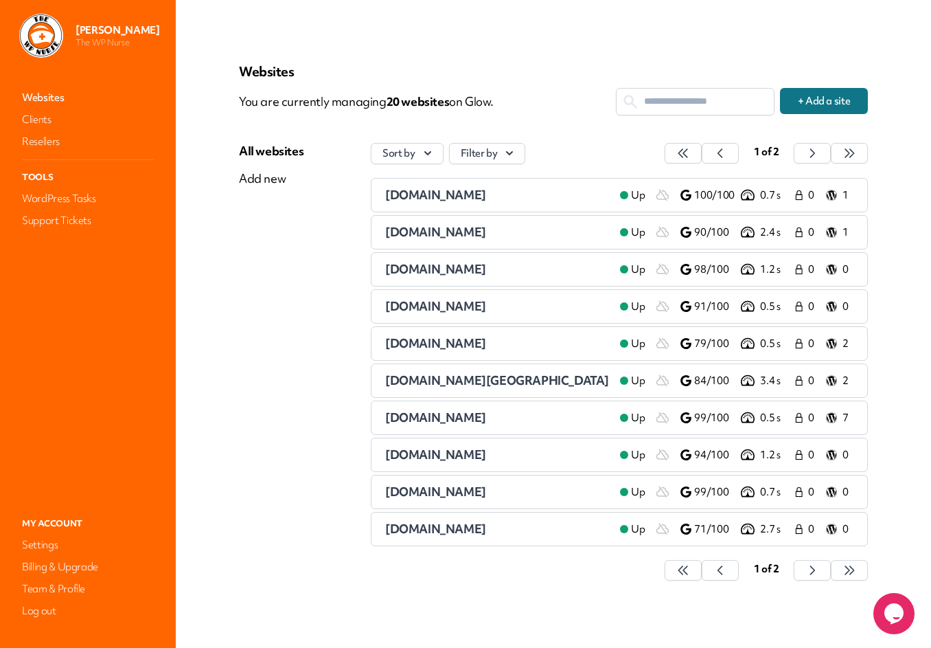
click at [428, 306] on span "[DOMAIN_NAME]" at bounding box center [435, 306] width 101 height 16
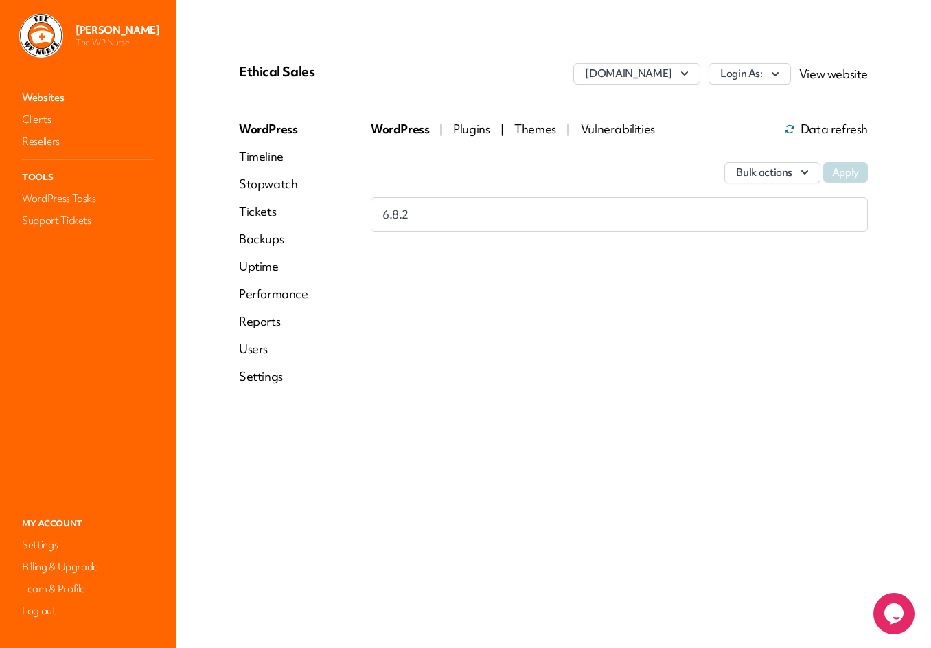
click at [260, 298] on link "Performance" at bounding box center [273, 294] width 69 height 16
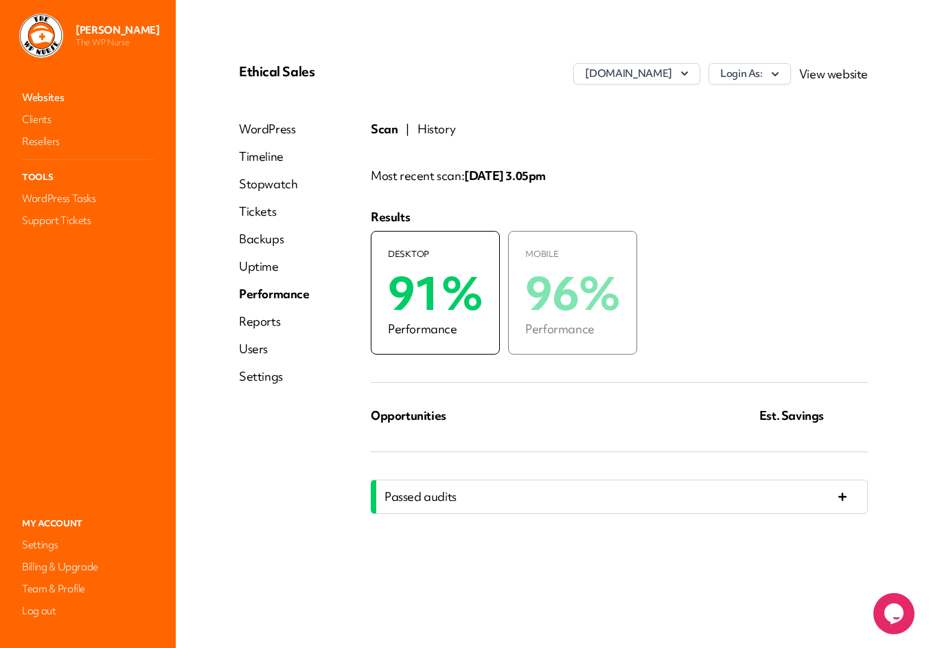
click at [380, 129] on button "Scan" at bounding box center [384, 129] width 27 height 16
click at [436, 129] on button "History" at bounding box center [436, 129] width 38 height 16
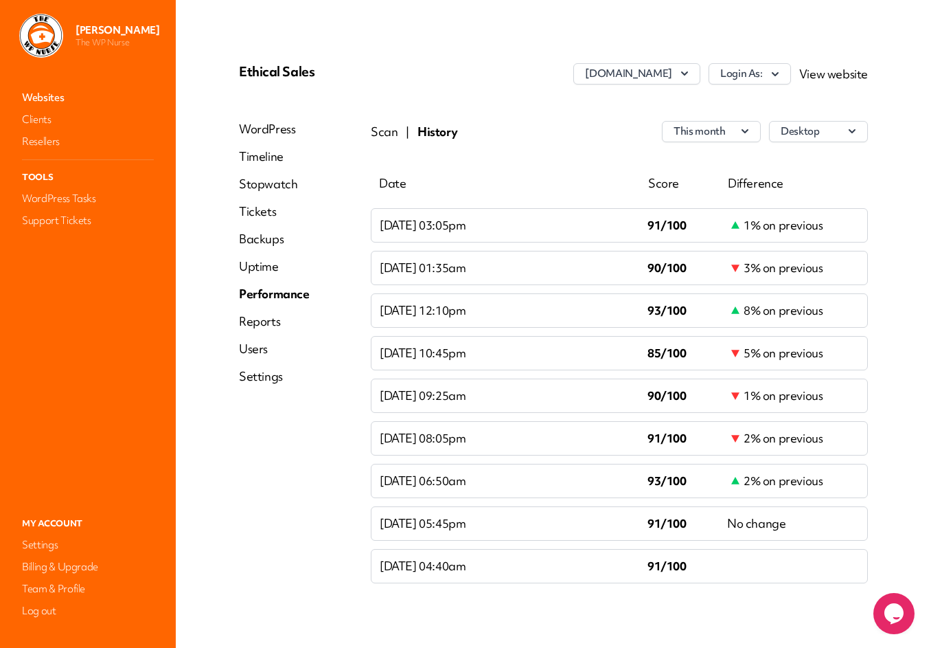
click at [54, 98] on link "Websites" at bounding box center [87, 97] width 137 height 19
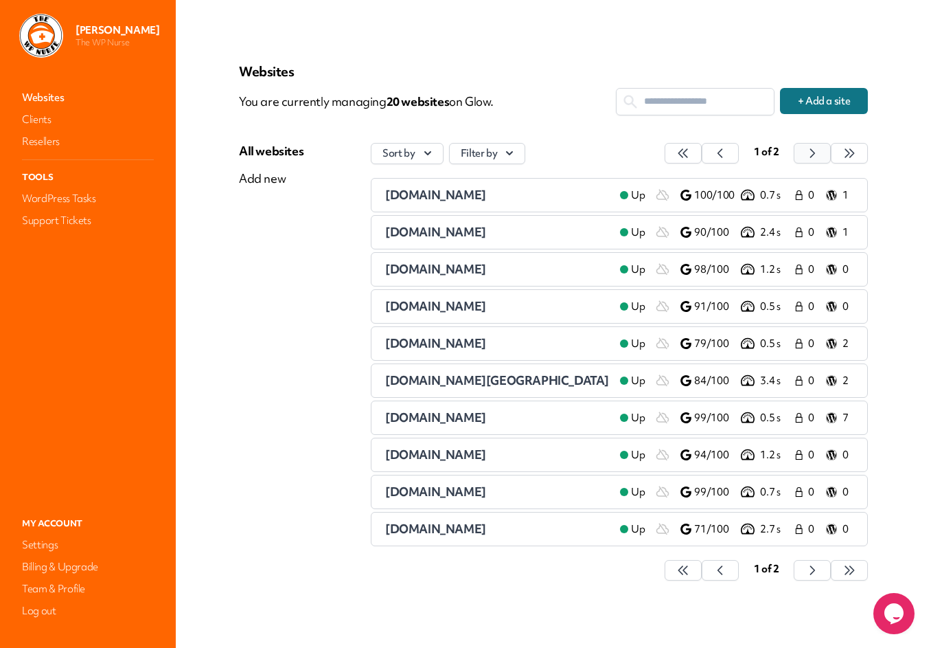
click at [690, 155] on icon "button" at bounding box center [683, 153] width 14 height 14
click at [702, 152] on button "button" at bounding box center [683, 153] width 37 height 21
click at [424, 341] on span "[DOMAIN_NAME]" at bounding box center [435, 343] width 101 height 16
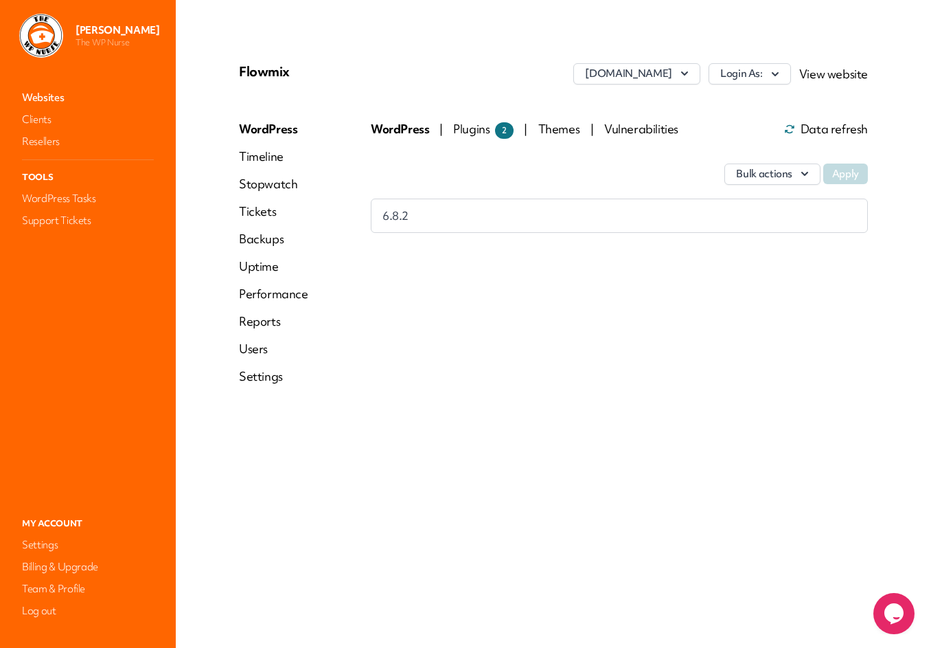
click at [459, 128] on span "Plugins 2" at bounding box center [483, 129] width 60 height 16
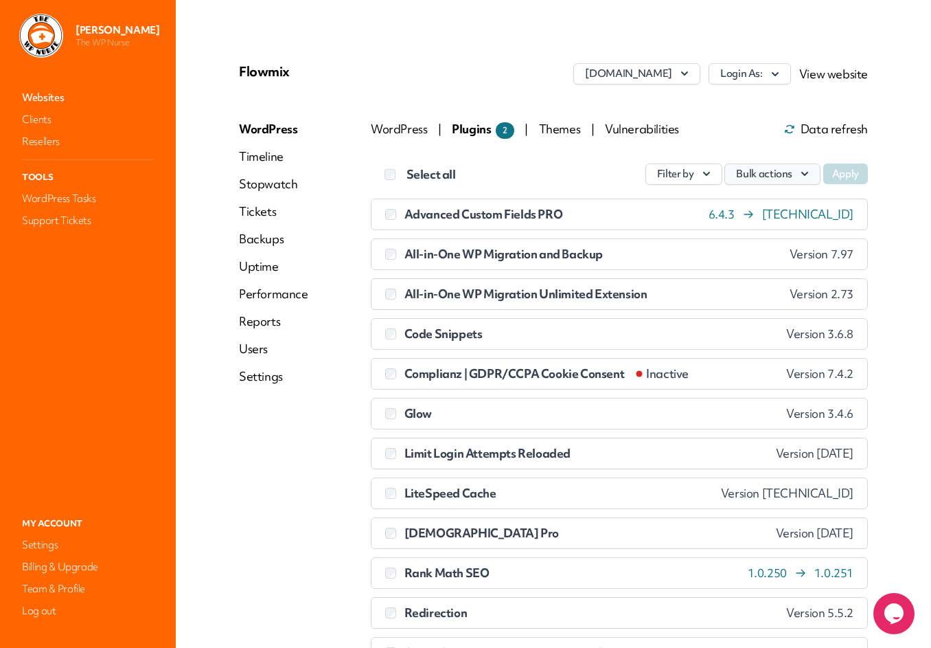
click at [806, 176] on icon "button" at bounding box center [805, 174] width 14 height 14
click at [780, 201] on link "Update" at bounding box center [743, 206] width 152 height 25
click at [839, 172] on button "Apply" at bounding box center [845, 173] width 45 height 21
click at [285, 296] on link "Performance" at bounding box center [273, 294] width 69 height 16
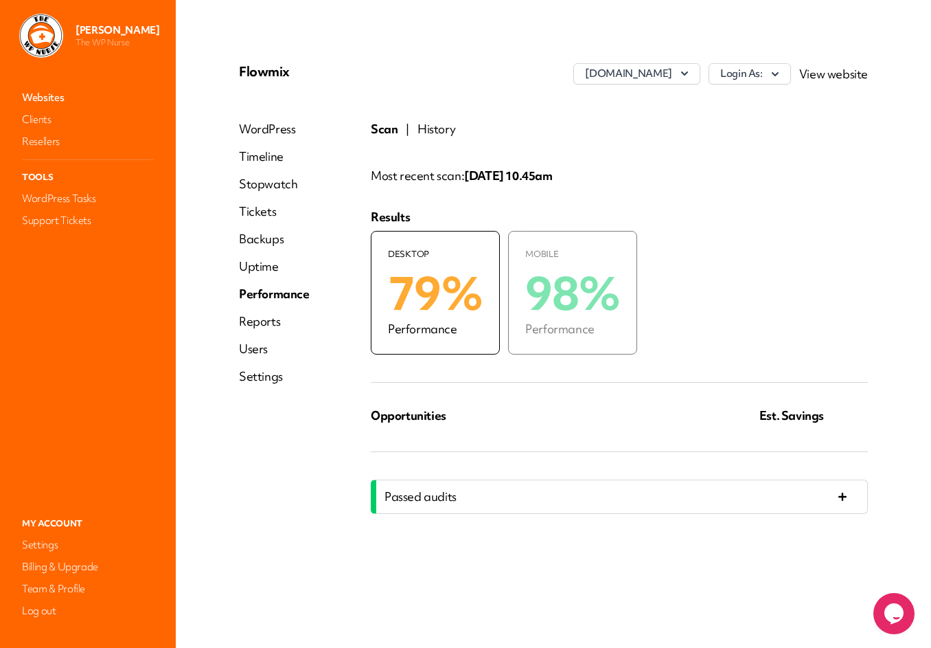
click at [436, 129] on button "History" at bounding box center [436, 129] width 38 height 16
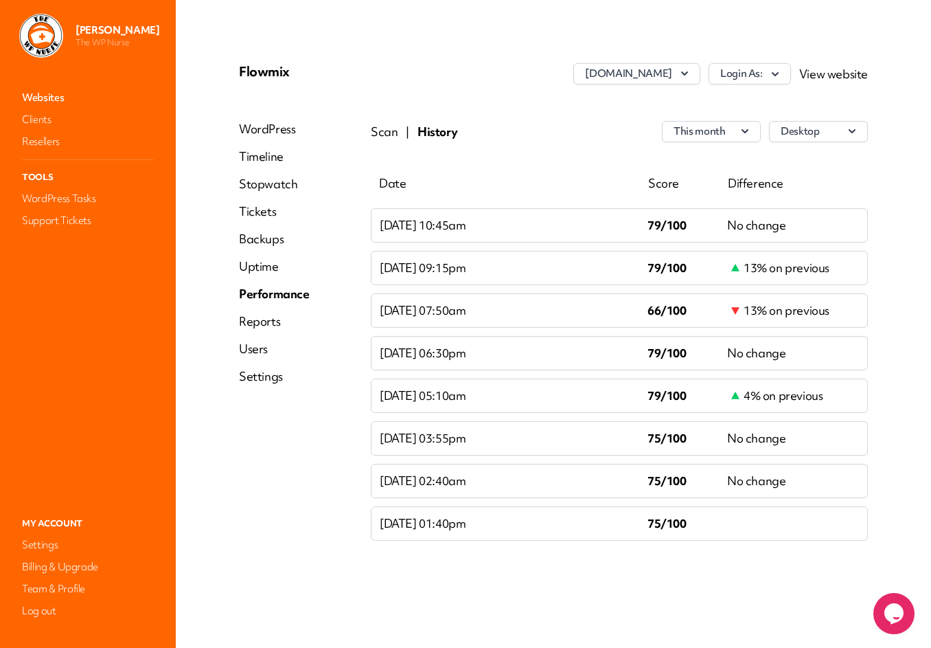
click at [50, 95] on link "Websites" at bounding box center [87, 97] width 137 height 19
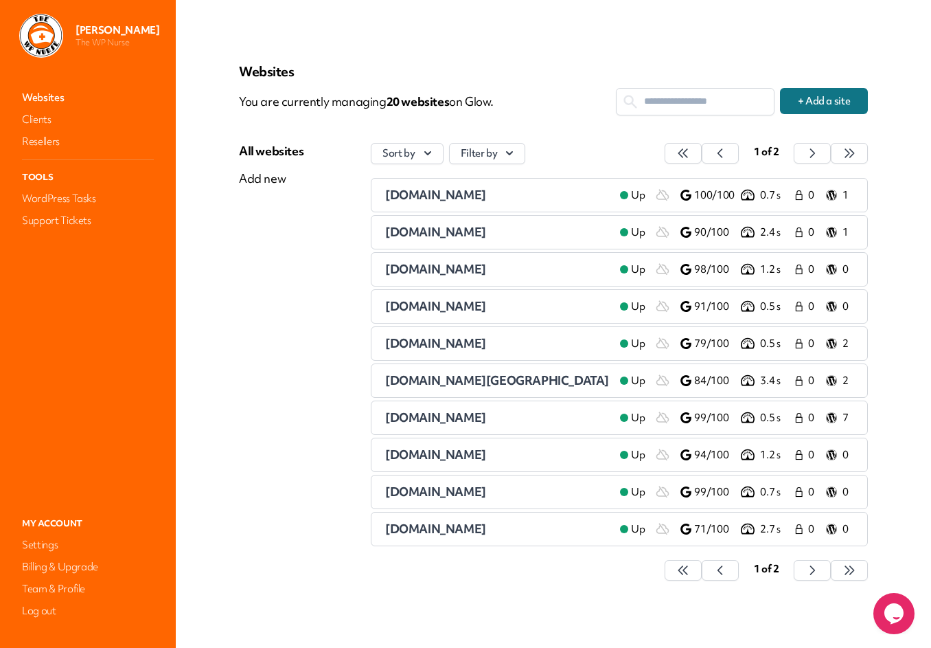
click at [418, 378] on span "[DOMAIN_NAME][GEOGRAPHIC_DATA]" at bounding box center [497, 380] width 224 height 16
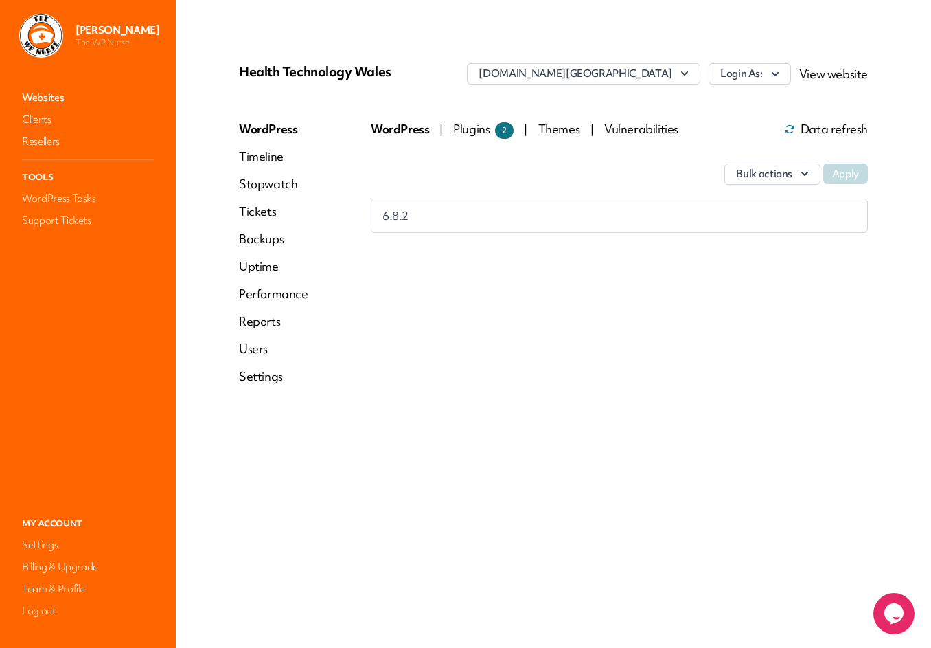
click at [284, 294] on link "Performance" at bounding box center [273, 294] width 69 height 16
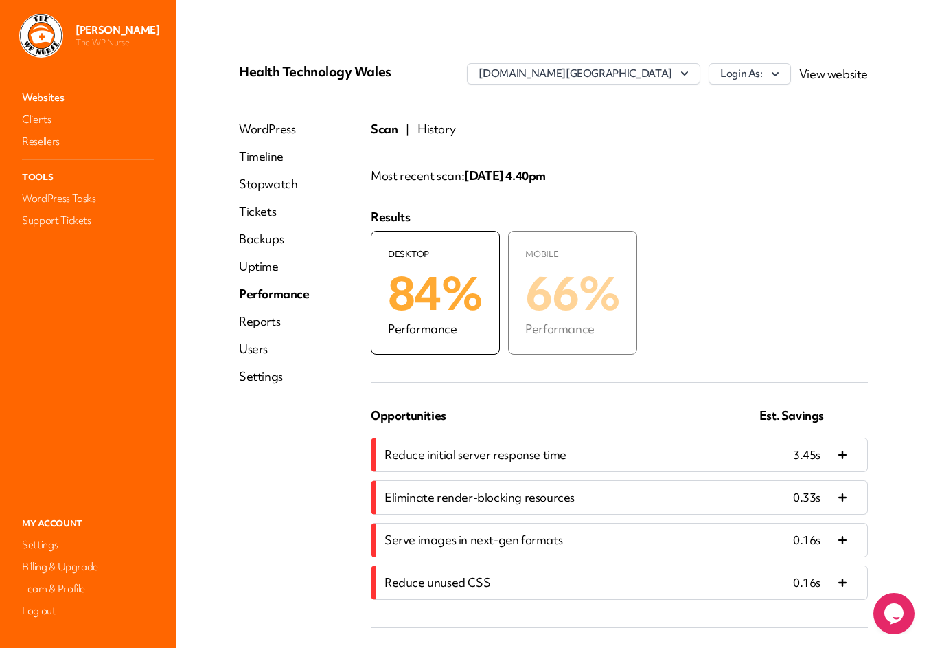
click at [442, 133] on button "History" at bounding box center [436, 129] width 38 height 16
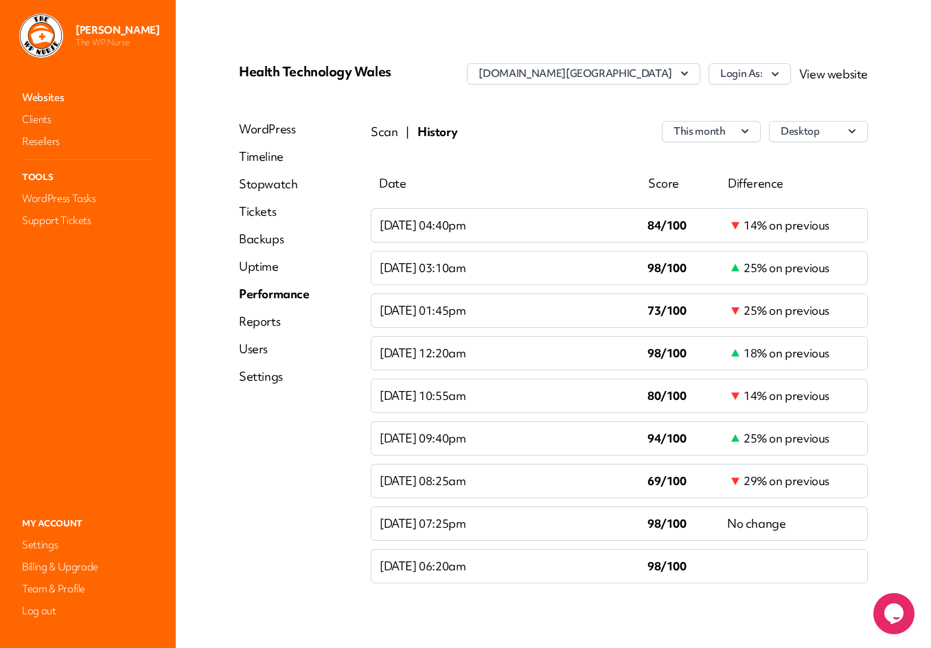
click at [52, 97] on link "Websites" at bounding box center [87, 97] width 137 height 19
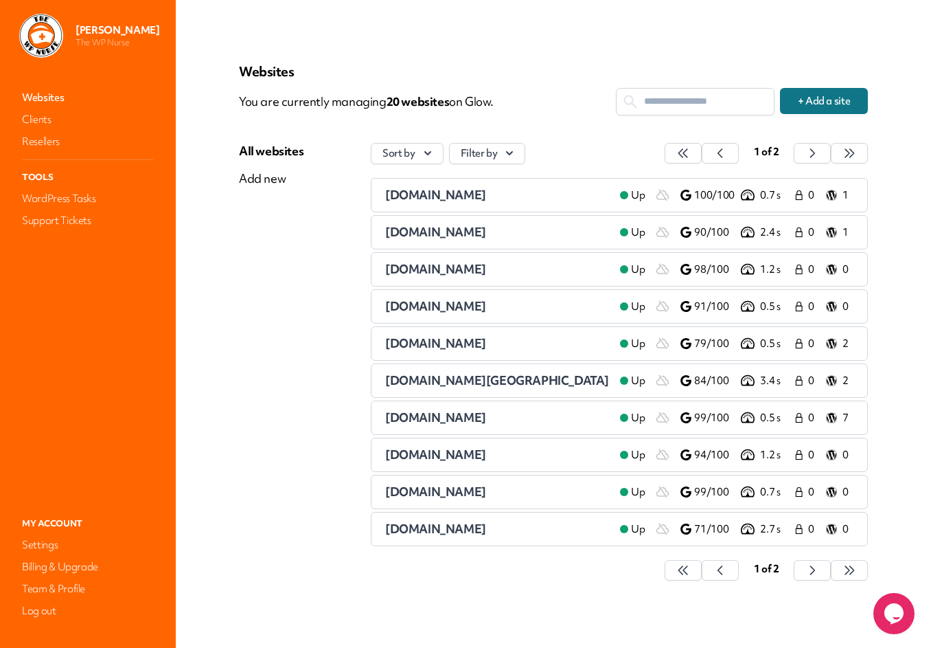
click at [433, 415] on span "[DOMAIN_NAME]" at bounding box center [435, 417] width 101 height 16
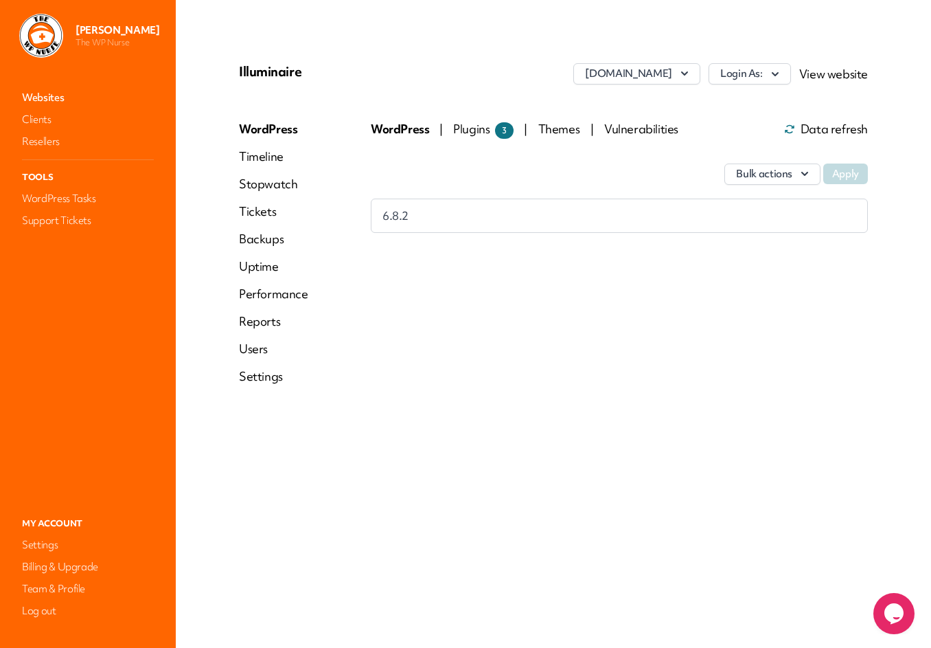
click at [282, 293] on link "Performance" at bounding box center [273, 294] width 69 height 16
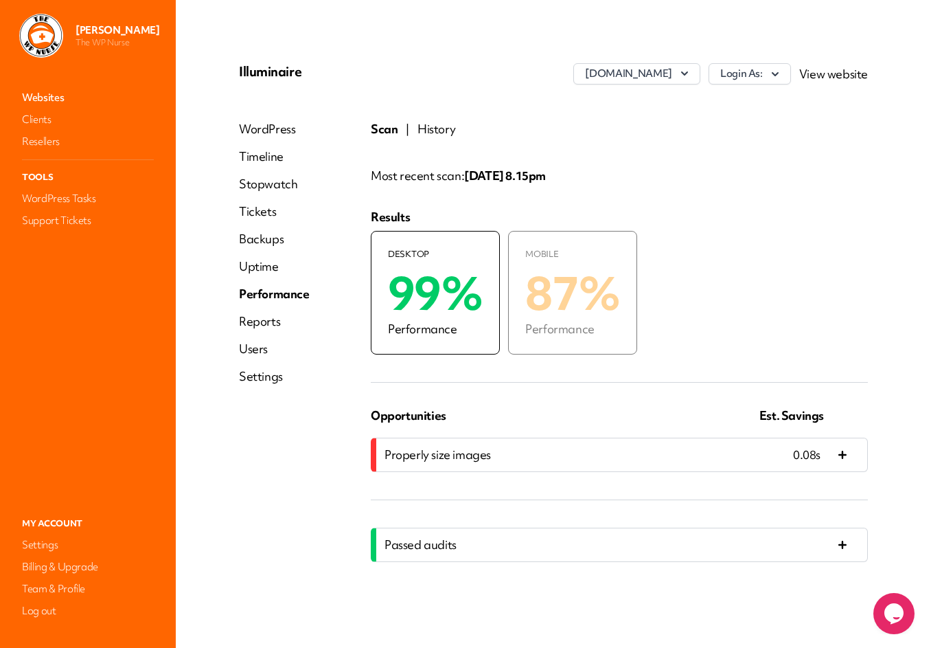
click at [439, 130] on button "History" at bounding box center [436, 129] width 38 height 16
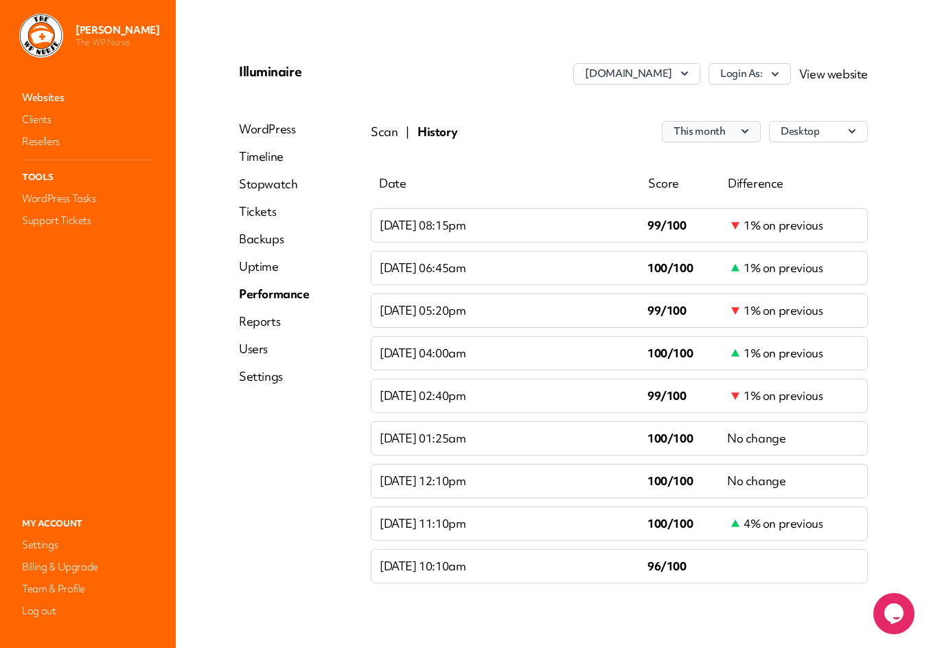
click at [737, 132] on button "This month" at bounding box center [711, 131] width 99 height 21
click at [584, 129] on div "Scan | History This month This month Last 7 days desktop" at bounding box center [619, 131] width 497 height 21
click at [36, 96] on link "Websites" at bounding box center [87, 97] width 137 height 19
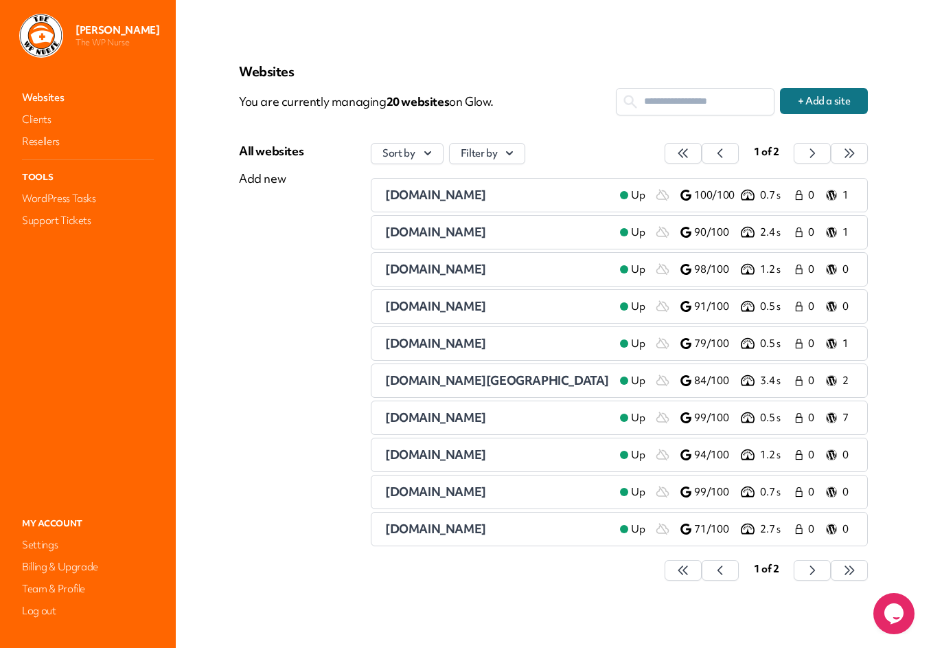
click at [460, 450] on span "[DOMAIN_NAME]" at bounding box center [435, 454] width 101 height 16
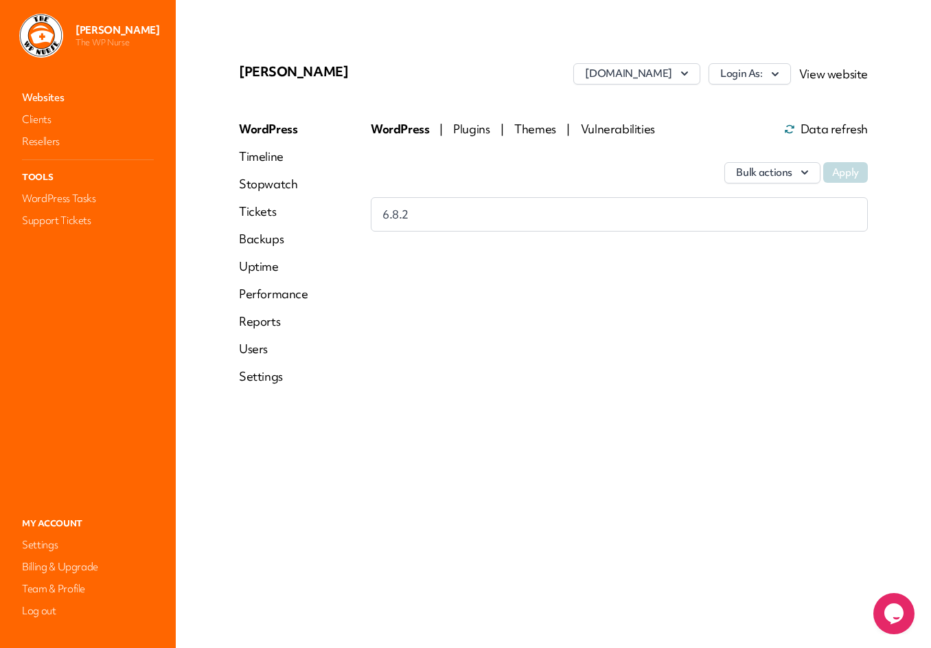
click at [288, 297] on link "Performance" at bounding box center [273, 294] width 69 height 16
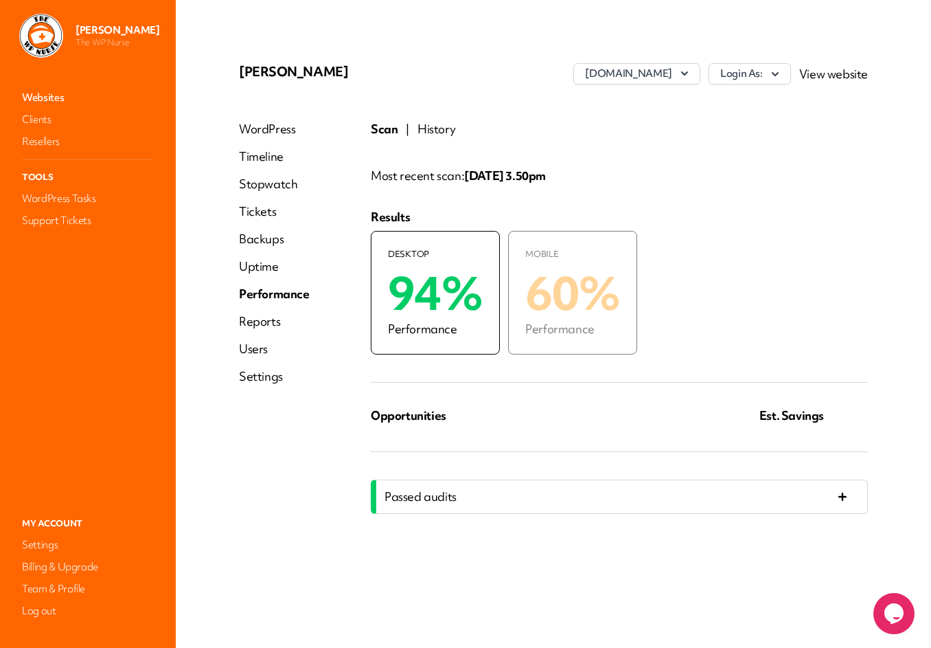
click at [432, 128] on button "History" at bounding box center [436, 129] width 38 height 16
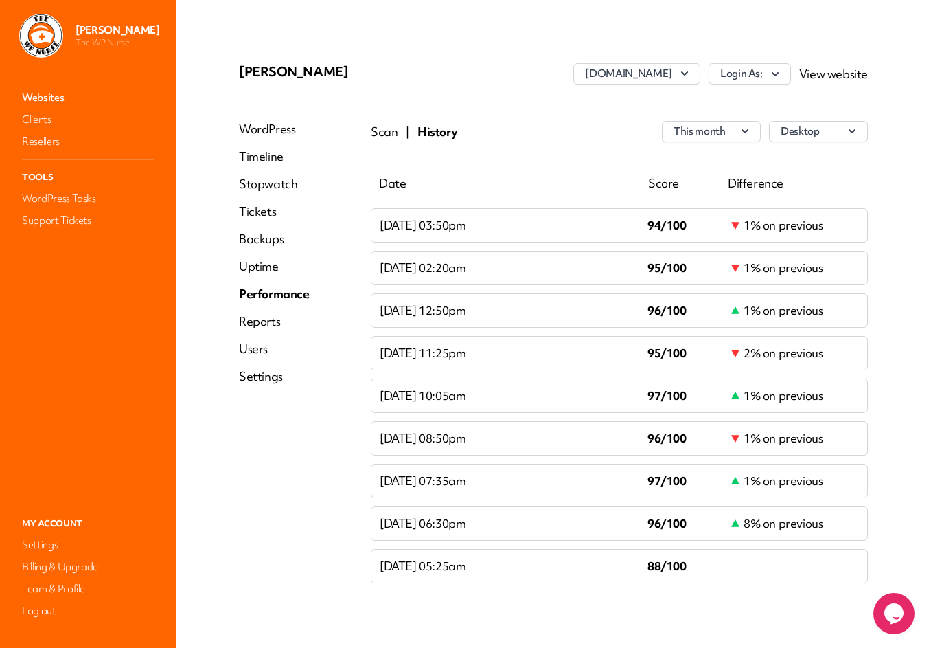
click at [52, 93] on link "Websites" at bounding box center [87, 97] width 137 height 19
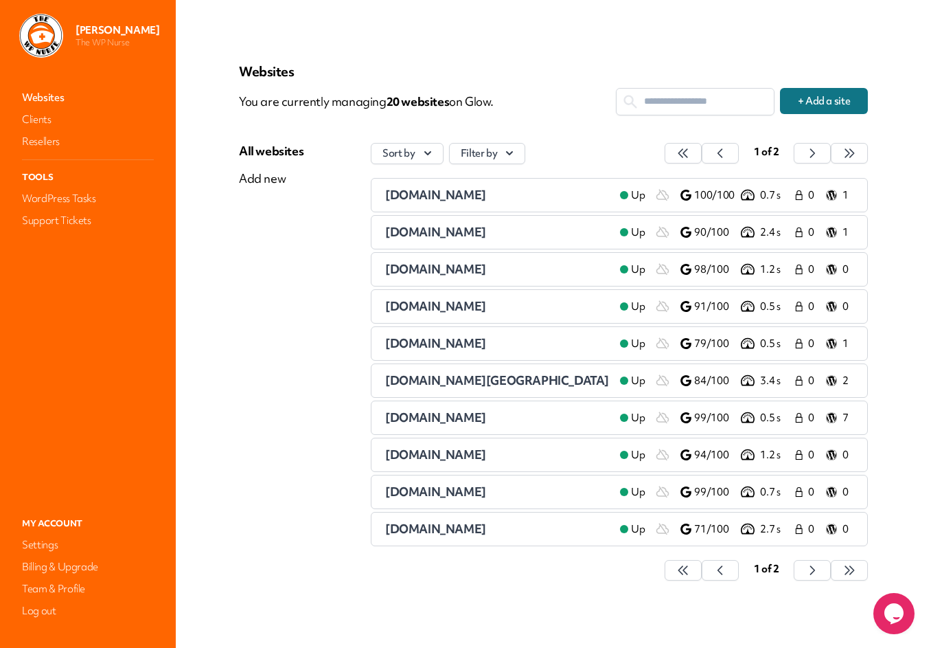
click at [407, 268] on span "[DOMAIN_NAME]" at bounding box center [435, 269] width 101 height 16
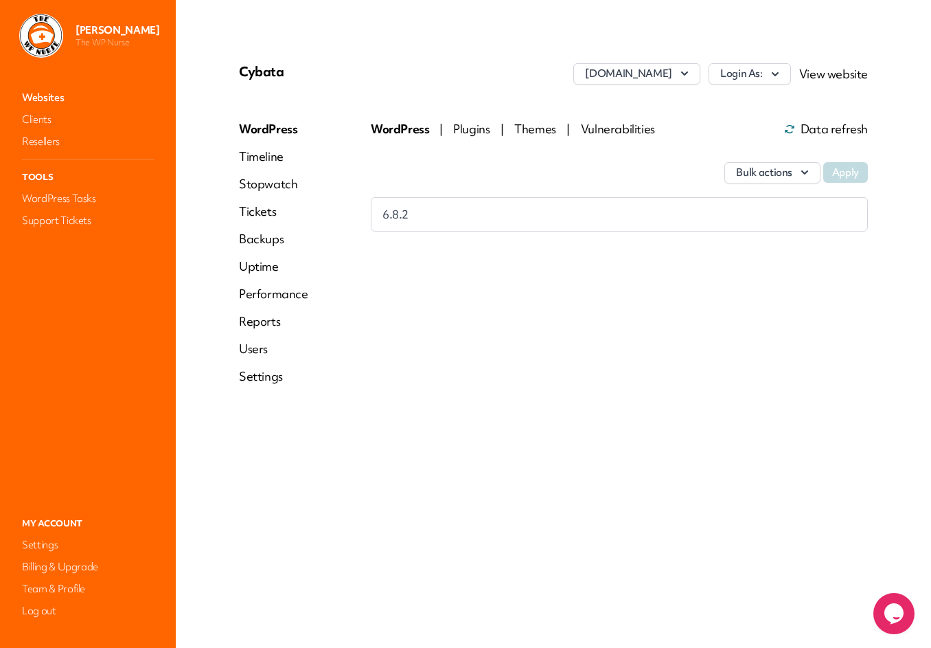
click at [273, 295] on link "Performance" at bounding box center [273, 294] width 69 height 16
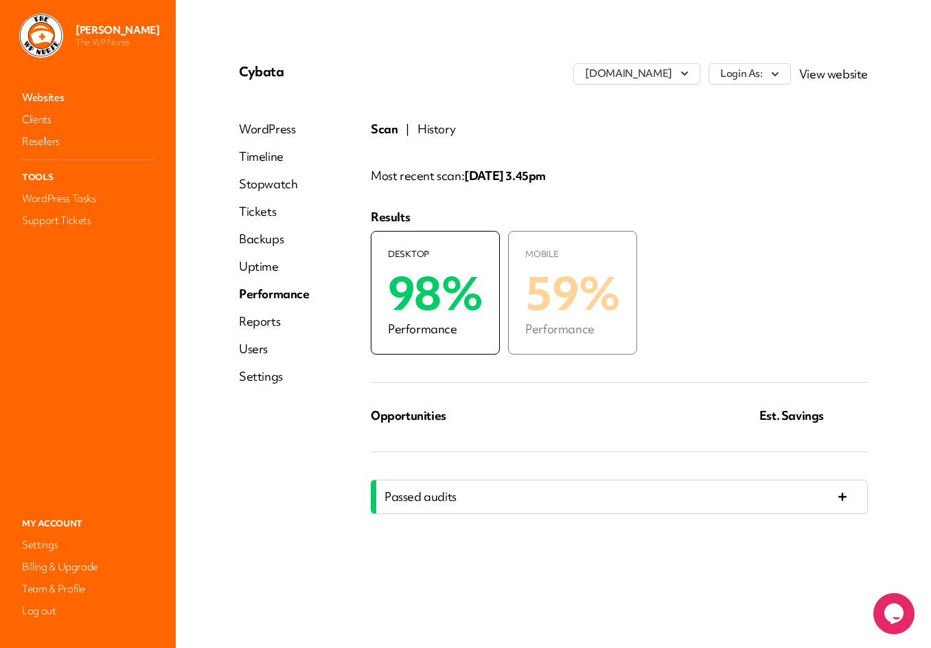
click at [437, 128] on button "History" at bounding box center [436, 129] width 38 height 16
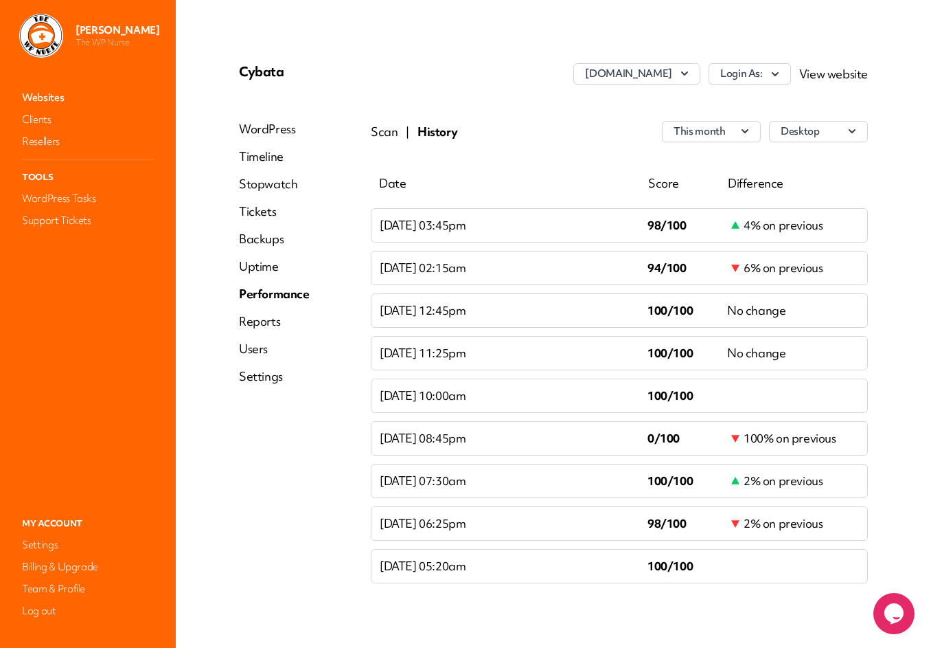
click at [41, 98] on link "Websites" at bounding box center [87, 97] width 137 height 19
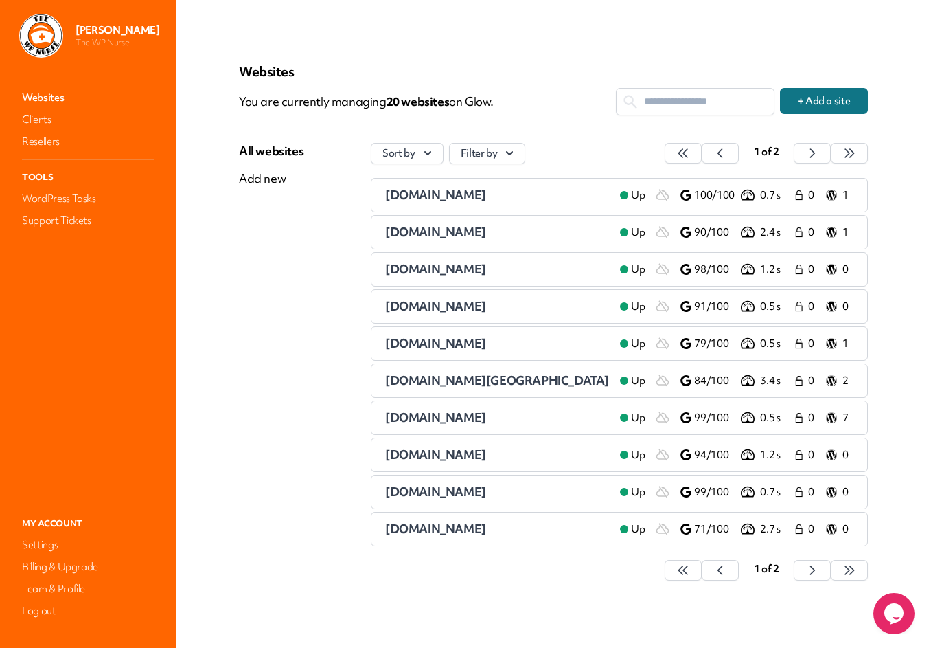
click at [486, 527] on span "[DOMAIN_NAME]" at bounding box center [435, 528] width 101 height 16
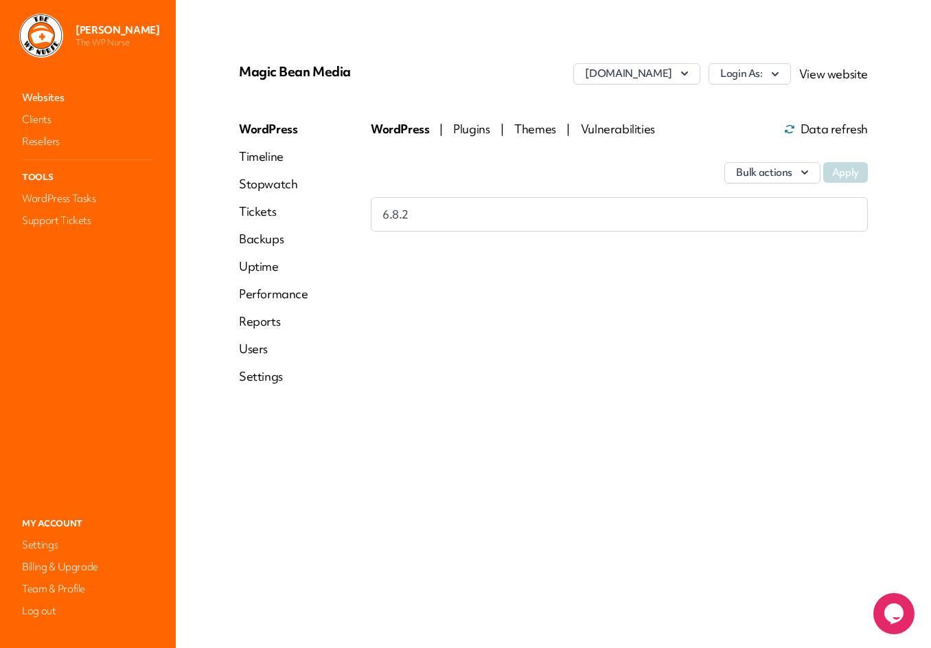
click at [287, 295] on link "Performance" at bounding box center [273, 294] width 69 height 16
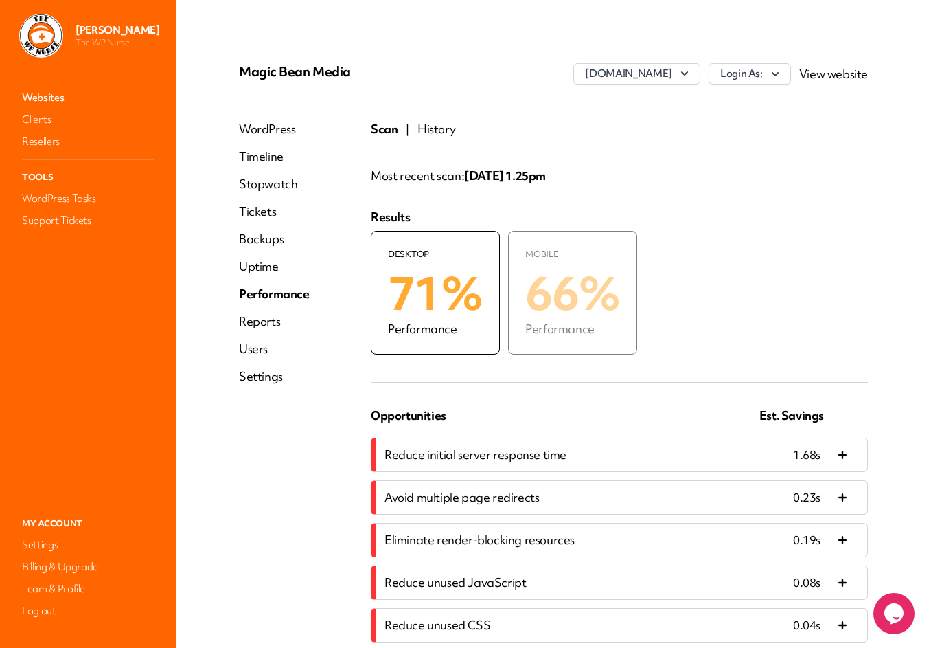
click at [438, 129] on button "History" at bounding box center [436, 129] width 38 height 16
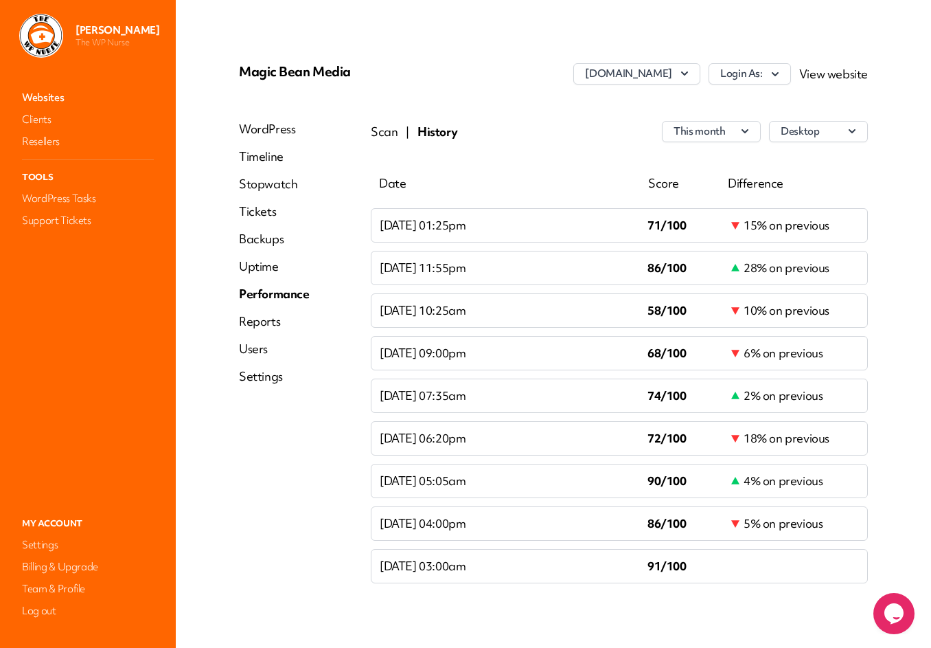
click at [36, 93] on link "Websites" at bounding box center [87, 97] width 137 height 19
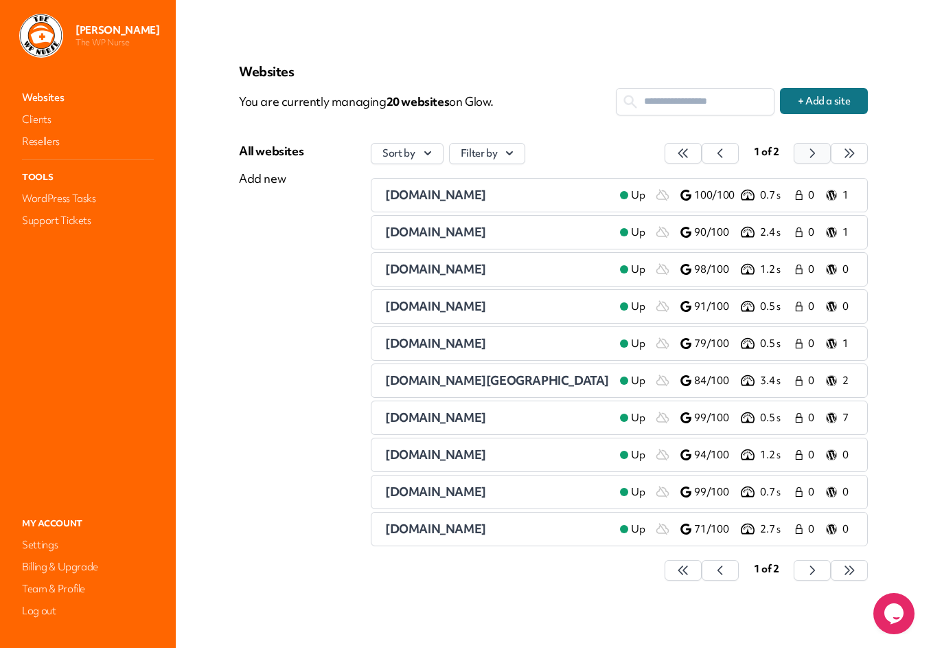
click at [690, 148] on icon "button" at bounding box center [683, 153] width 14 height 14
click at [477, 196] on span "[DOMAIN_NAME]" at bounding box center [435, 195] width 101 height 16
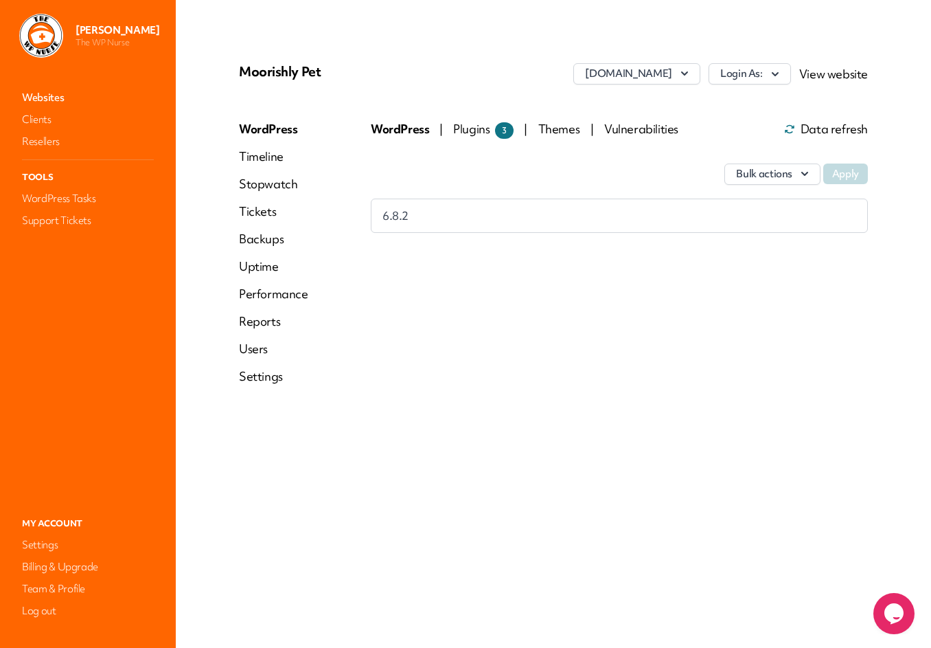
click at [476, 130] on span "Plugins 3" at bounding box center [483, 129] width 60 height 16
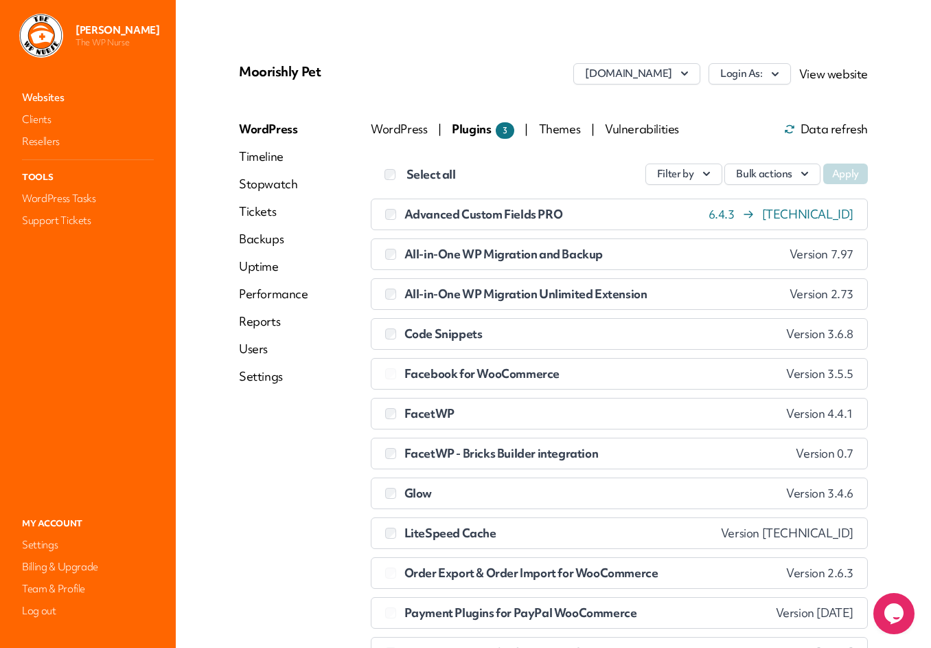
click at [288, 293] on link "Performance" at bounding box center [273, 294] width 69 height 16
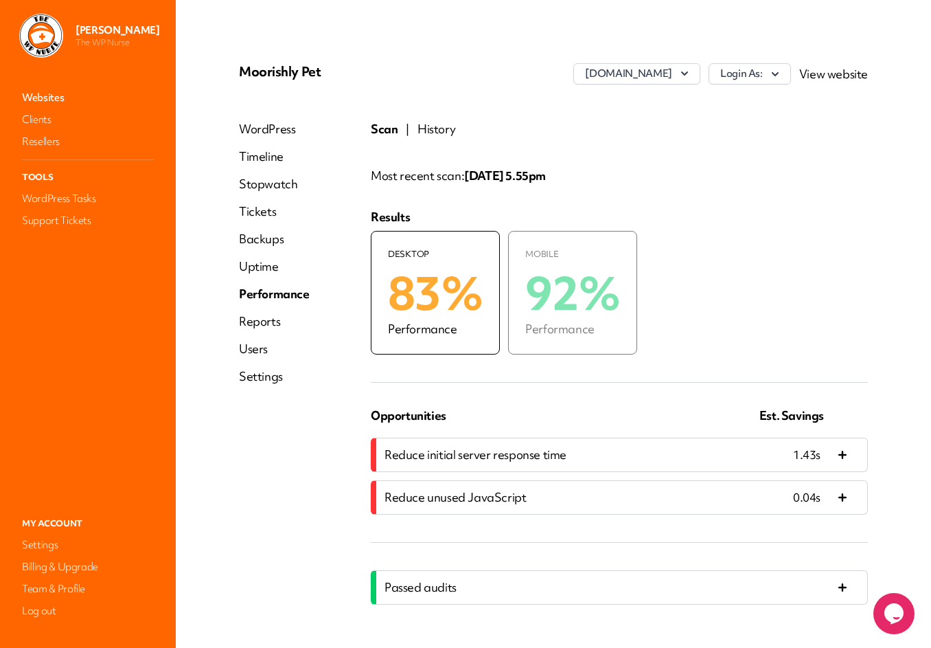
click at [442, 133] on button "History" at bounding box center [436, 129] width 38 height 16
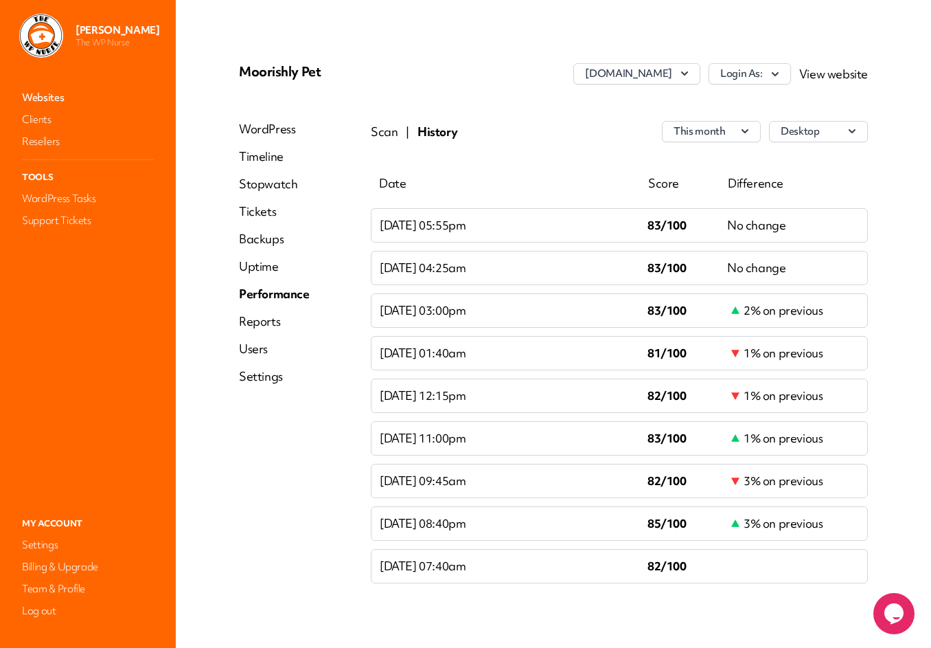
click at [33, 95] on link "Websites" at bounding box center [87, 97] width 137 height 19
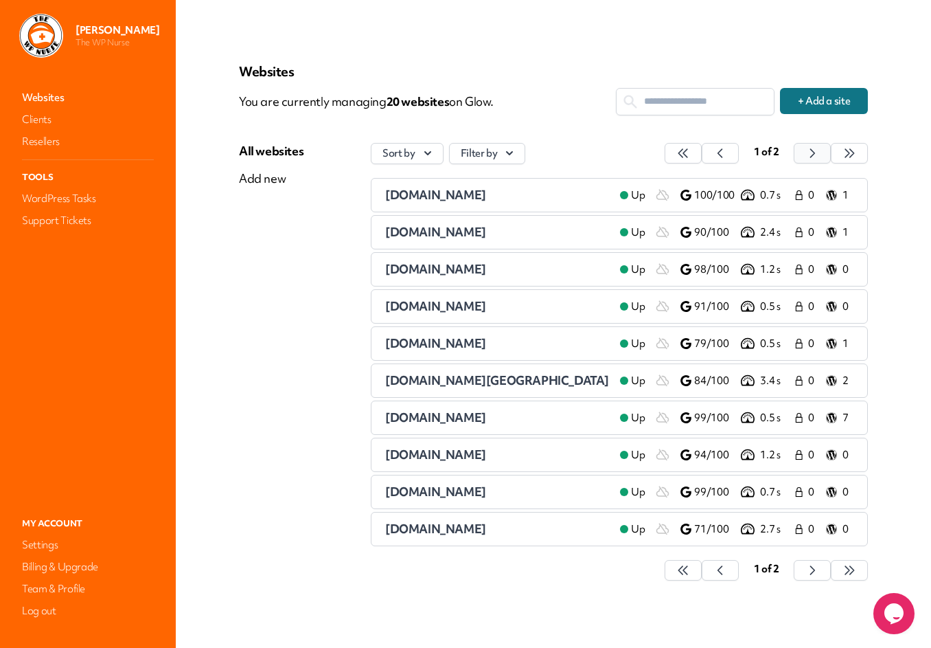
click at [690, 154] on icon "button" at bounding box center [683, 153] width 14 height 14
click at [484, 230] on span "[DOMAIN_NAME]" at bounding box center [435, 232] width 101 height 16
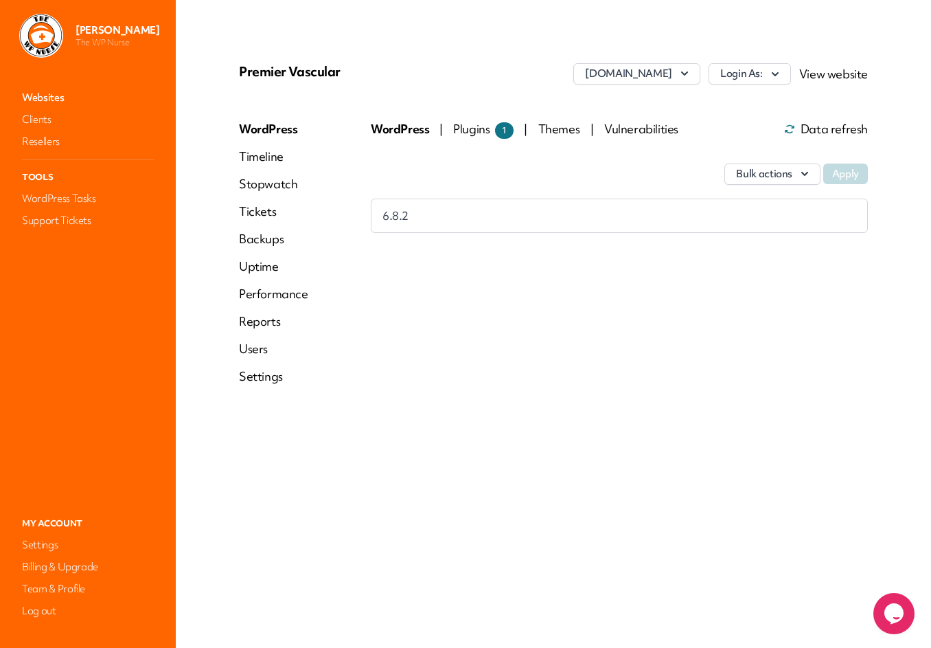
click at [275, 293] on link "Performance" at bounding box center [273, 294] width 69 height 16
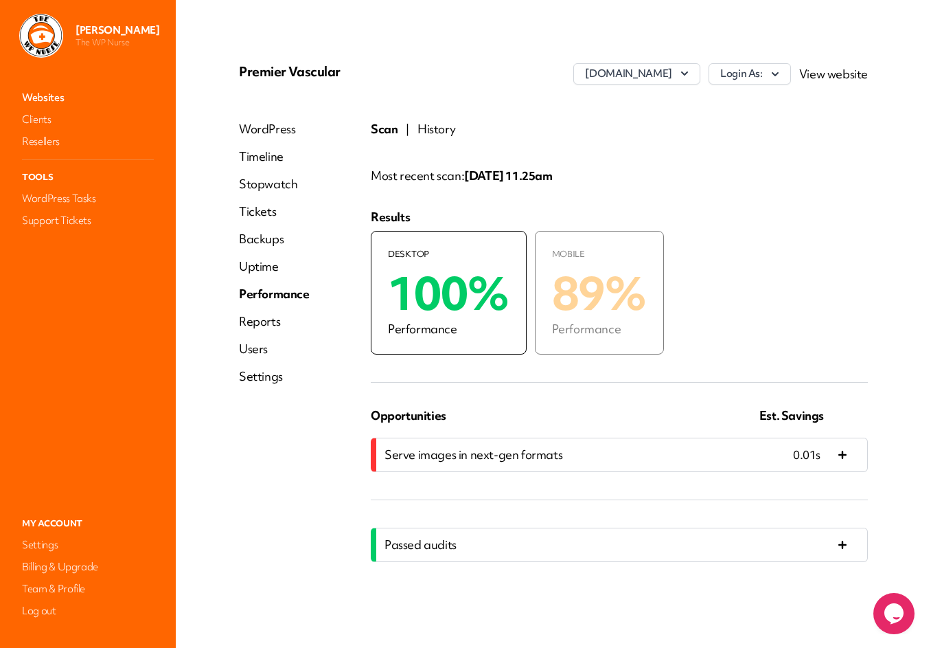
click at [429, 128] on button "History" at bounding box center [436, 129] width 38 height 16
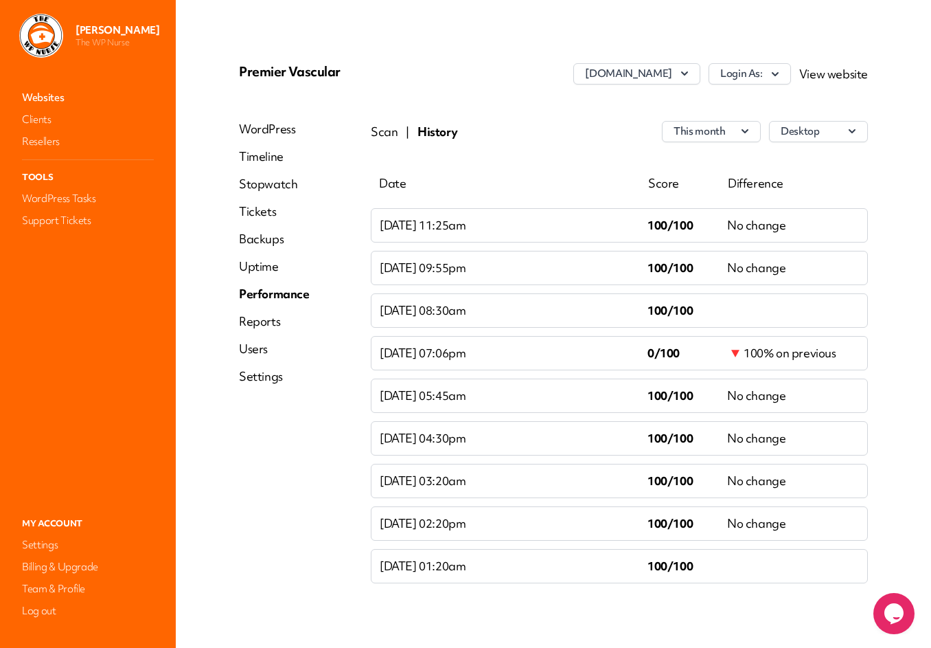
click at [55, 96] on link "Websites" at bounding box center [87, 97] width 137 height 19
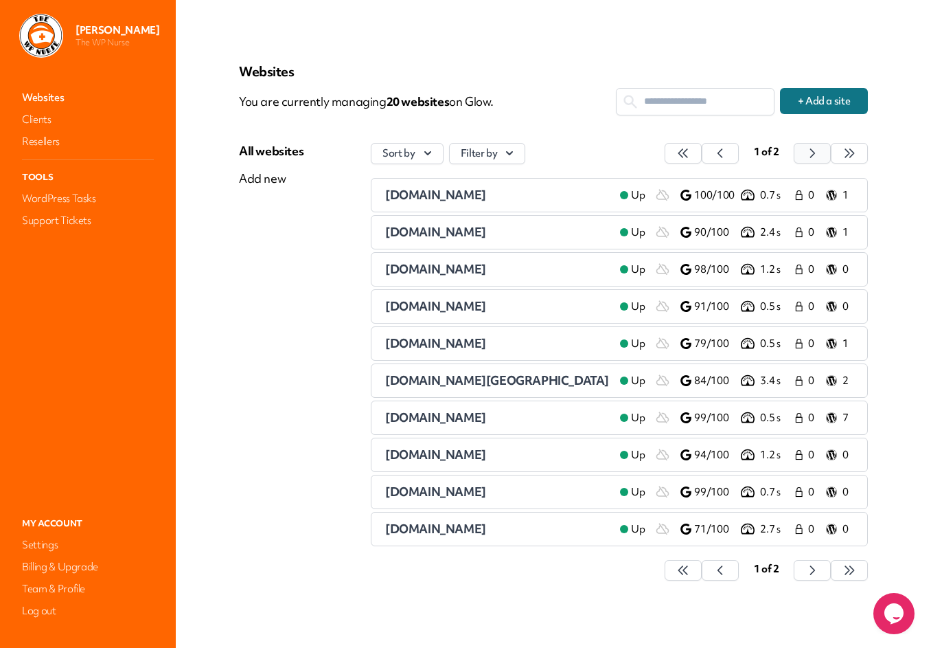
click at [690, 155] on icon "button" at bounding box center [683, 153] width 14 height 14
click at [443, 266] on span "[DOMAIN_NAME]" at bounding box center [435, 269] width 101 height 16
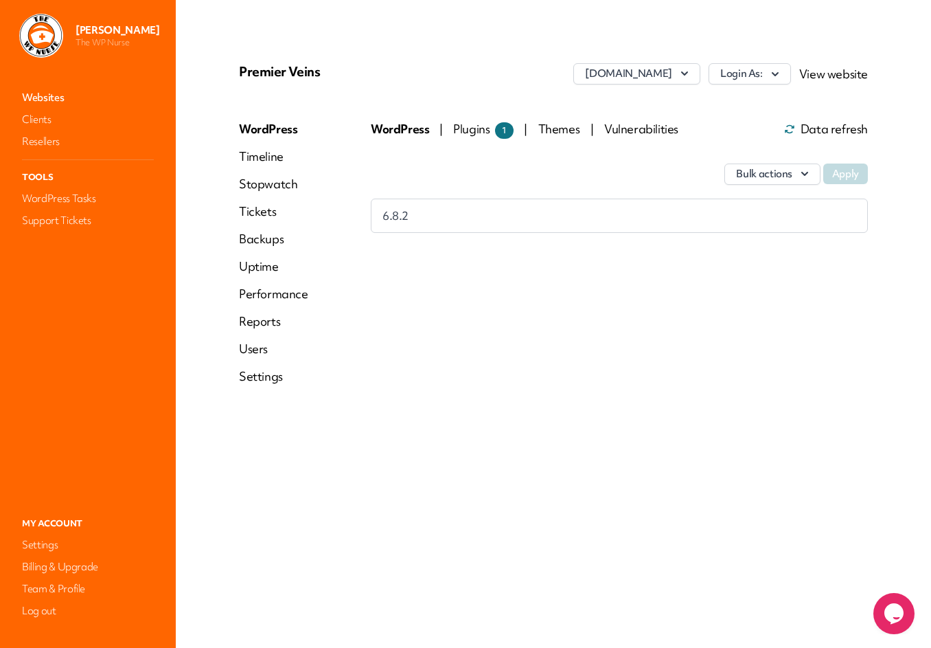
click at [263, 293] on link "Performance" at bounding box center [273, 294] width 69 height 16
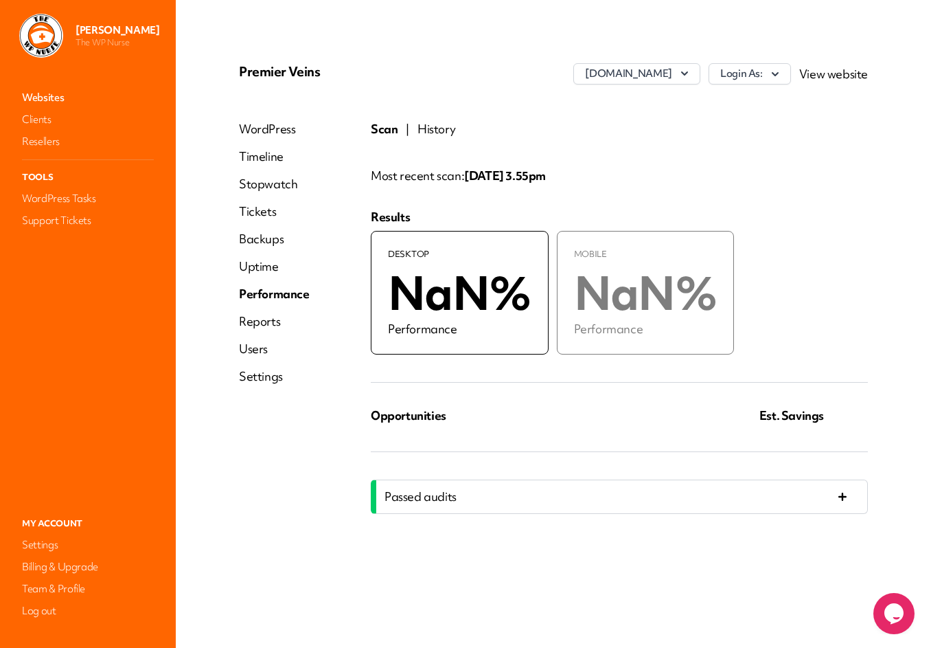
click at [438, 129] on button "History" at bounding box center [436, 129] width 38 height 16
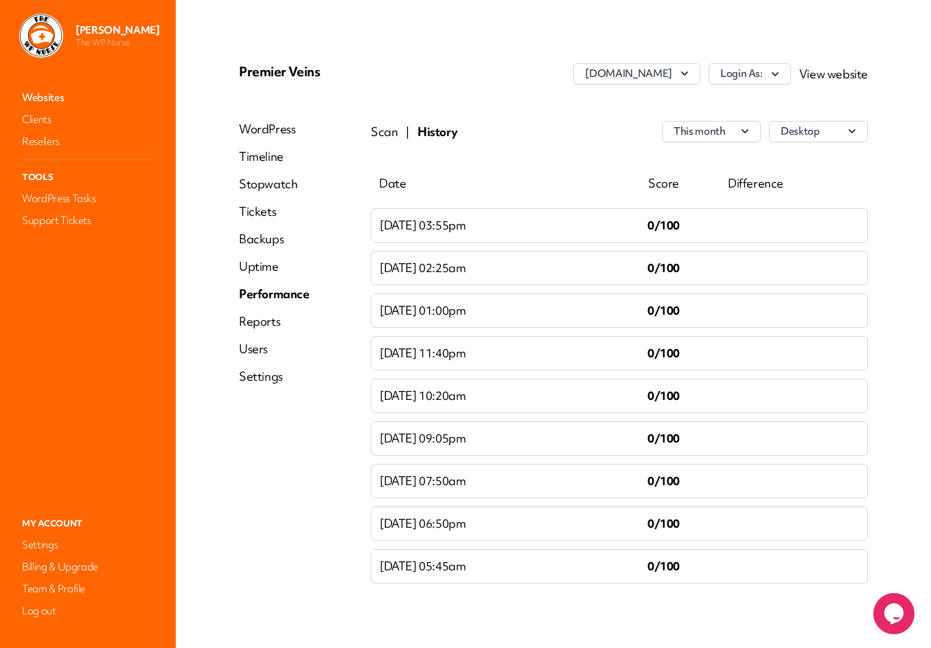
scroll to position [3, 0]
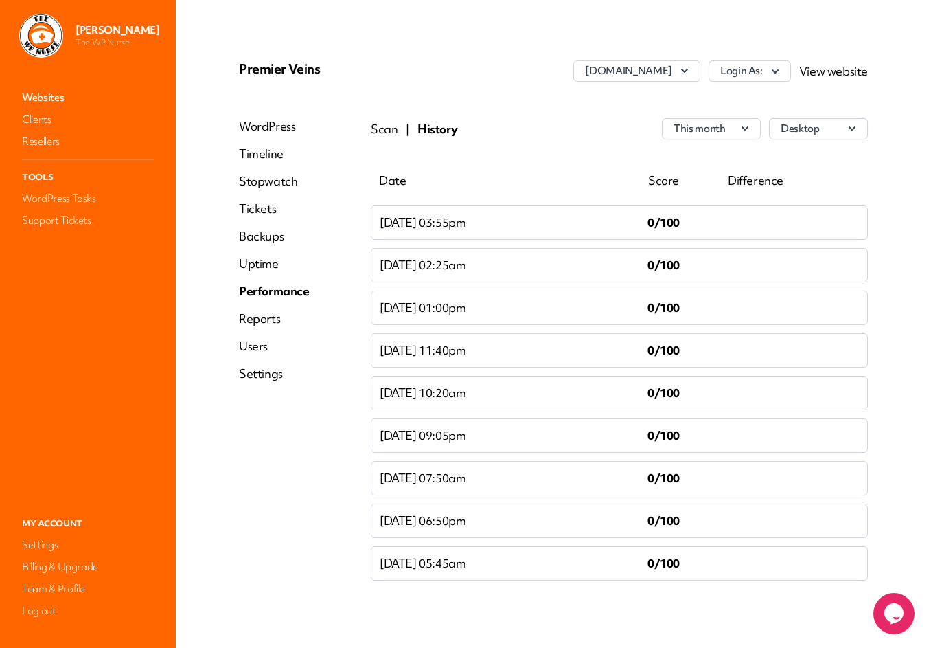
click at [43, 95] on link "Websites" at bounding box center [87, 97] width 137 height 19
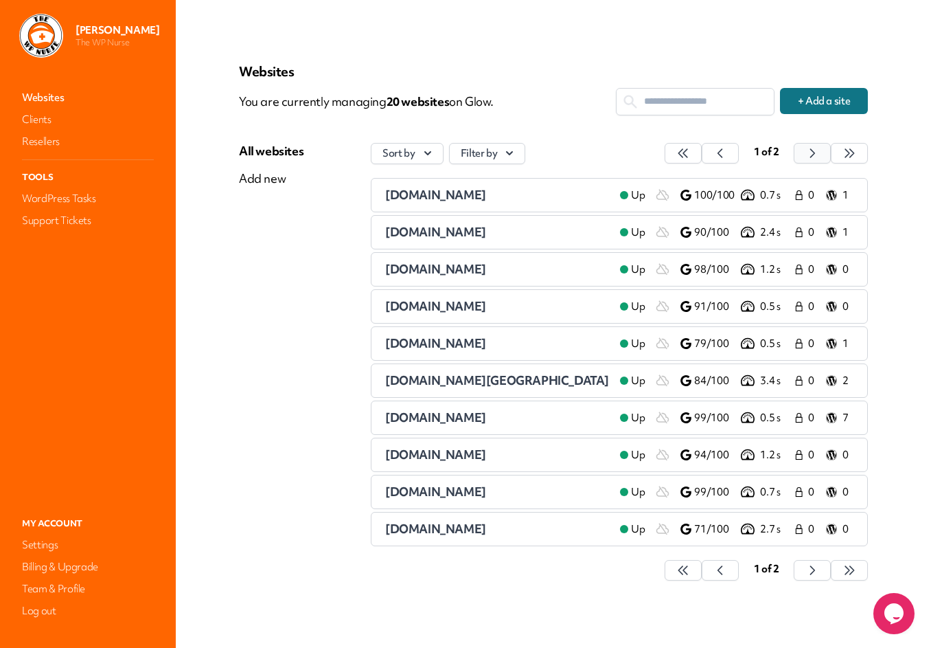
click at [690, 152] on icon "button" at bounding box center [683, 153] width 14 height 14
click at [466, 310] on span "[DOMAIN_NAME]" at bounding box center [435, 306] width 101 height 16
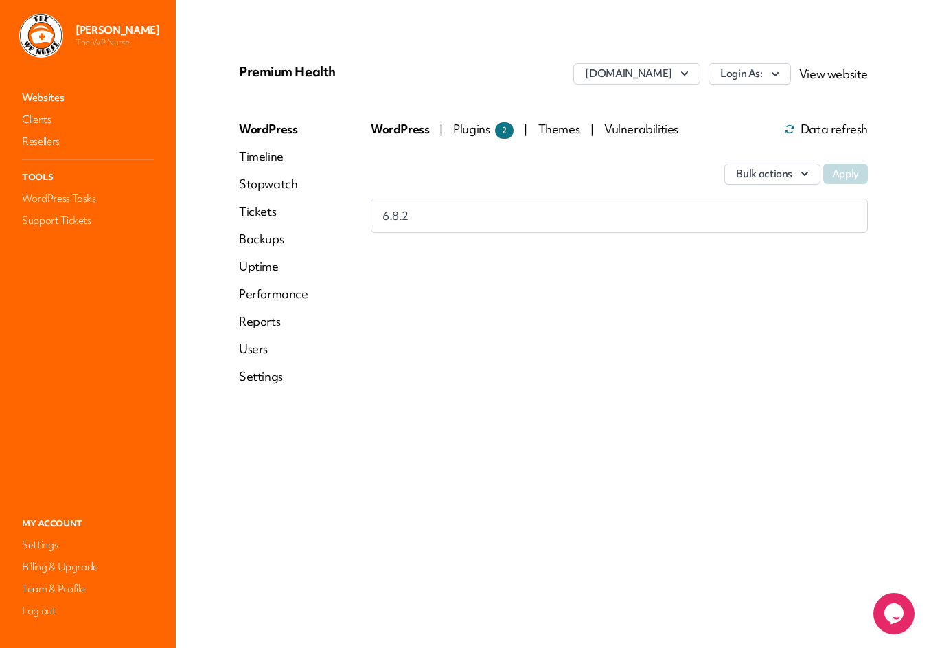
click at [271, 297] on link "Performance" at bounding box center [273, 294] width 69 height 16
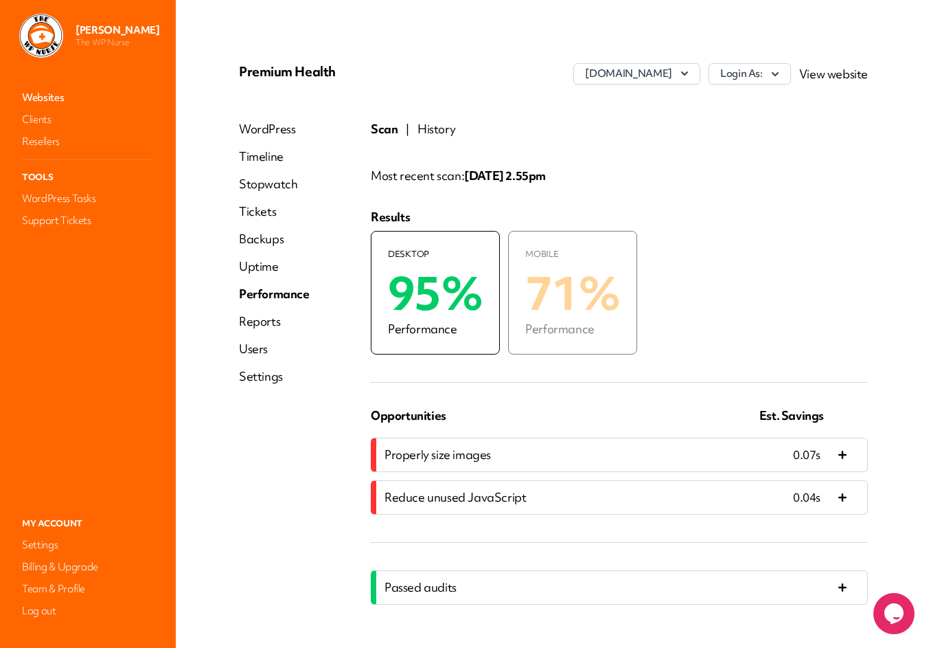
click at [428, 128] on button "History" at bounding box center [436, 129] width 38 height 16
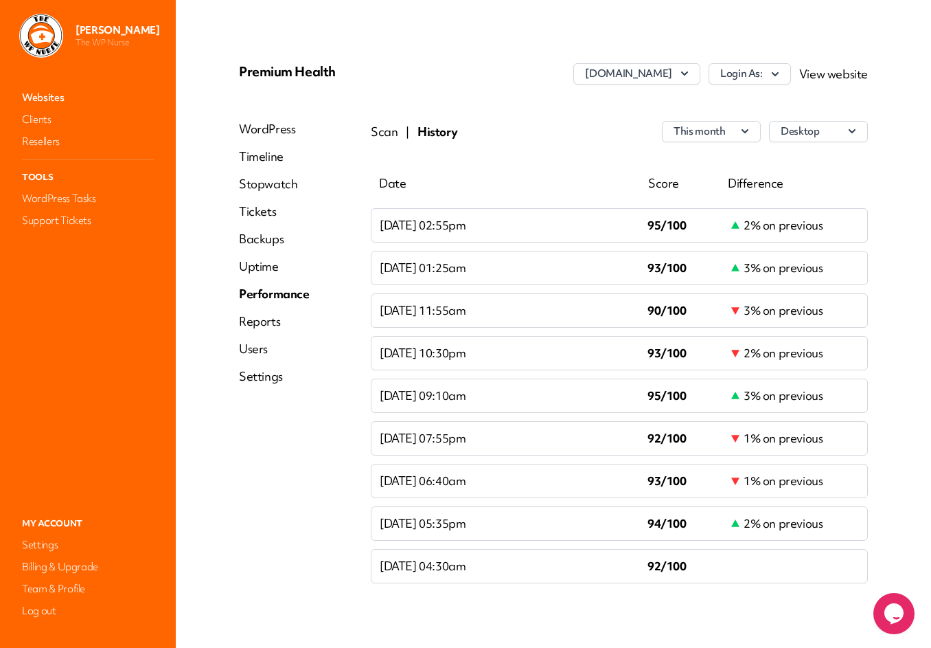
click at [49, 96] on link "Websites" at bounding box center [87, 97] width 137 height 19
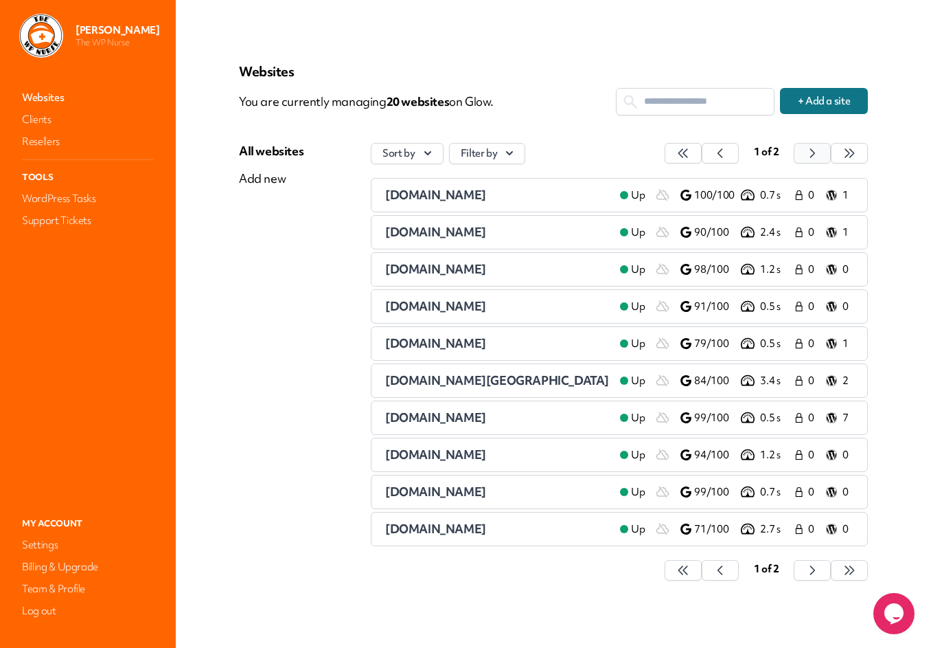
click at [690, 154] on icon "button" at bounding box center [683, 153] width 14 height 14
click at [465, 341] on span "[DOMAIN_NAME]" at bounding box center [435, 343] width 101 height 16
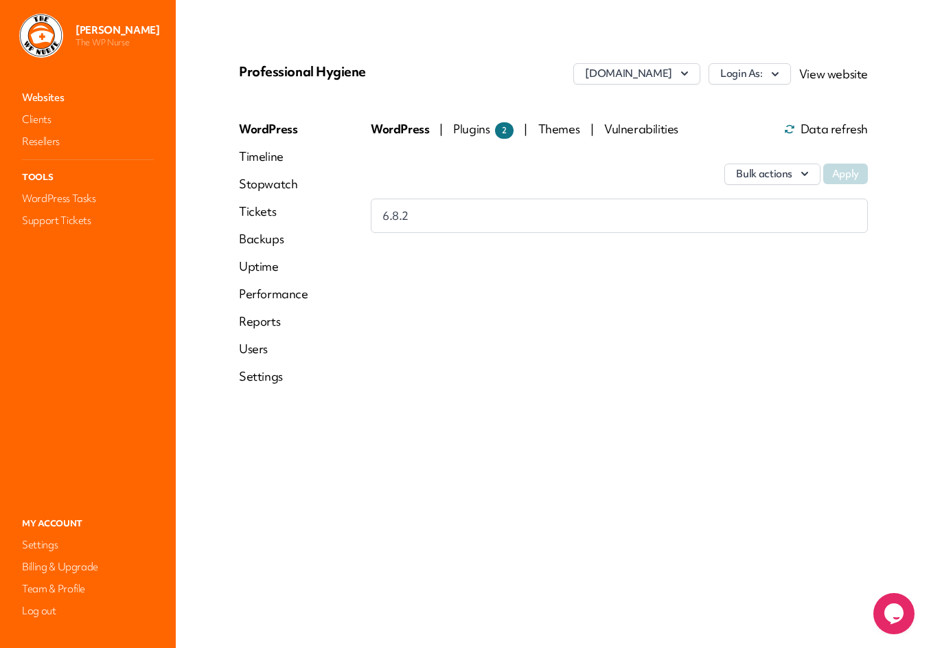
click at [286, 293] on link "Performance" at bounding box center [273, 294] width 69 height 16
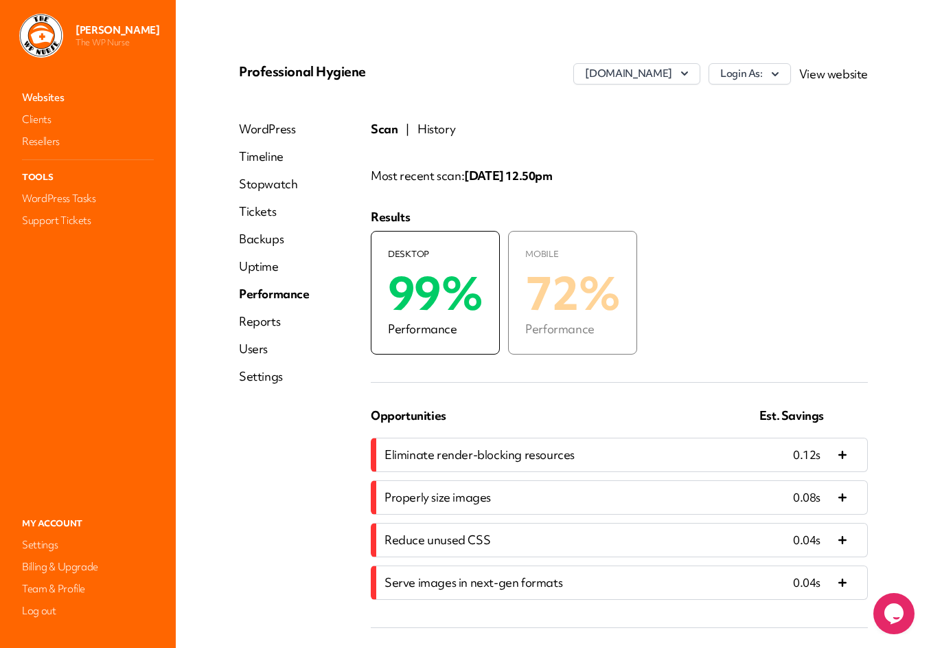
click at [442, 129] on button "History" at bounding box center [436, 129] width 38 height 16
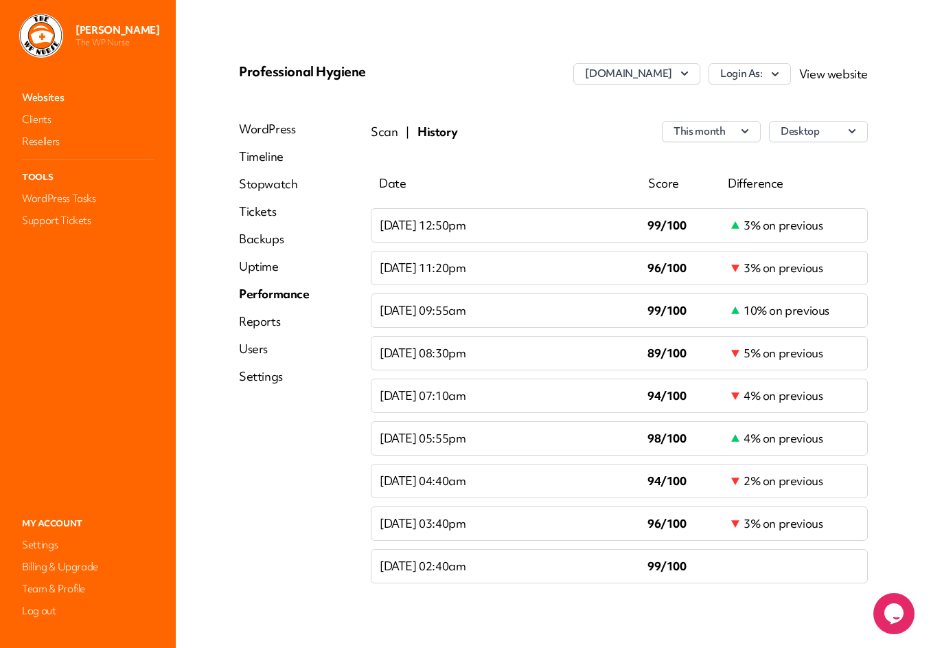
click at [55, 100] on link "Websites" at bounding box center [87, 97] width 137 height 19
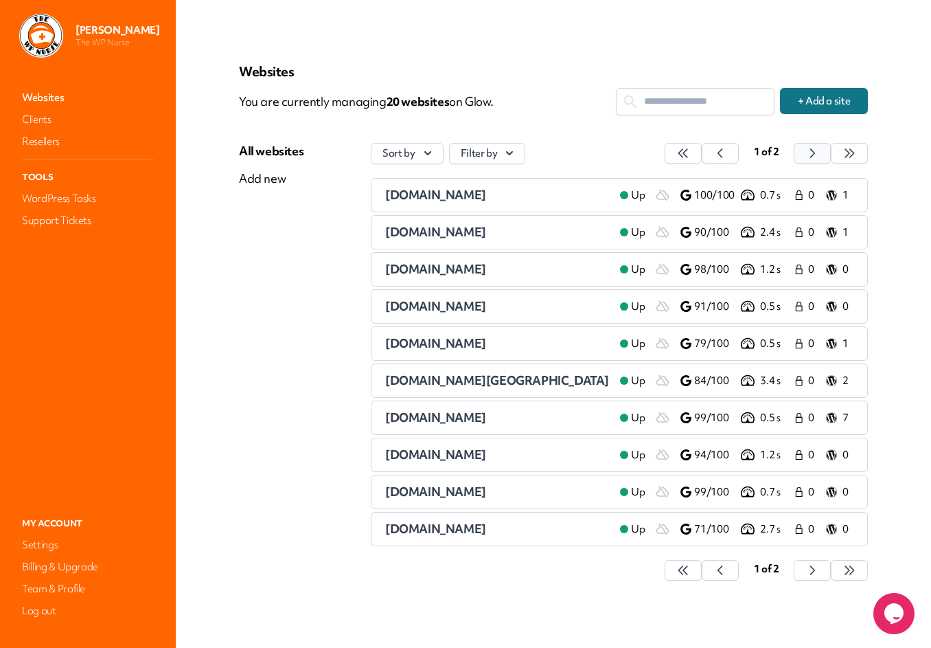
click at [702, 152] on button "button" at bounding box center [683, 153] width 37 height 21
click at [434, 415] on span "[DOMAIN_NAME]" at bounding box center [435, 417] width 101 height 16
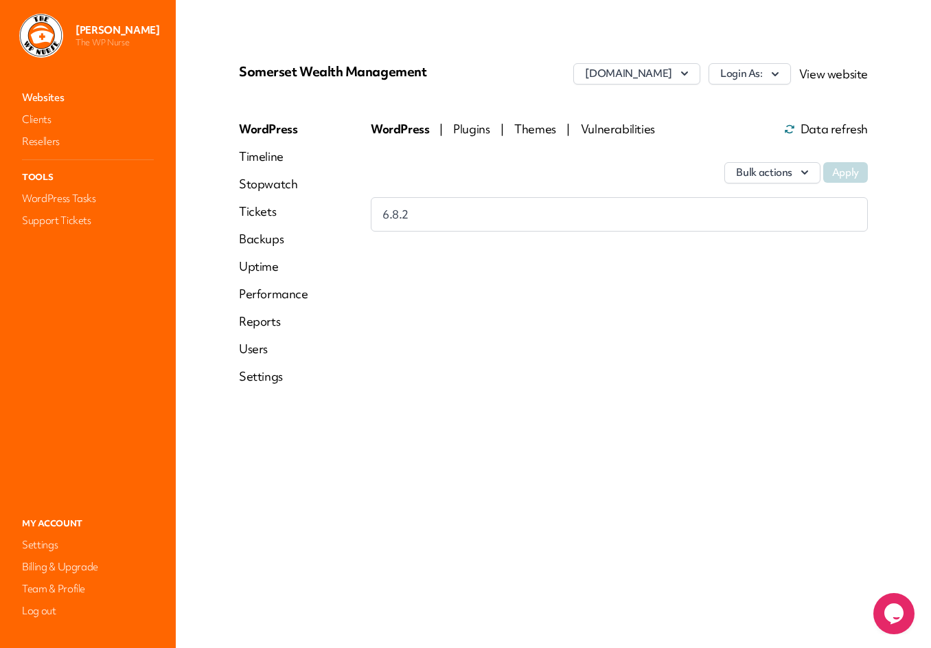
click at [274, 292] on link "Performance" at bounding box center [273, 294] width 69 height 16
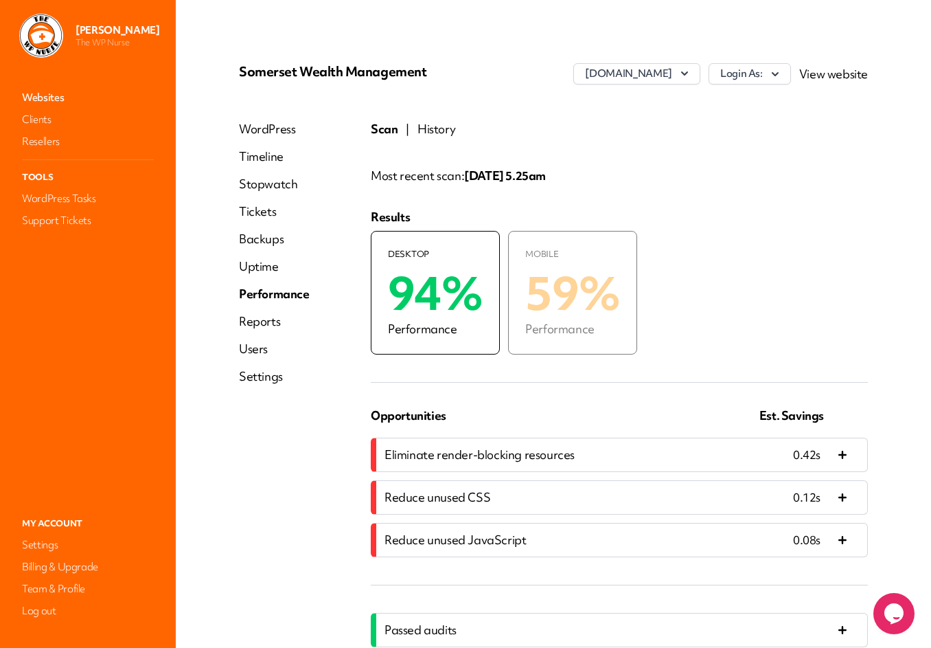
click at [441, 130] on button "History" at bounding box center [436, 129] width 38 height 16
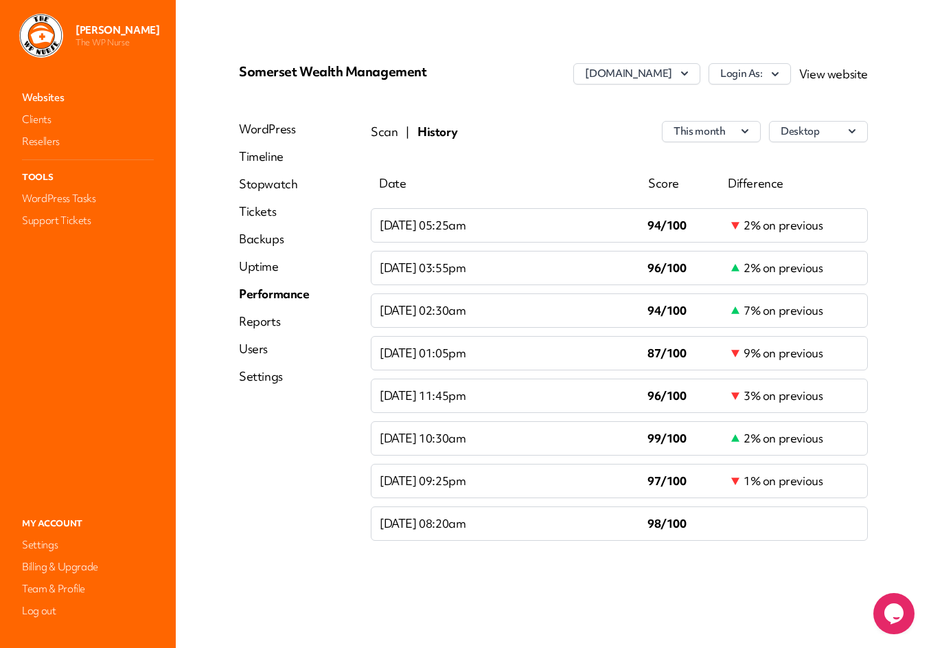
click at [45, 98] on link "Websites" at bounding box center [87, 97] width 137 height 19
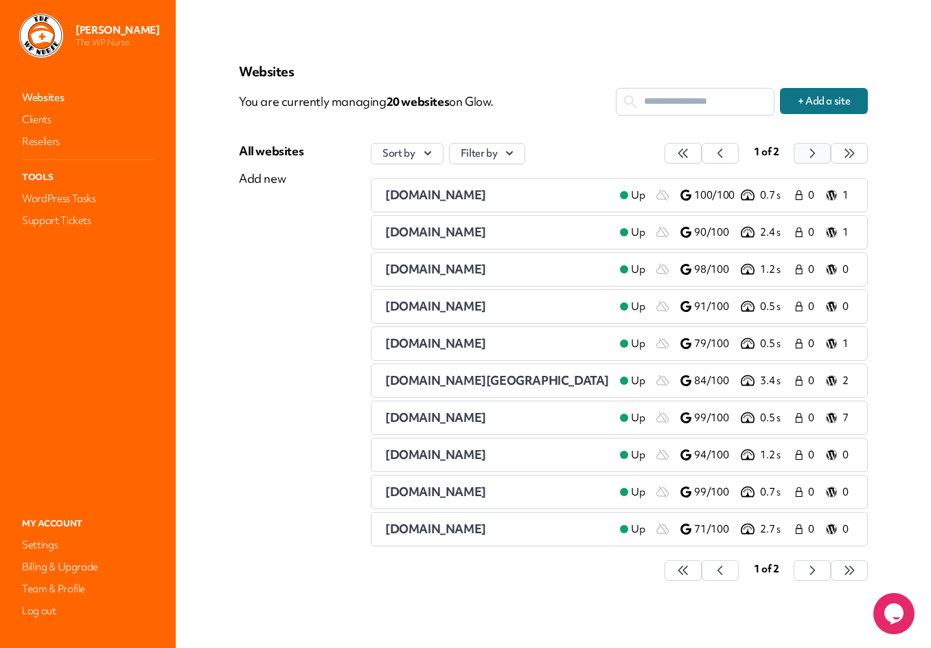
click at [690, 152] on icon "button" at bounding box center [683, 153] width 14 height 14
click at [464, 455] on span "[DOMAIN_NAME]" at bounding box center [435, 454] width 101 height 16
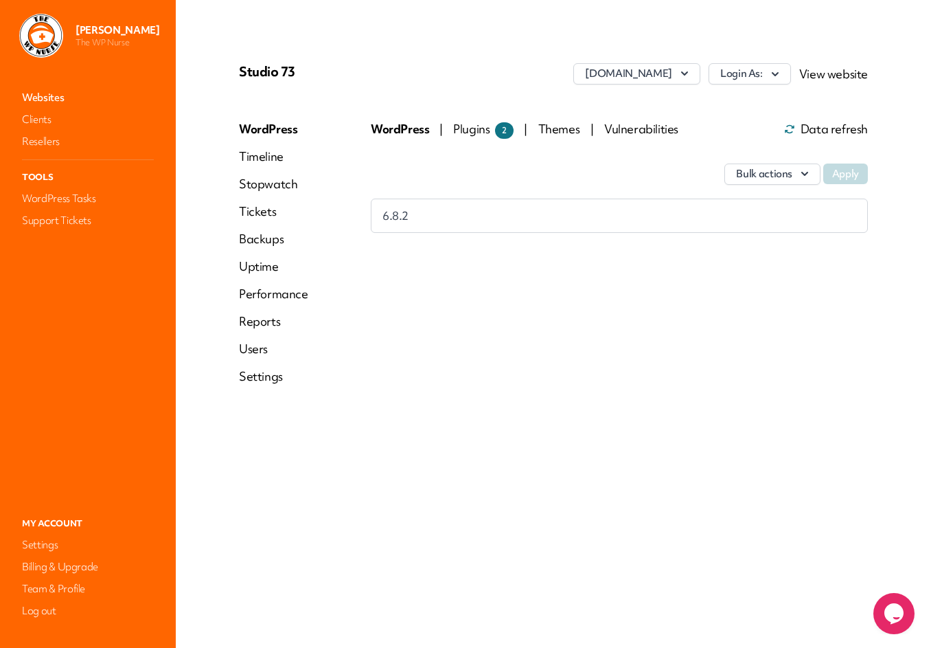
click at [287, 296] on link "Performance" at bounding box center [273, 294] width 69 height 16
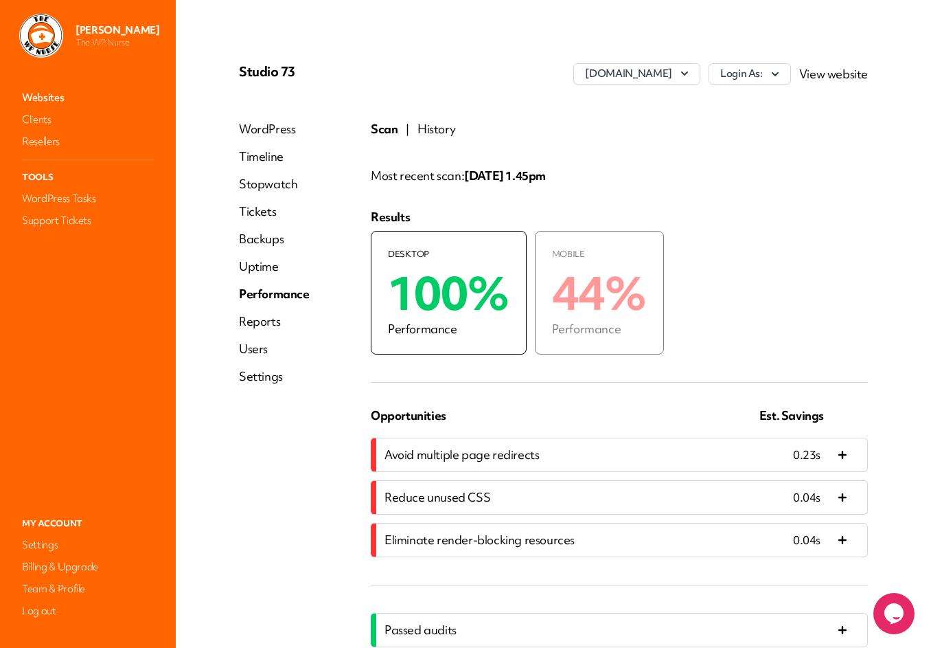
click at [433, 126] on button "History" at bounding box center [436, 129] width 38 height 16
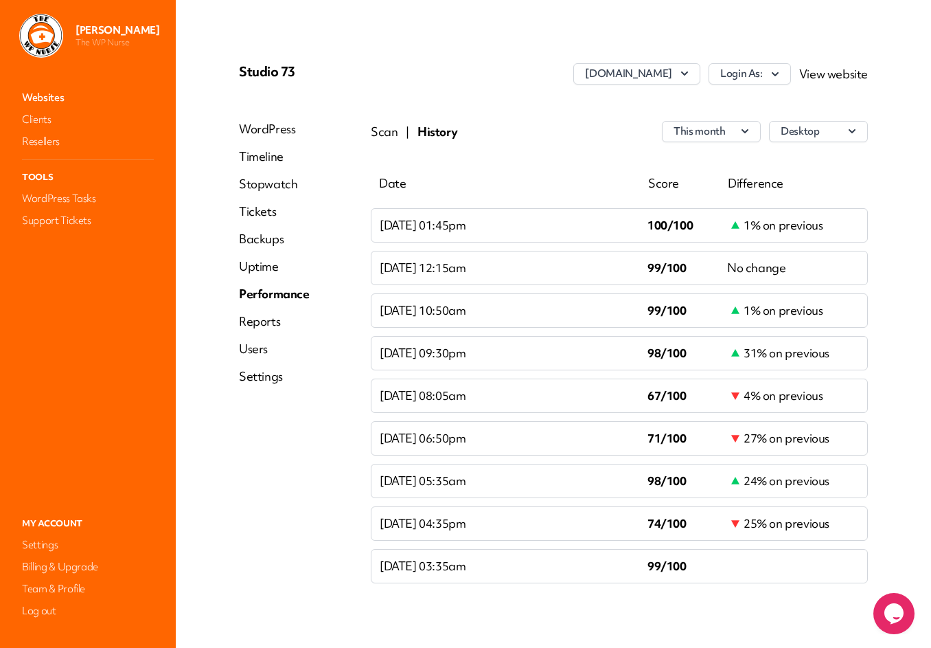
click at [47, 95] on link "Websites" at bounding box center [87, 97] width 137 height 19
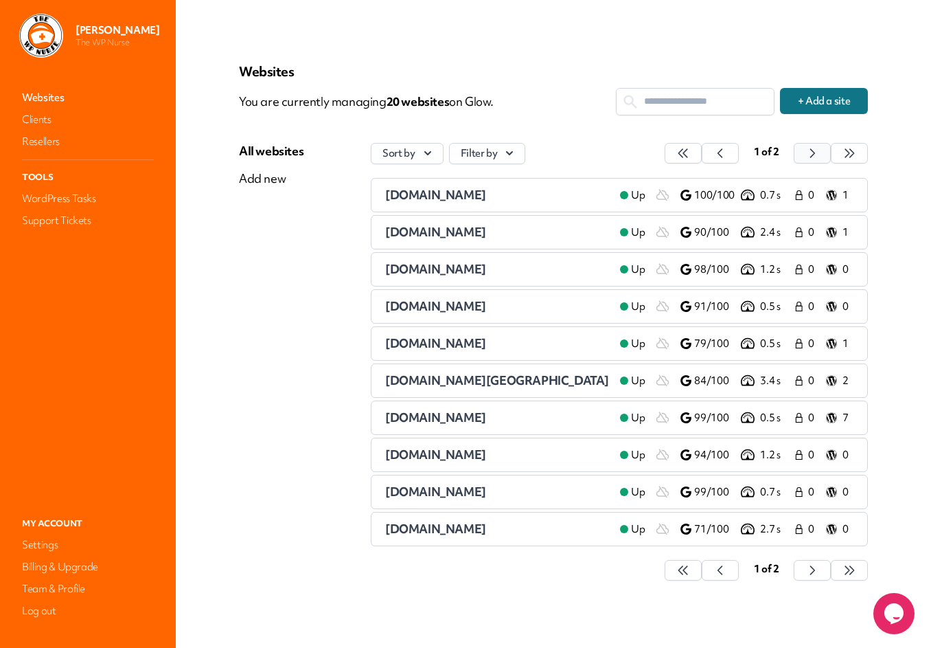
click at [690, 153] on icon "button" at bounding box center [683, 153] width 14 height 14
click at [467, 492] on span "[DOMAIN_NAME]" at bounding box center [435, 491] width 101 height 16
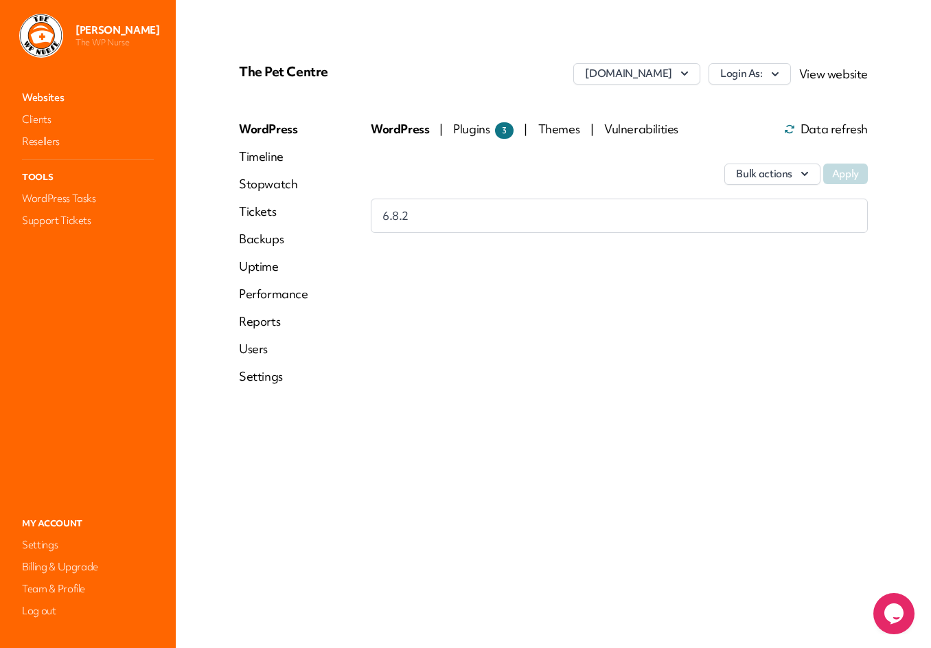
click at [285, 291] on link "Performance" at bounding box center [273, 294] width 69 height 16
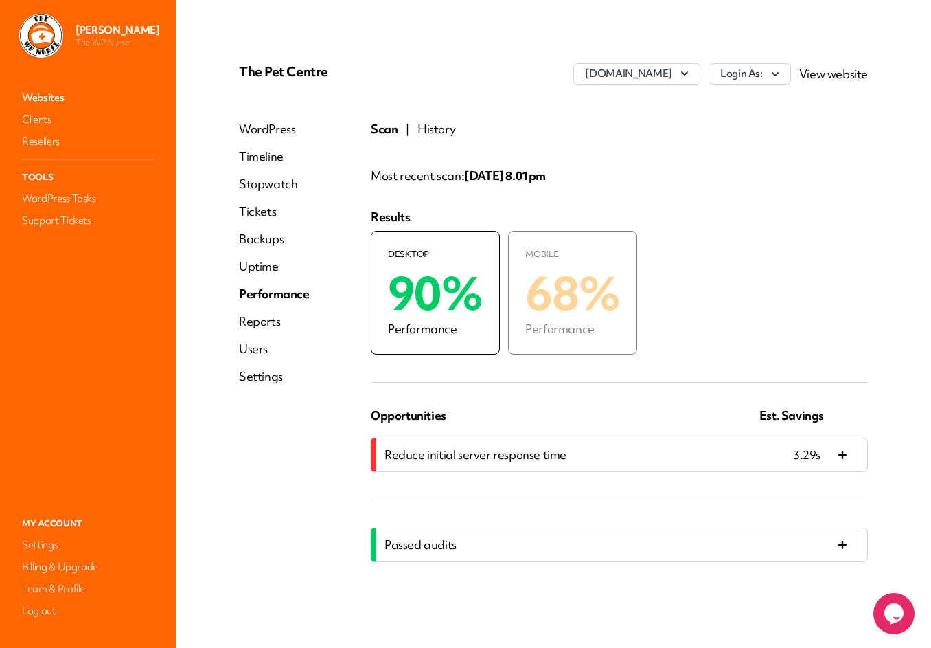
click at [433, 128] on button "History" at bounding box center [436, 129] width 38 height 16
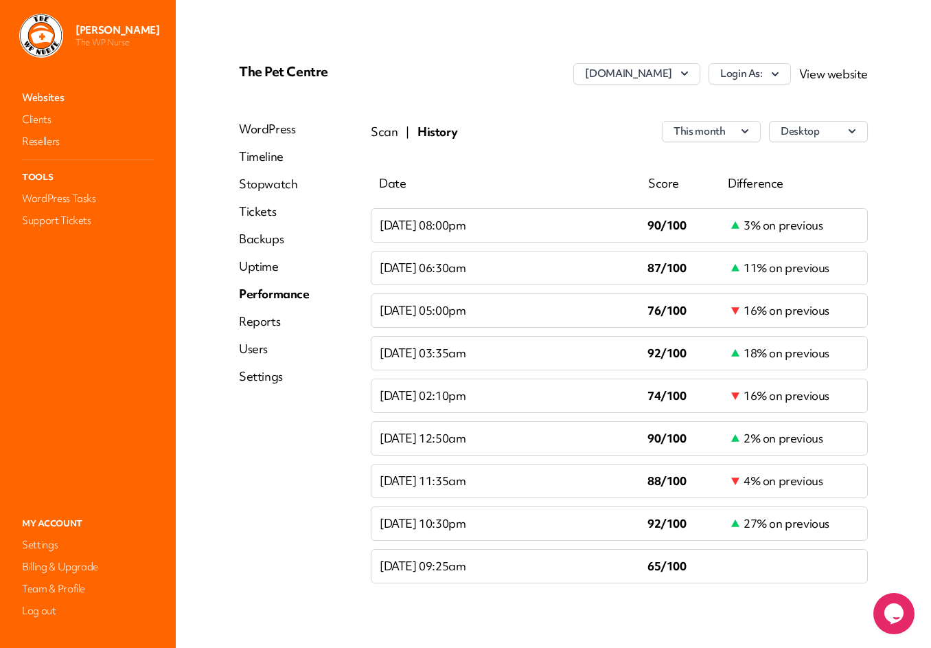
click at [22, 95] on link "Websites" at bounding box center [87, 97] width 137 height 19
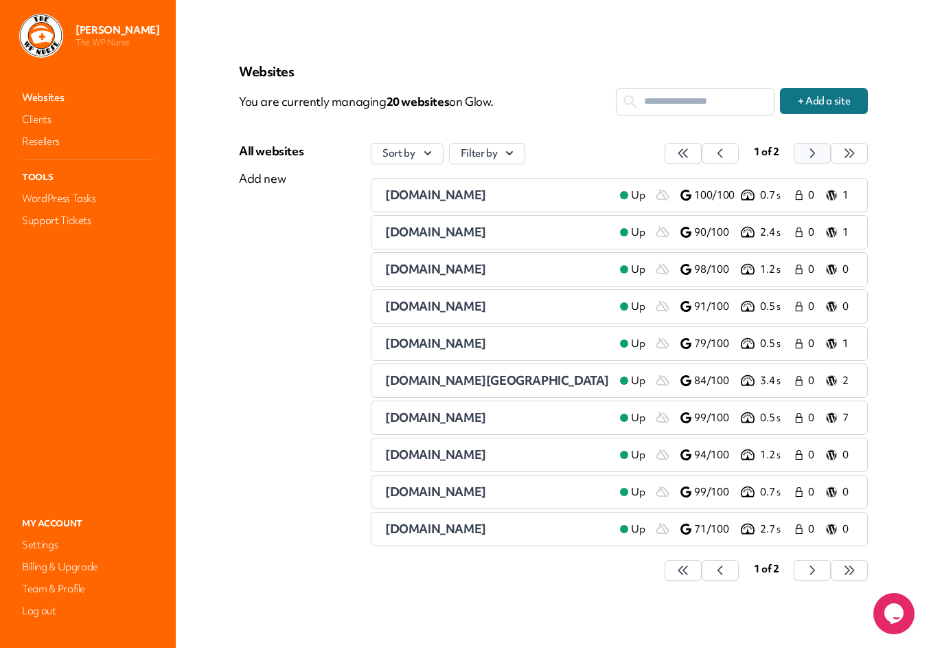
click at [690, 155] on icon "button" at bounding box center [683, 153] width 14 height 14
click at [486, 525] on span "[DOMAIN_NAME]" at bounding box center [435, 528] width 101 height 16
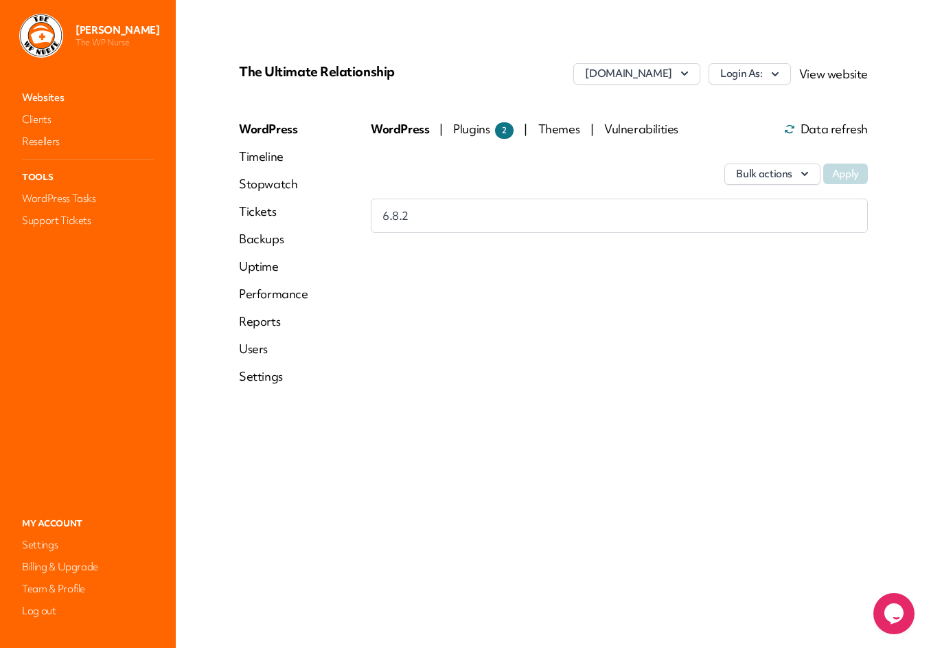
click at [287, 295] on link "Performance" at bounding box center [273, 294] width 69 height 16
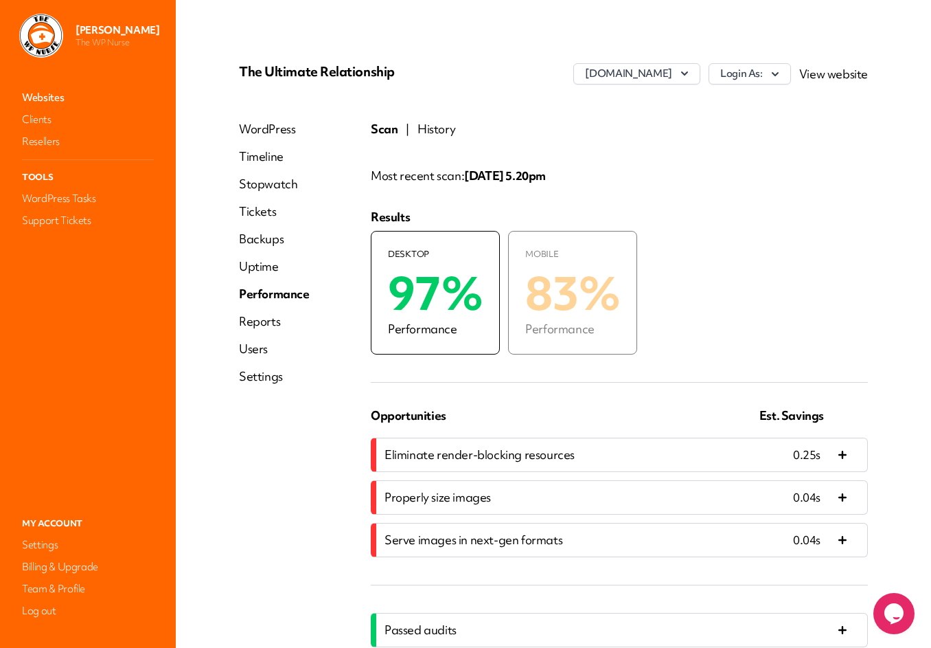
click at [430, 127] on button "History" at bounding box center [436, 129] width 38 height 16
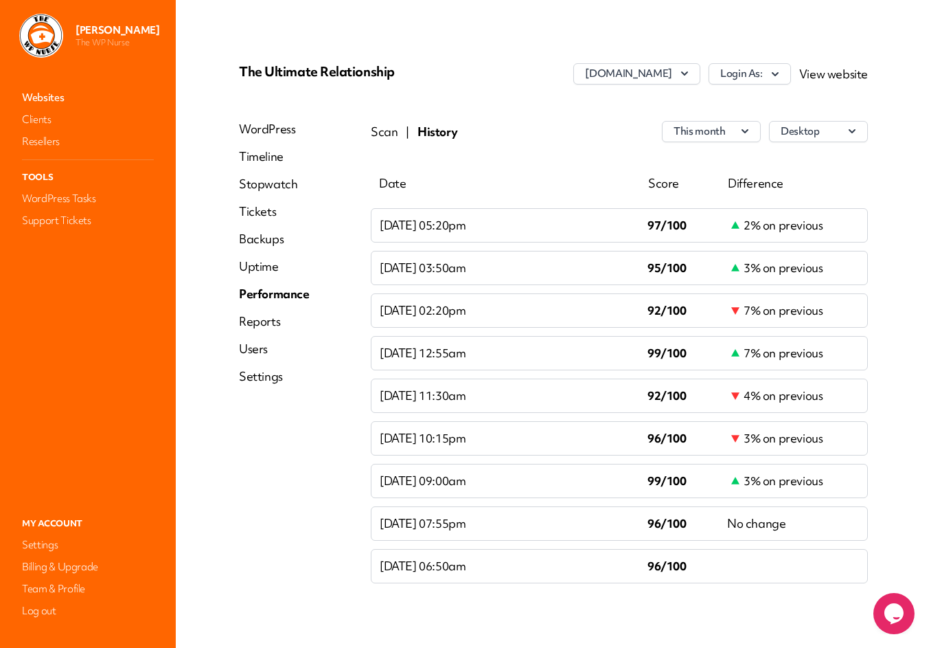
click at [47, 98] on link "Websites" at bounding box center [87, 97] width 137 height 19
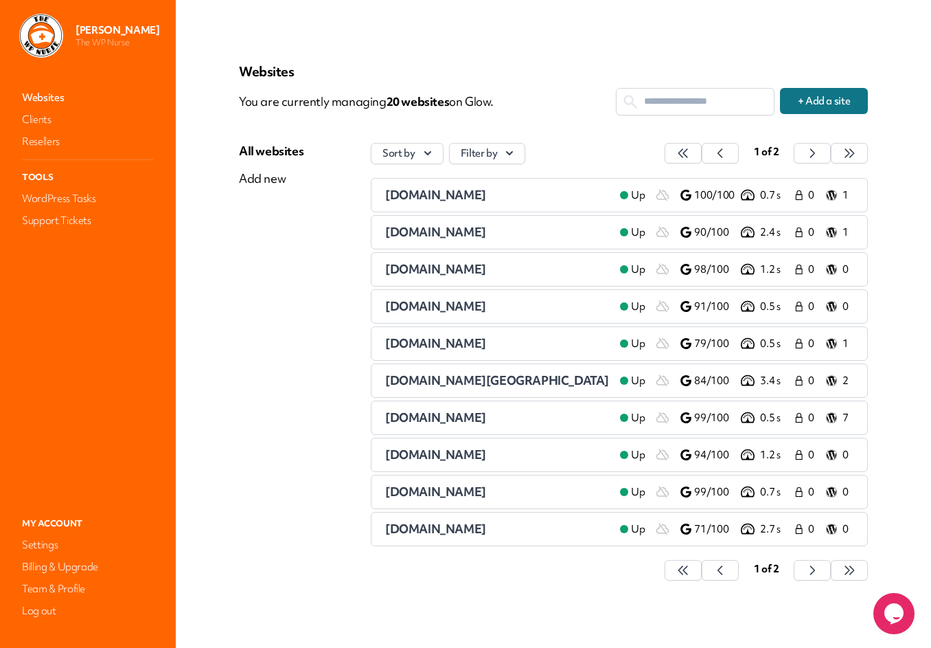
click at [486, 196] on span "[DOMAIN_NAME]" at bounding box center [435, 195] width 101 height 16
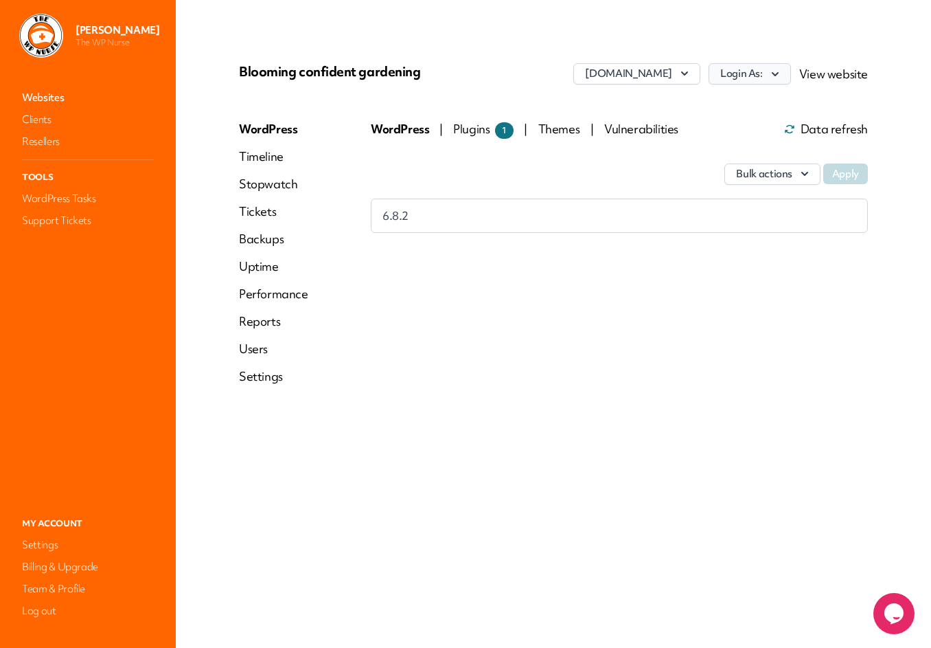
click at [767, 73] on button "Login As:" at bounding box center [750, 73] width 82 height 21
click at [699, 104] on link "[PERSON_NAME]" at bounding box center [714, 103] width 152 height 25
click at [39, 102] on link "Websites" at bounding box center [87, 97] width 137 height 19
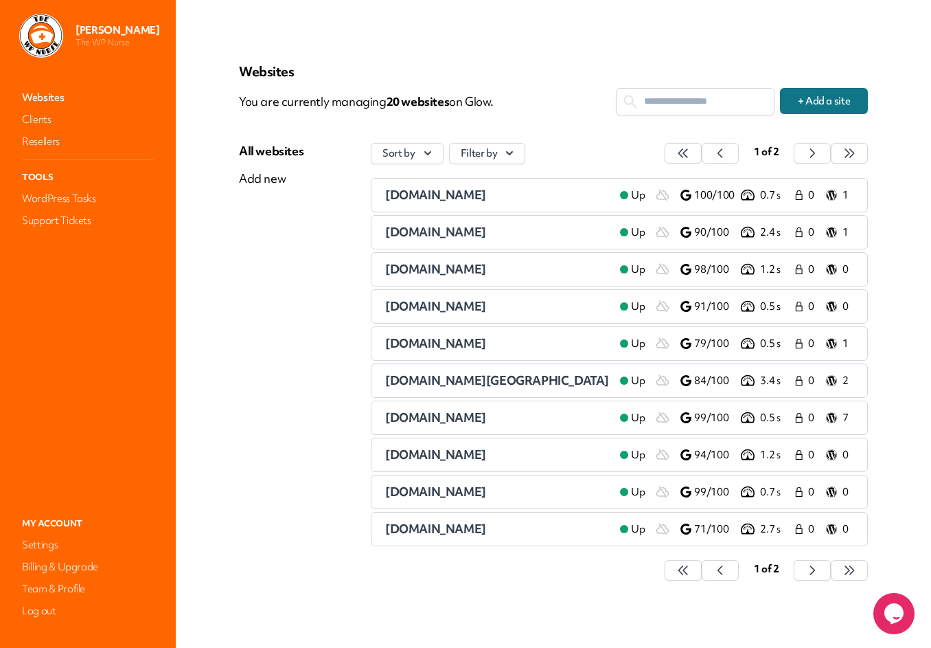
click at [432, 234] on span "[DOMAIN_NAME]" at bounding box center [435, 232] width 101 height 16
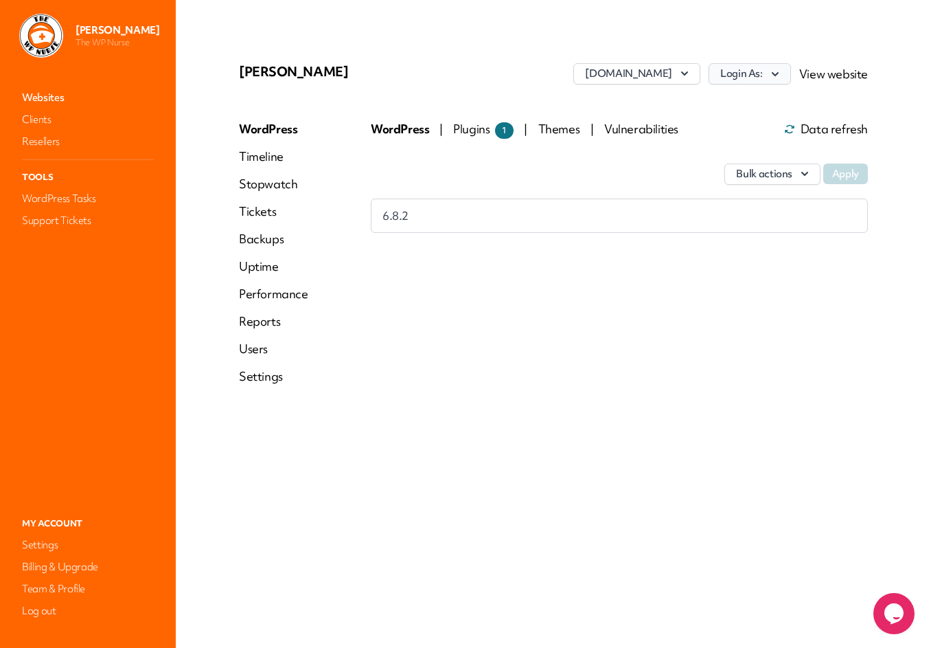
click at [757, 75] on button "Login As:" at bounding box center [750, 73] width 82 height 21
click at [700, 128] on link "[PERSON_NAME]" at bounding box center [714, 129] width 152 height 25
